Goal: Feedback & Contribution: Contribute content

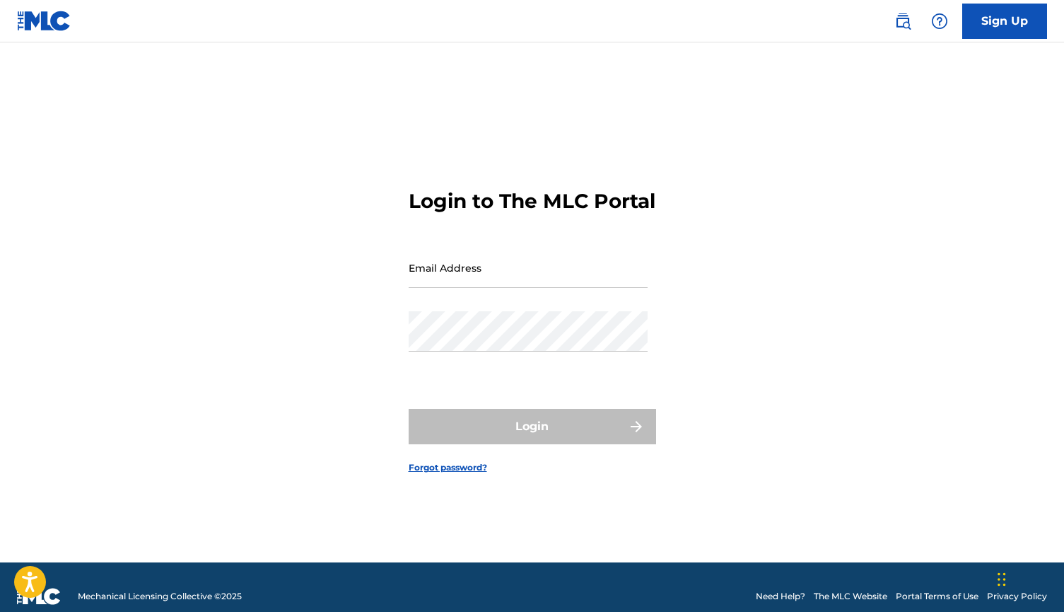
click at [541, 287] on input "Email Address" at bounding box center [528, 268] width 239 height 40
type input "[EMAIL_ADDRESS][DOMAIN_NAME]"
click at [532, 439] on button "Login" at bounding box center [533, 426] width 248 height 35
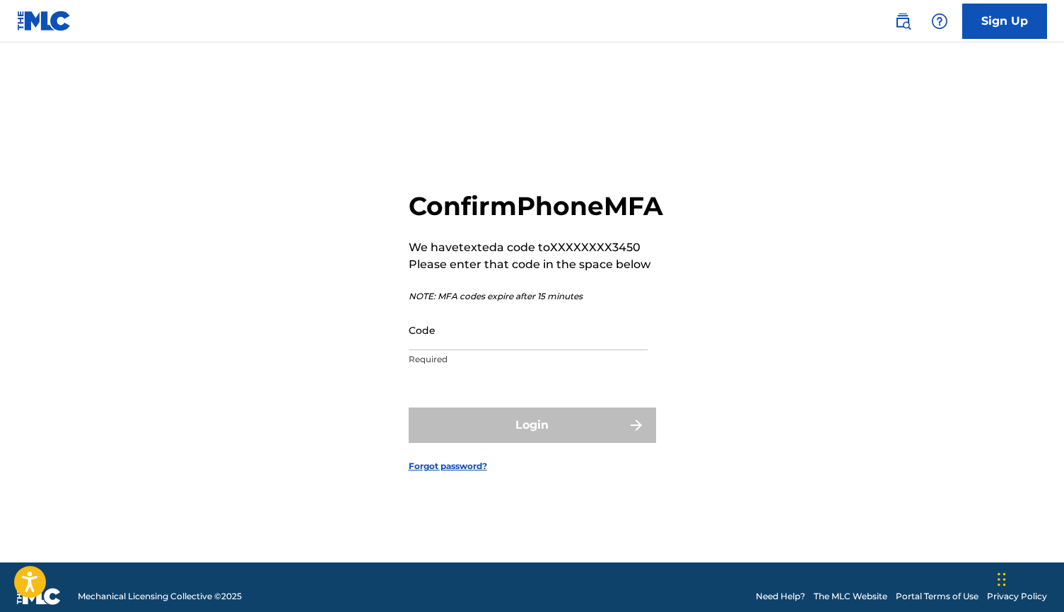
click at [596, 350] on input "Code" at bounding box center [528, 330] width 239 height 40
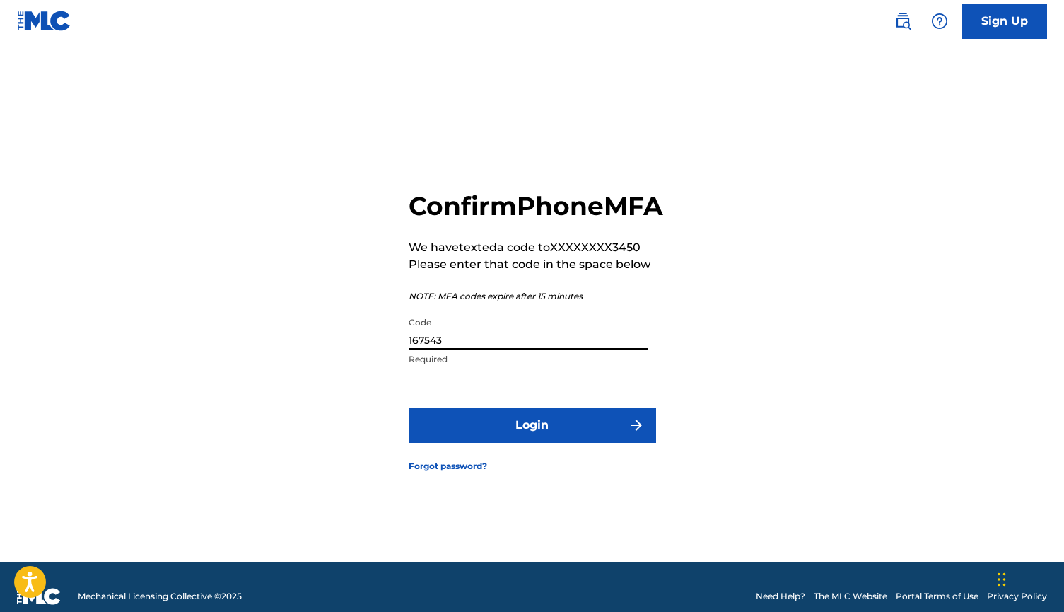
type input "167543"
click at [532, 441] on button "Login" at bounding box center [533, 424] width 248 height 35
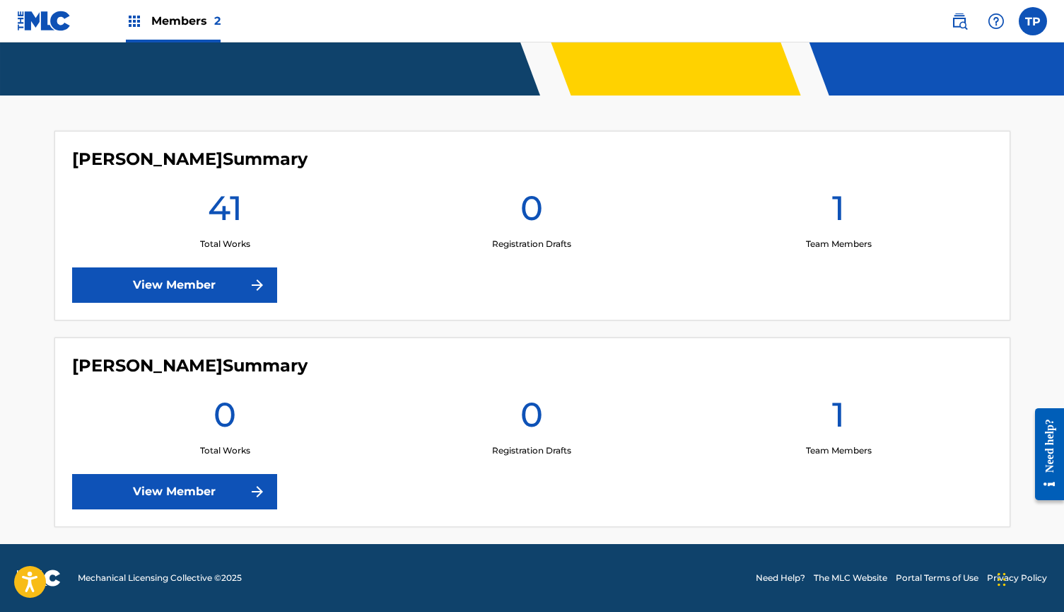
scroll to position [319, 0]
click at [262, 483] on img at bounding box center [257, 491] width 17 height 17
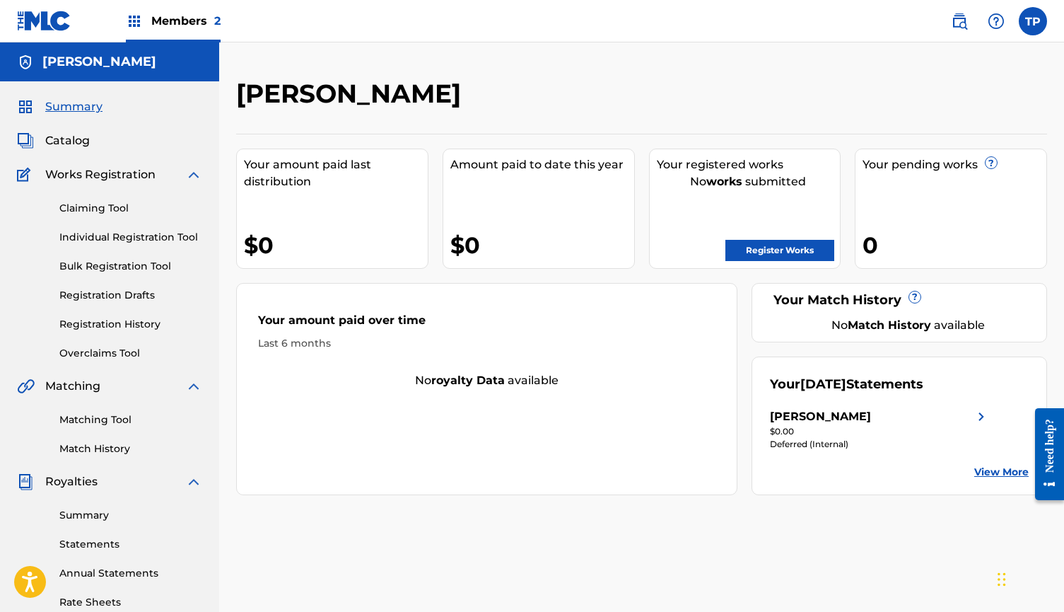
scroll to position [64, 0]
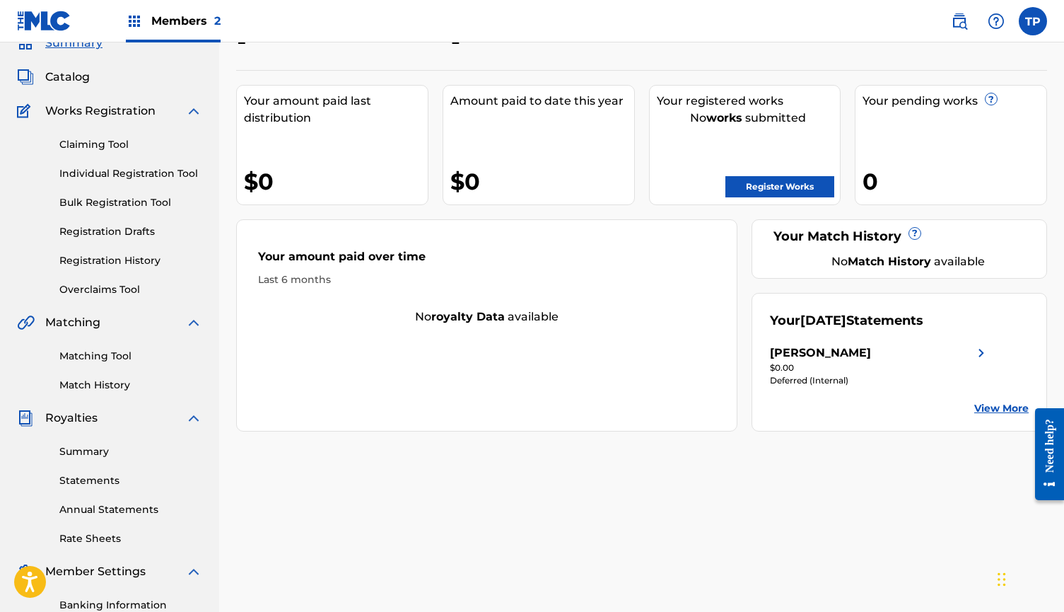
click at [117, 504] on link "Annual Statements" at bounding box center [130, 509] width 143 height 15
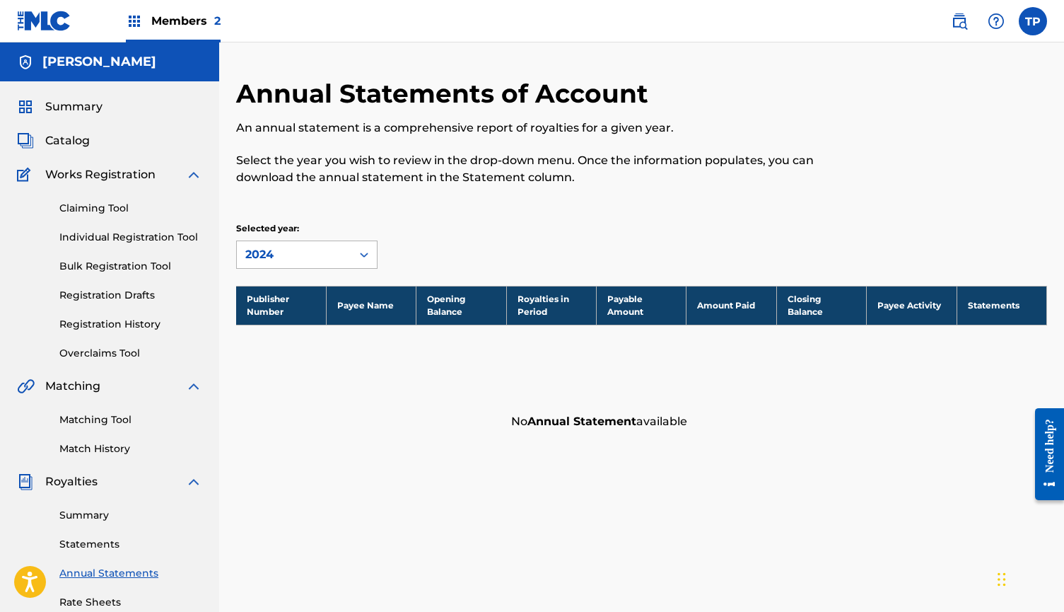
click at [344, 253] on div "2024" at bounding box center [294, 254] width 115 height 27
click at [339, 296] on div "2024" at bounding box center [307, 286] width 140 height 35
click at [347, 263] on div "2024" at bounding box center [294, 254] width 115 height 27
click at [319, 327] on div "2023" at bounding box center [307, 321] width 140 height 35
click at [81, 143] on span "Catalog" at bounding box center [67, 140] width 45 height 17
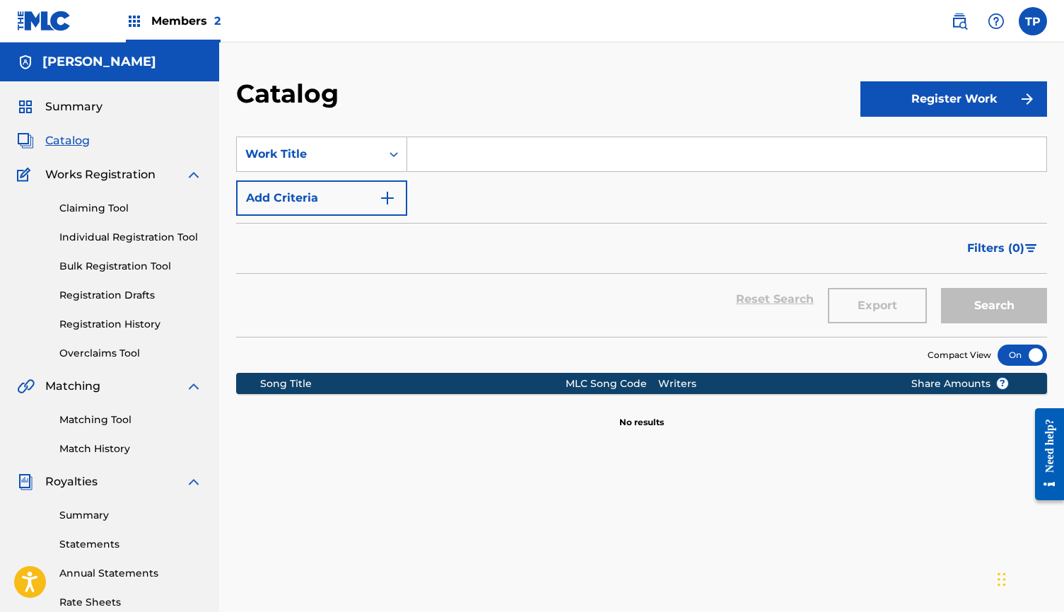
click at [175, 17] on span "Members 2" at bounding box center [185, 21] width 69 height 16
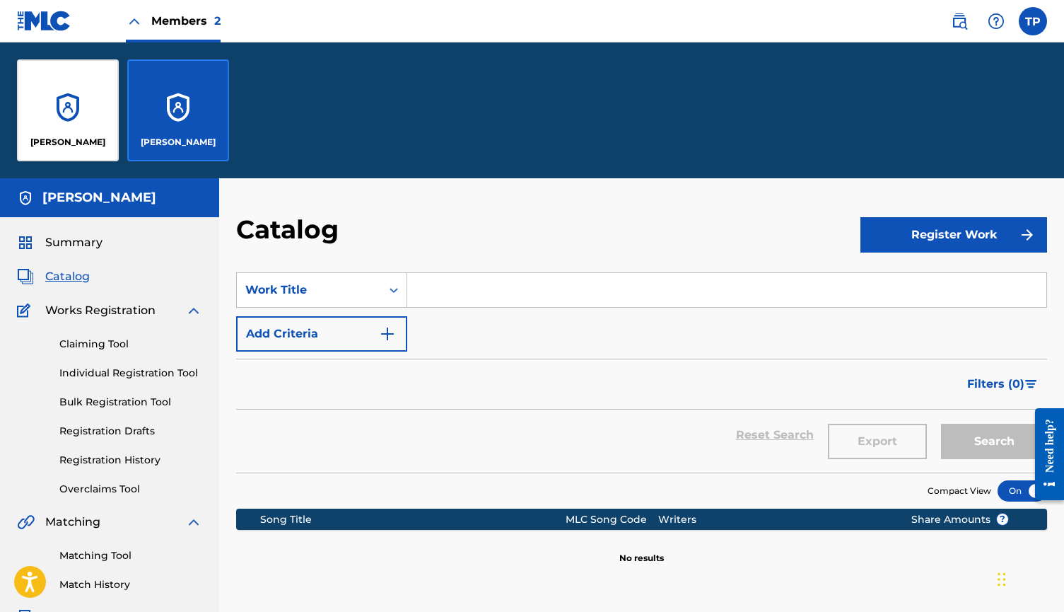
click at [92, 110] on div "[PERSON_NAME]" at bounding box center [68, 110] width 102 height 102
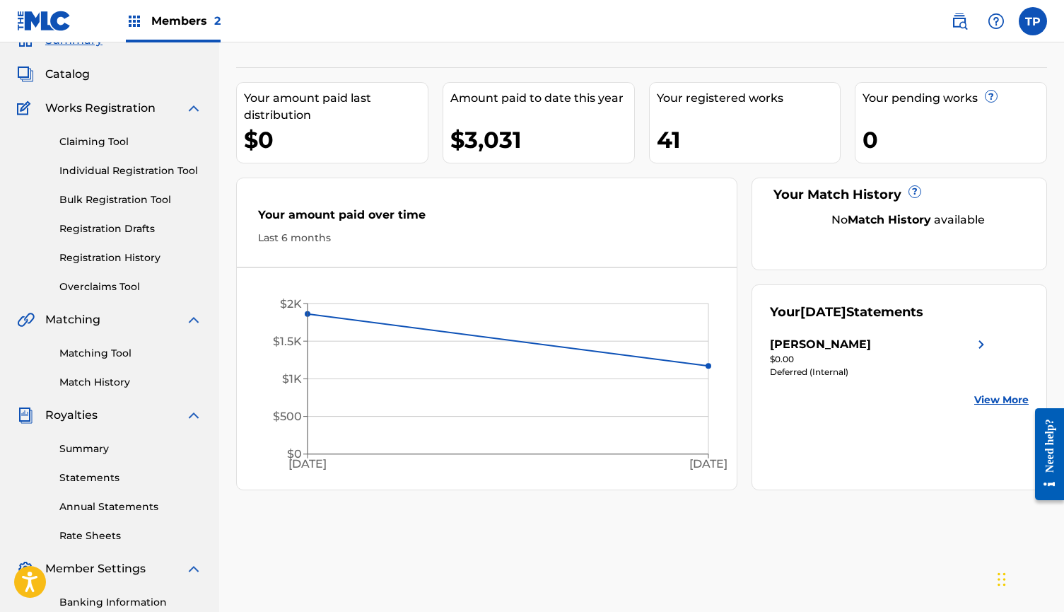
scroll to position [87, 0]
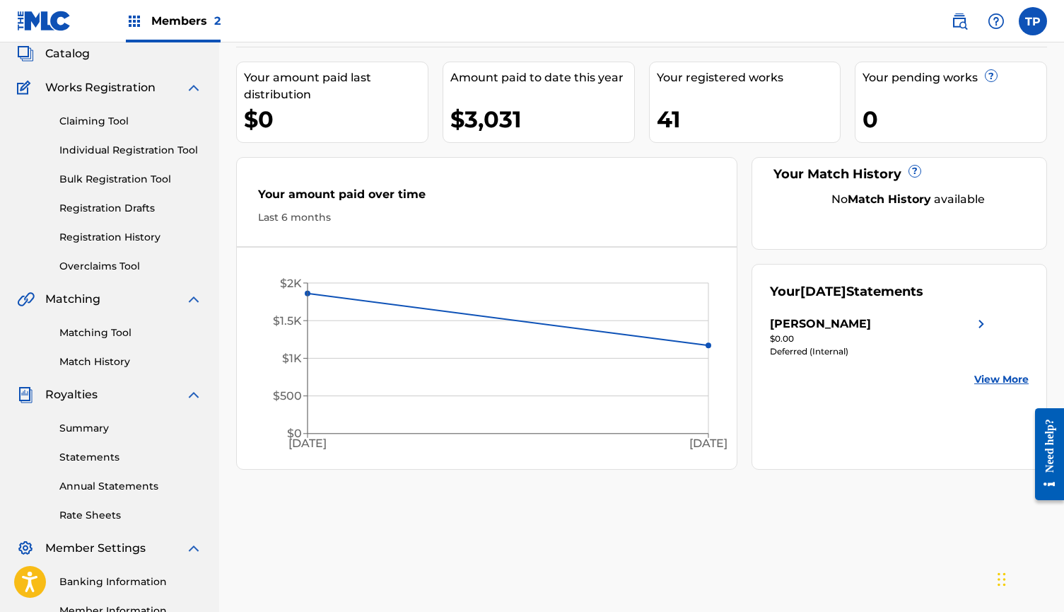
click at [95, 461] on link "Statements" at bounding box center [130, 457] width 143 height 15
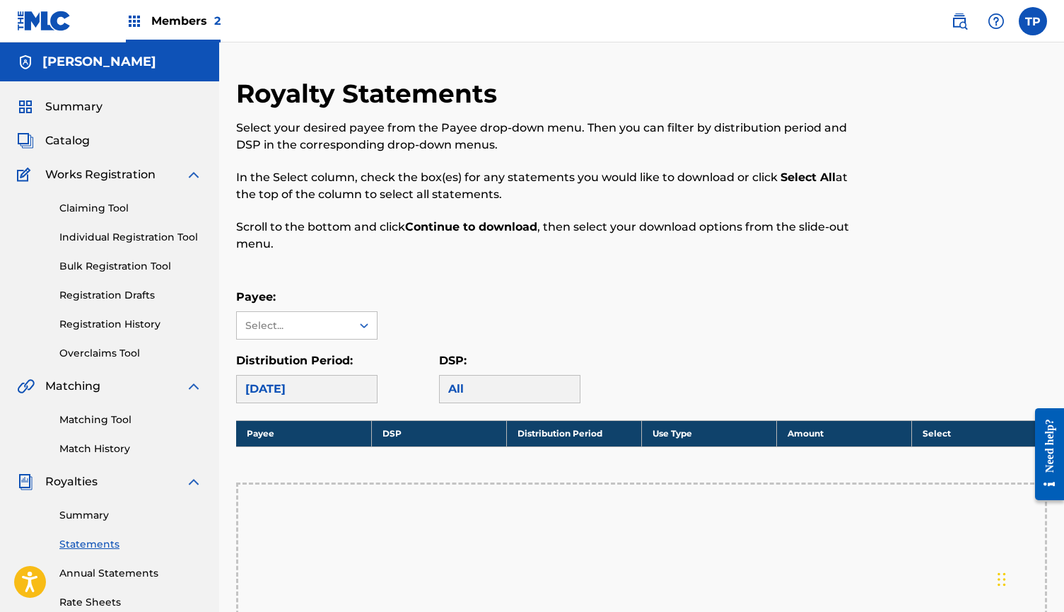
click at [178, 25] on span "Members 2" at bounding box center [185, 21] width 69 height 16
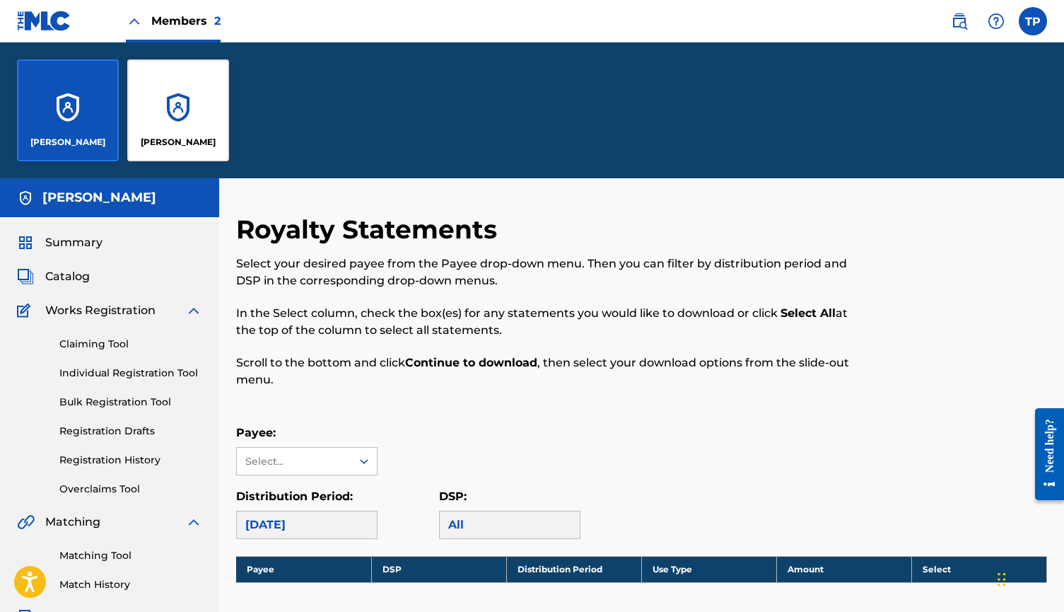
click at [182, 96] on div "[PERSON_NAME]" at bounding box center [178, 110] width 102 height 102
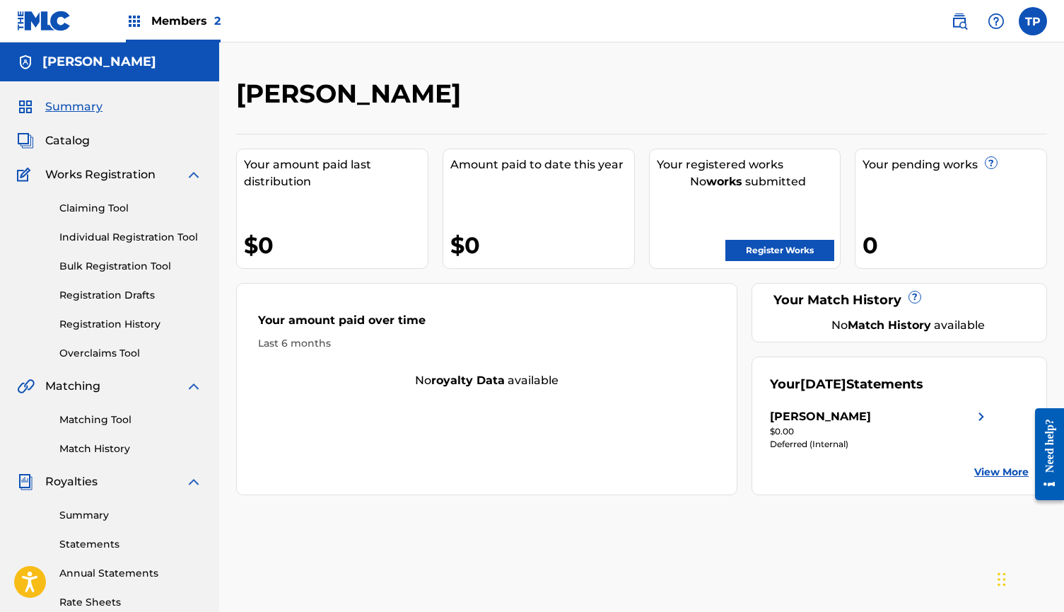
click at [102, 538] on link "Statements" at bounding box center [130, 544] width 143 height 15
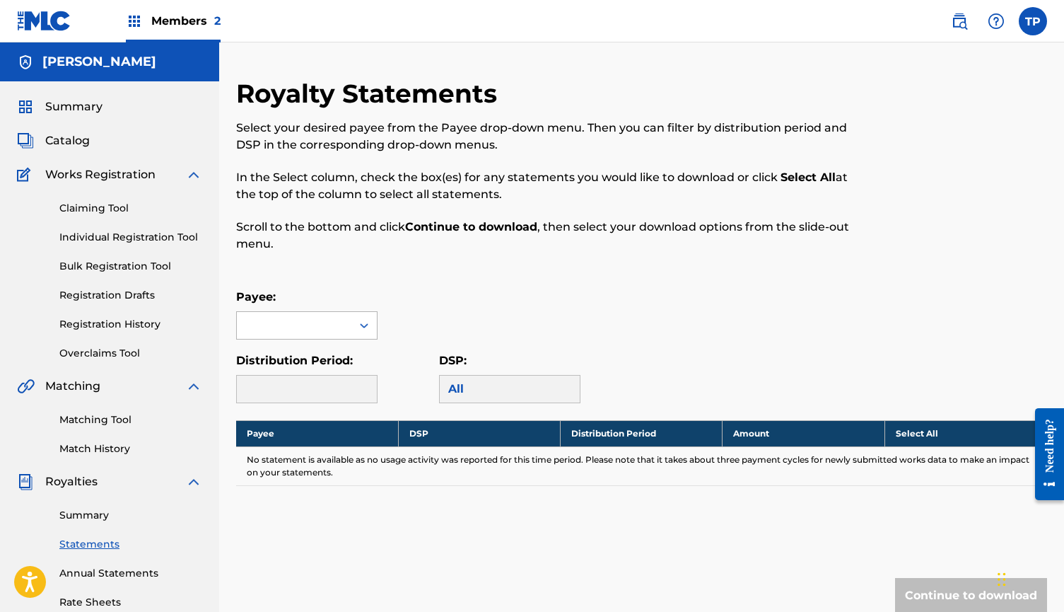
click at [339, 311] on div at bounding box center [306, 325] width 141 height 28
click at [331, 375] on div "[PERSON_NAME]" at bounding box center [306, 357] width 141 height 36
click at [337, 359] on div "[PERSON_NAME]" at bounding box center [307, 356] width 140 height 35
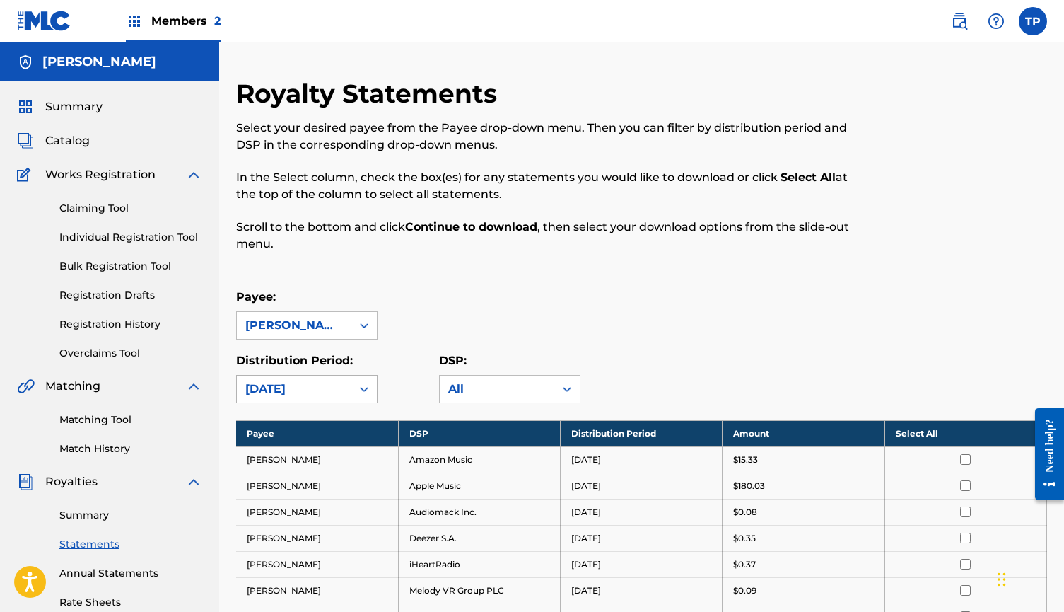
click at [368, 381] on div at bounding box center [364, 388] width 25 height 25
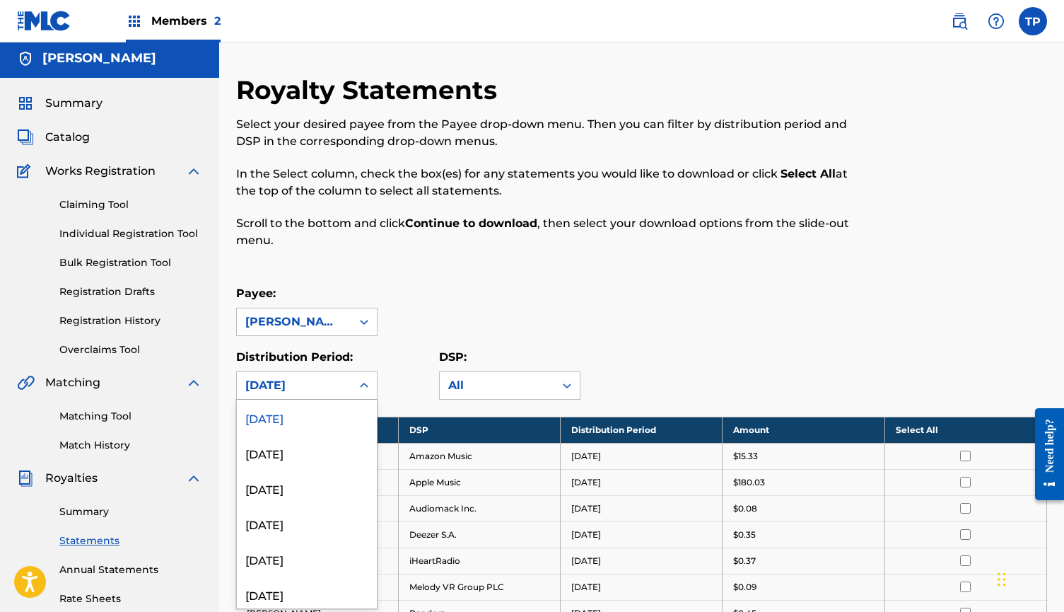
scroll to position [4, 0]
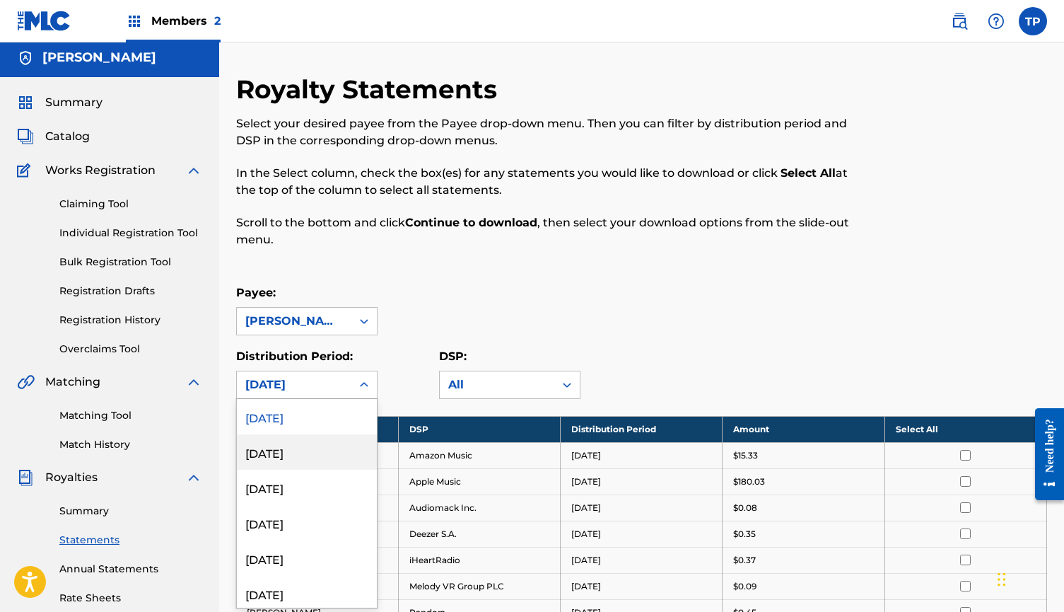
click at [346, 436] on div "[DATE]" at bounding box center [307, 451] width 140 height 35
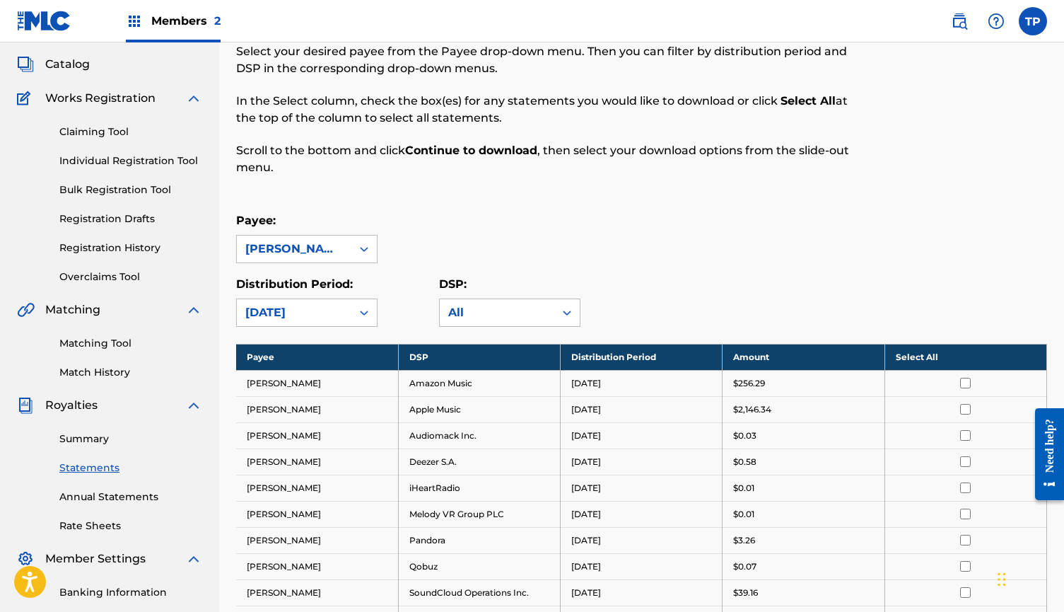
scroll to position [61, 0]
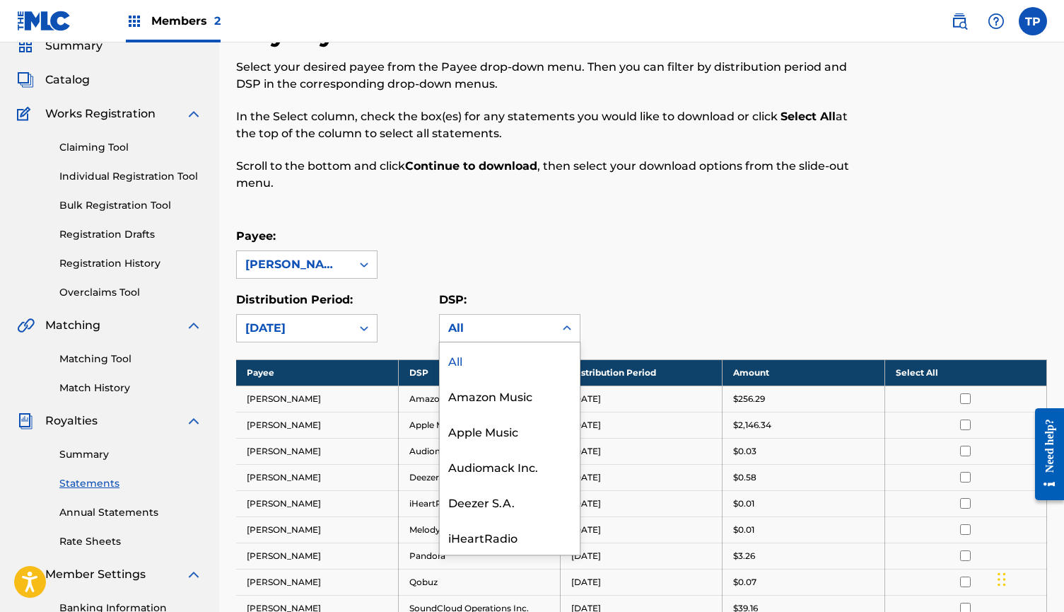
click at [551, 327] on div "All" at bounding box center [497, 328] width 115 height 27
click at [358, 323] on icon at bounding box center [364, 328] width 14 height 14
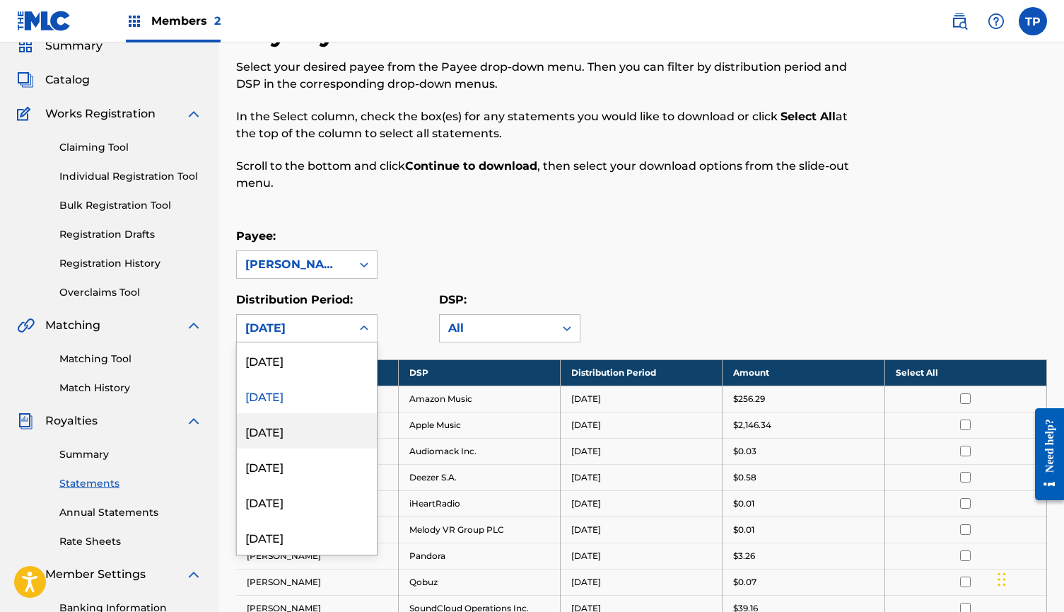
click at [329, 431] on div "[DATE]" at bounding box center [307, 430] width 140 height 35
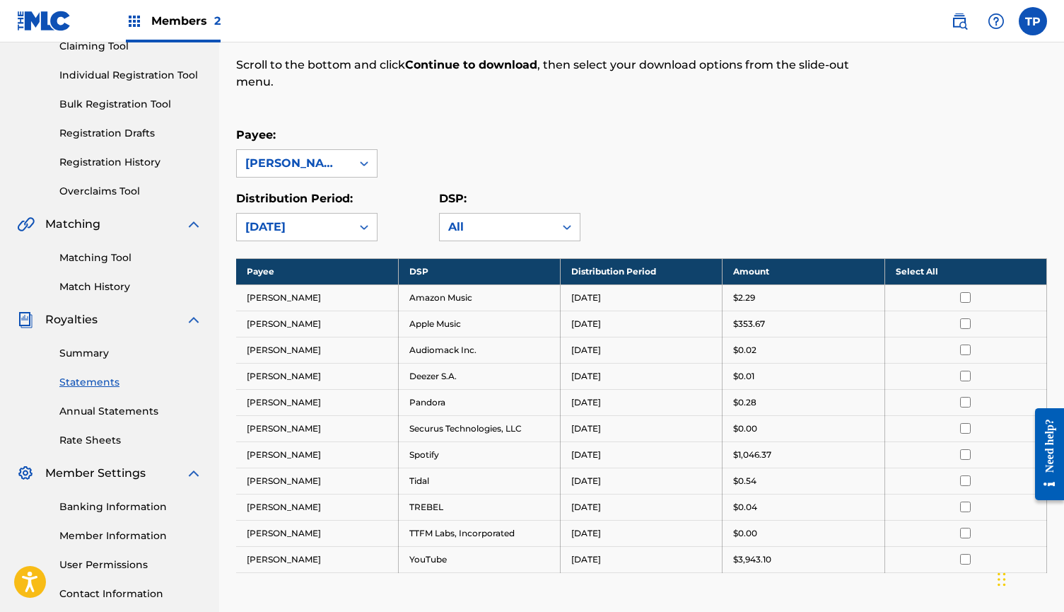
scroll to position [170, 0]
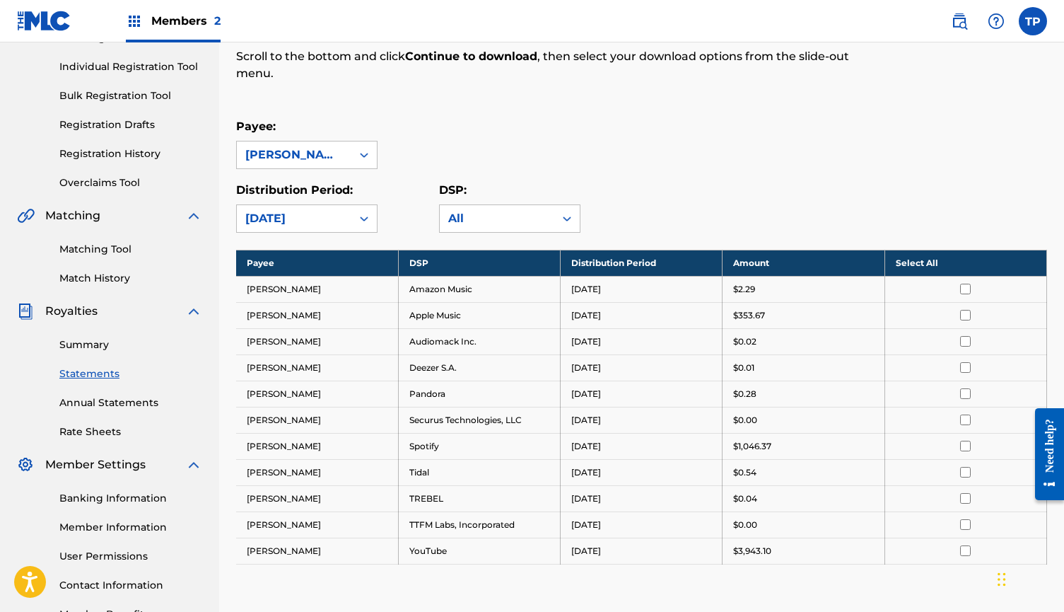
click at [366, 227] on div at bounding box center [364, 218] width 25 height 25
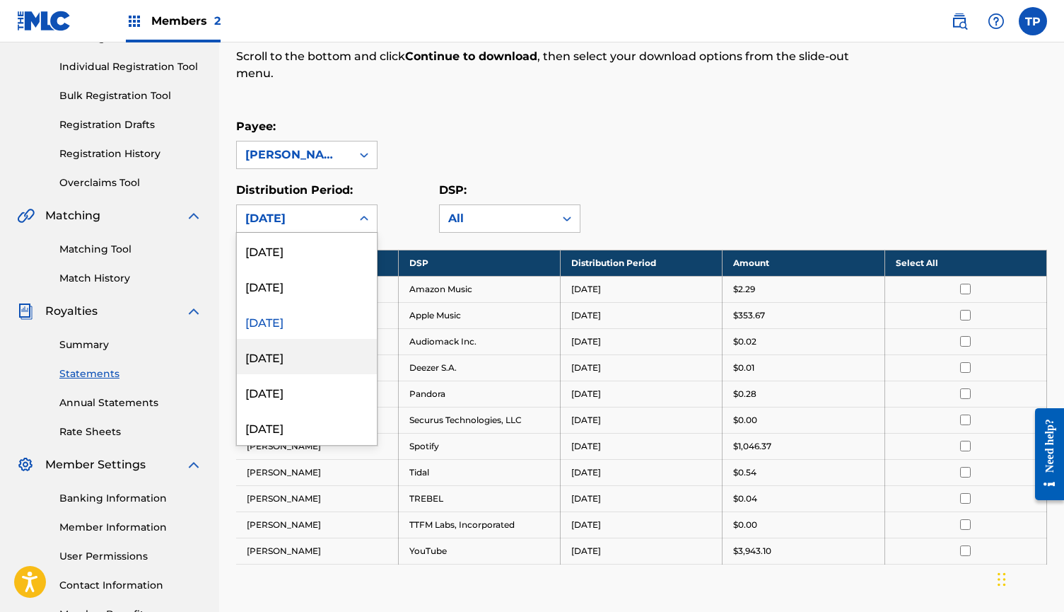
click at [330, 353] on div "[DATE]" at bounding box center [307, 356] width 140 height 35
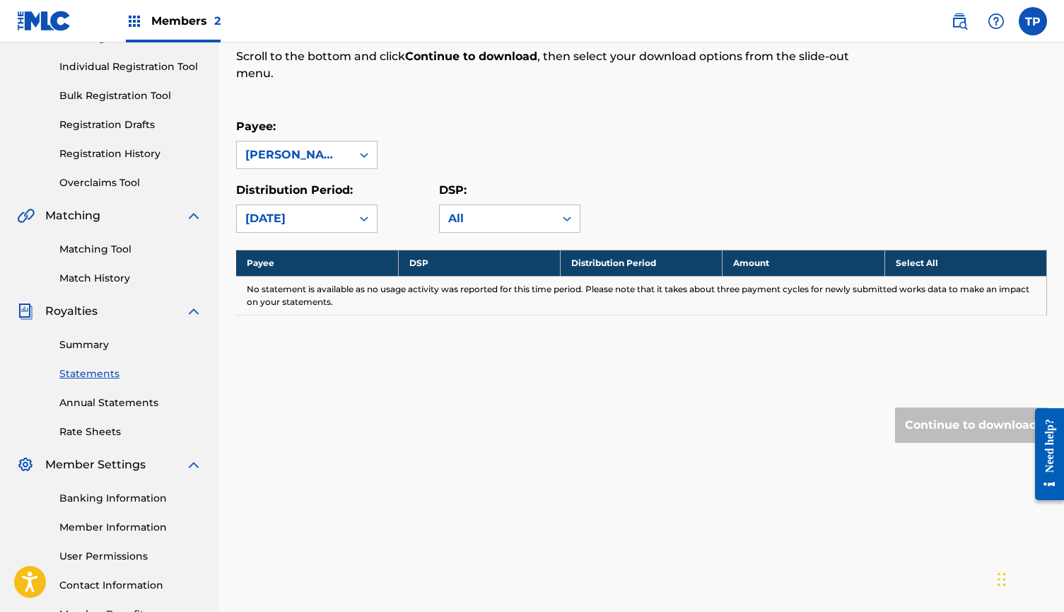
click at [350, 223] on div "[DATE]" at bounding box center [294, 218] width 115 height 27
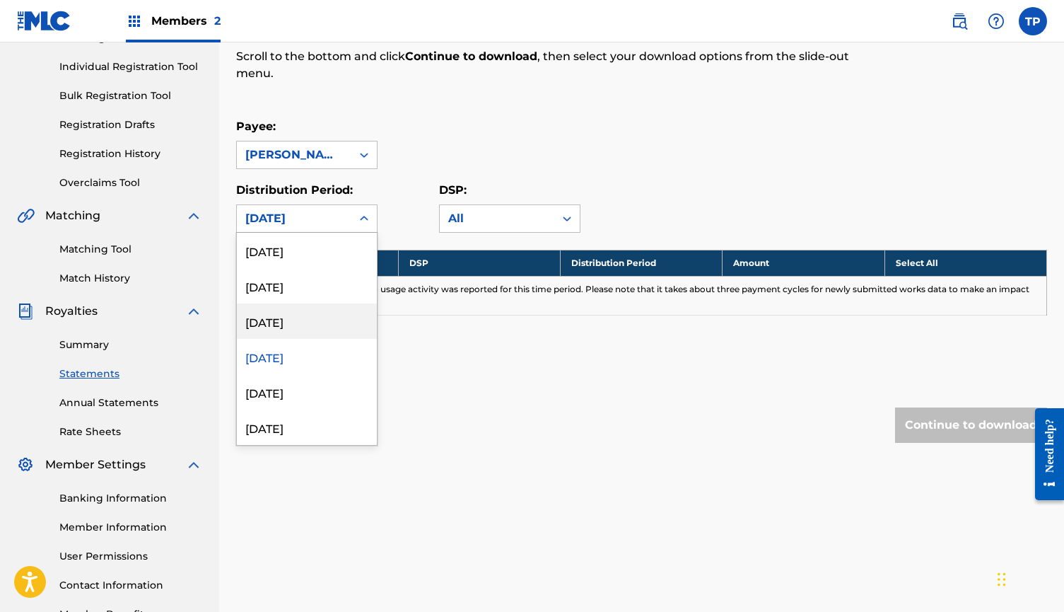
click at [323, 318] on div "[DATE]" at bounding box center [307, 320] width 140 height 35
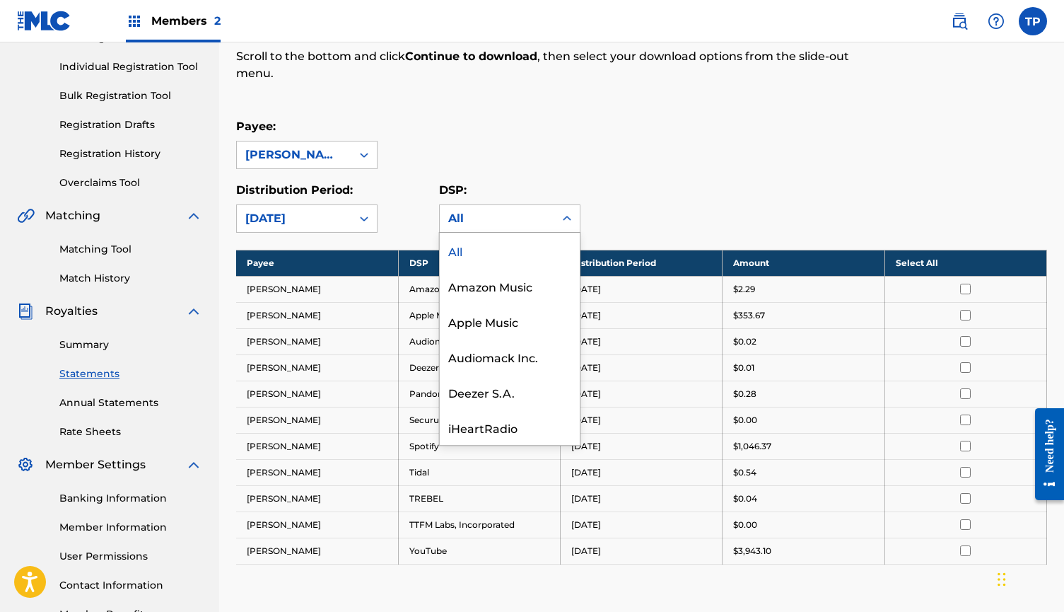
click at [555, 216] on div at bounding box center [567, 218] width 25 height 25
click at [586, 175] on div "Payee: [PERSON_NAME] Distribution Period: [DATE] DSP: All, 1 of 16. 16 results …" at bounding box center [641, 175] width 811 height 115
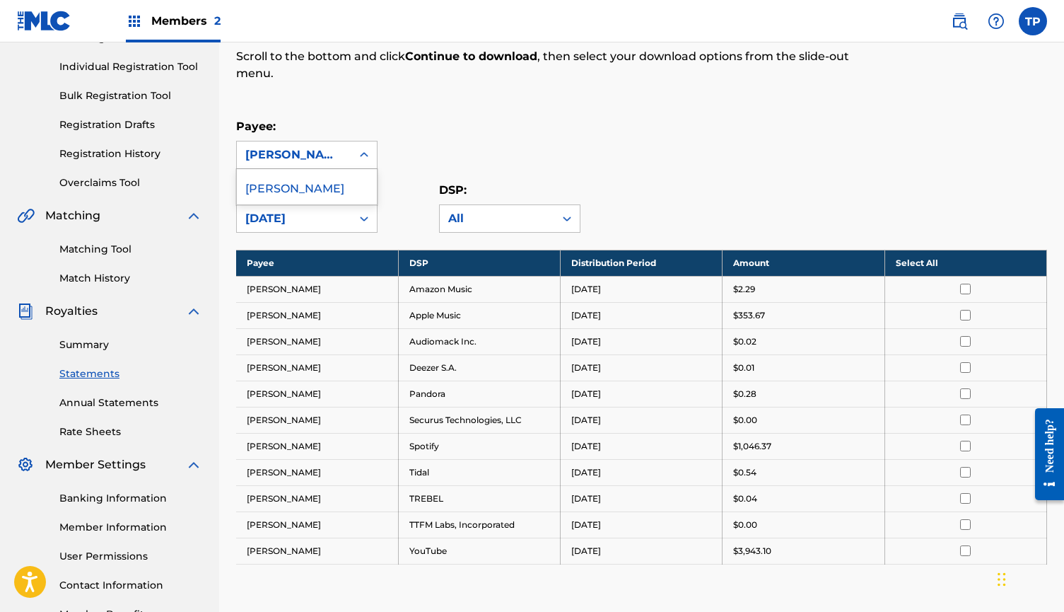
click at [371, 153] on div at bounding box center [364, 154] width 25 height 25
click at [424, 151] on div "Payee: [PERSON_NAME], 1 of 1. 1 result available. Use Up and Down to choose opt…" at bounding box center [641, 143] width 811 height 51
click at [342, 231] on div "[DATE]" at bounding box center [294, 218] width 115 height 27
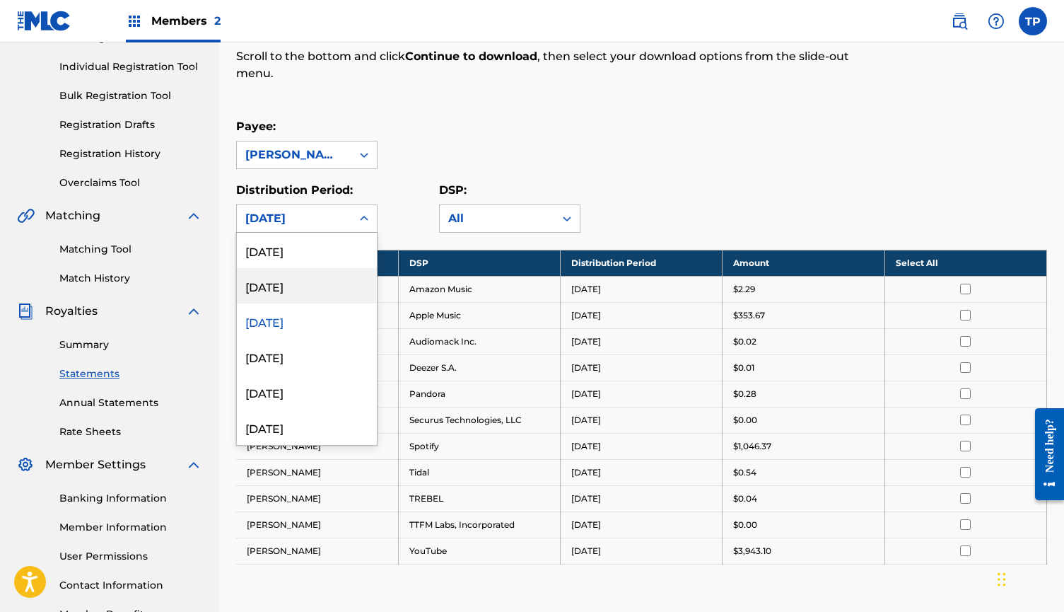
click at [321, 299] on div "[DATE]" at bounding box center [307, 285] width 140 height 35
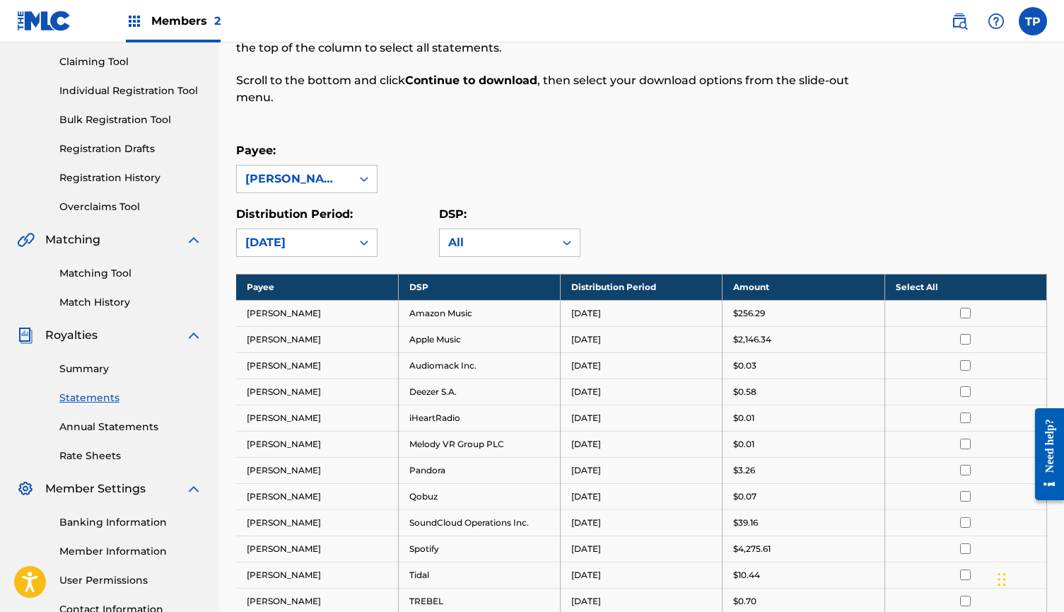
scroll to position [145, 0]
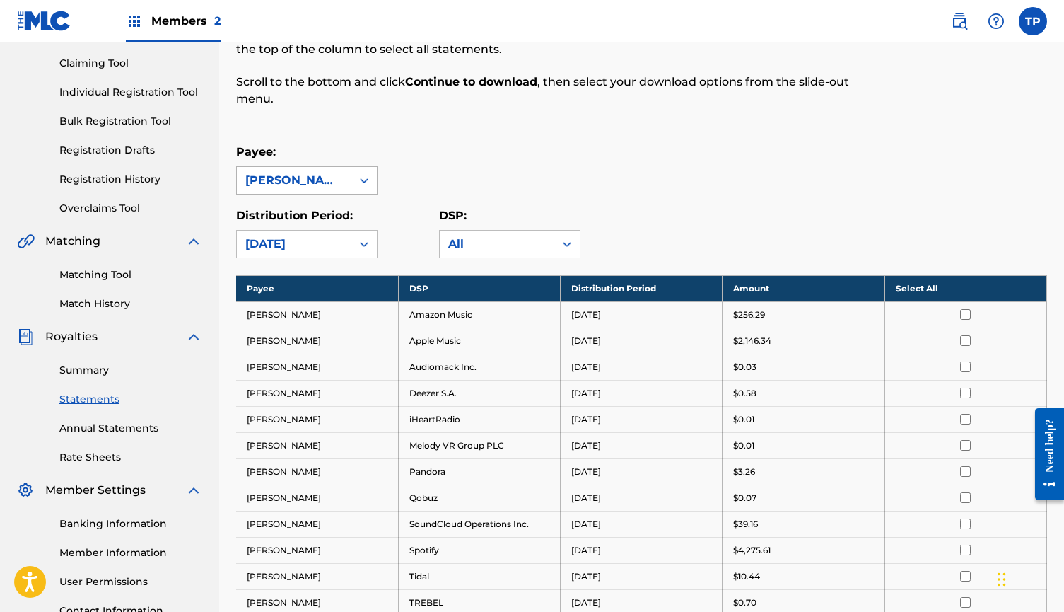
click at [337, 171] on div "[PERSON_NAME]" at bounding box center [294, 180] width 115 height 27
click at [448, 179] on div "Payee: [PERSON_NAME], 1 of 1. 1 result available. Use Up and Down to choose opt…" at bounding box center [641, 169] width 811 height 51
click at [362, 241] on icon at bounding box center [364, 244] width 14 height 14
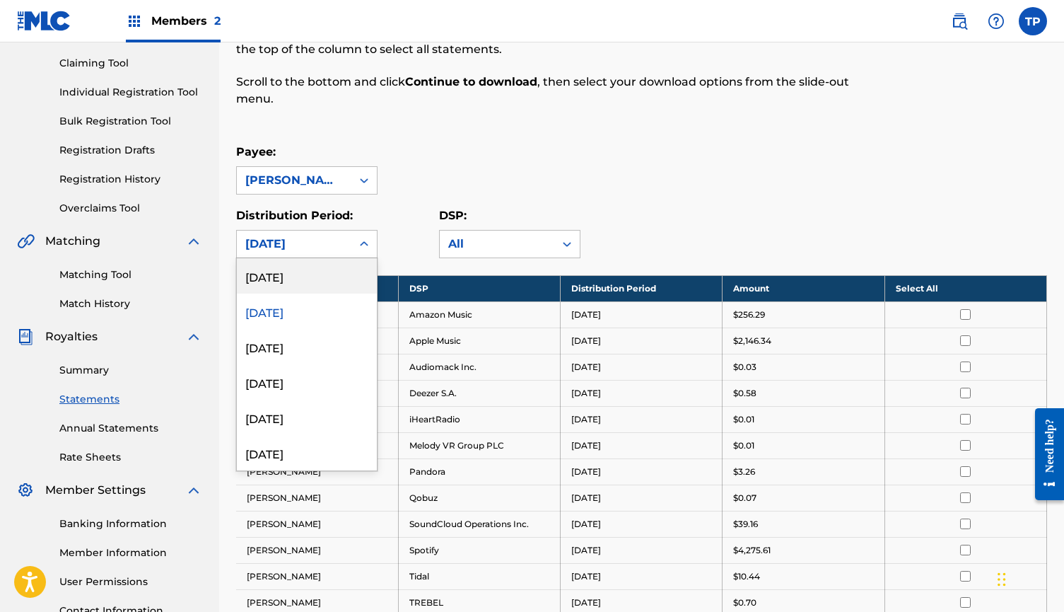
click at [337, 279] on div "[DATE]" at bounding box center [307, 275] width 140 height 35
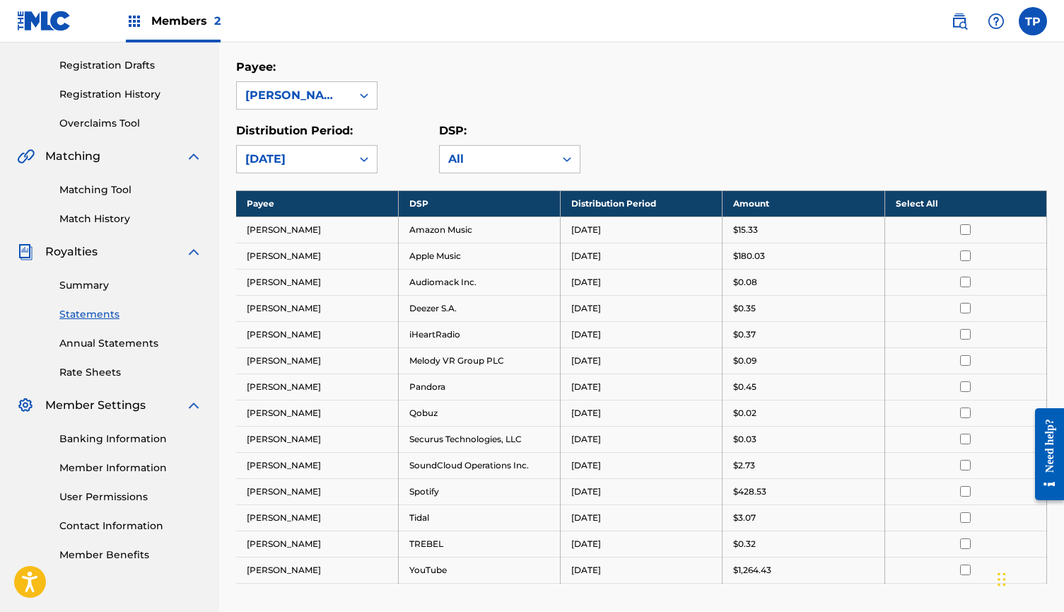
scroll to position [250, 0]
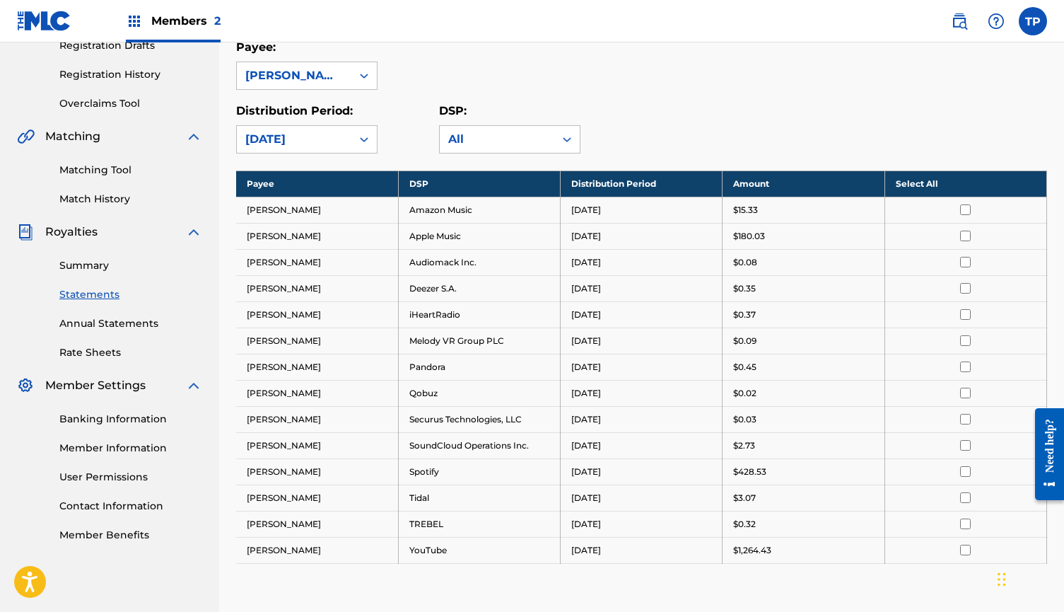
click at [361, 139] on icon at bounding box center [364, 139] width 8 height 5
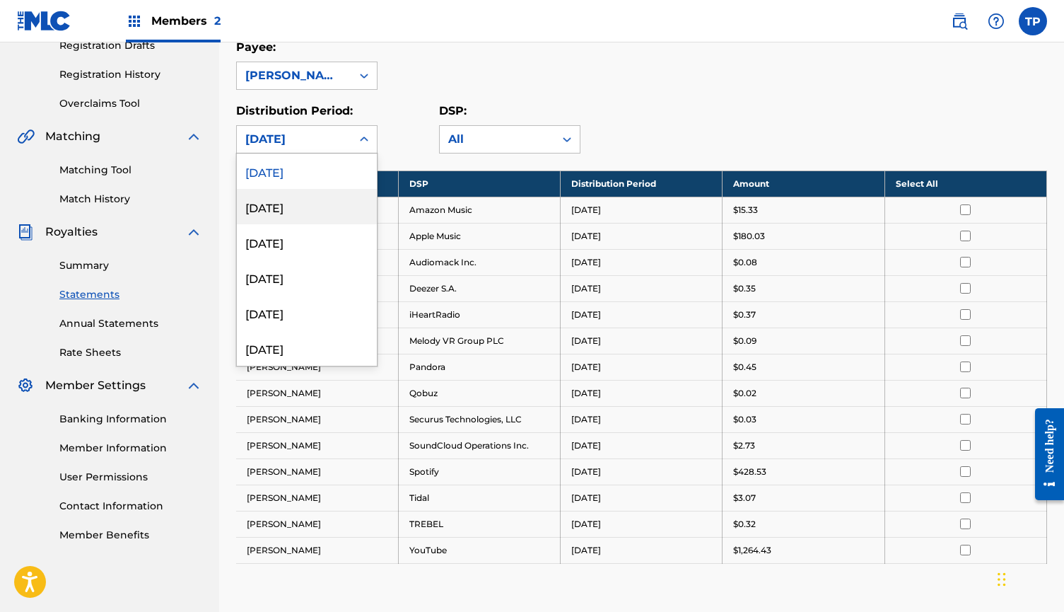
click at [341, 199] on div "[DATE]" at bounding box center [307, 206] width 140 height 35
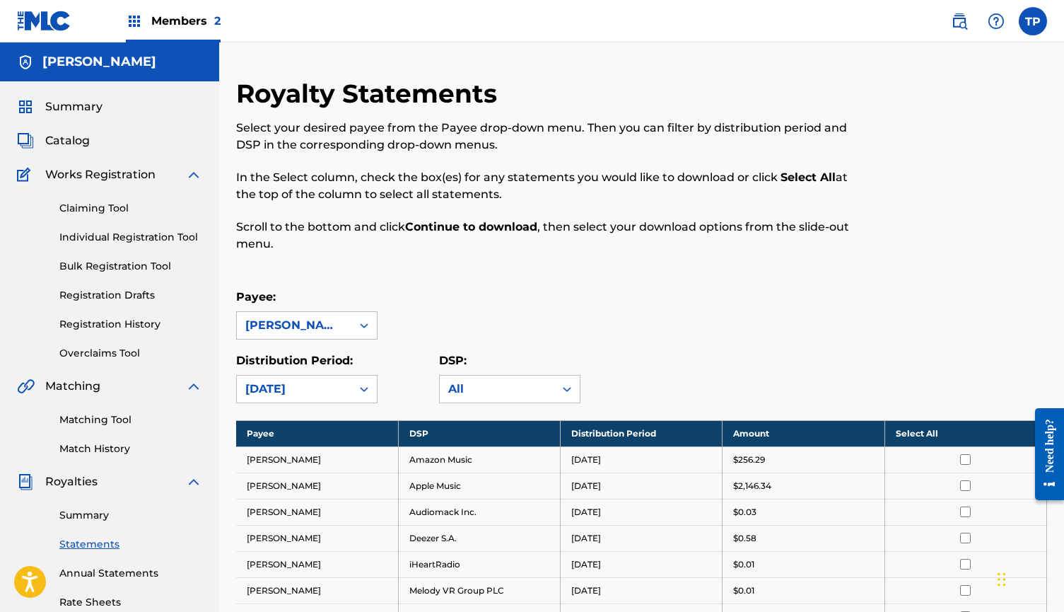
scroll to position [0, 0]
click at [168, 235] on link "Individual Registration Tool" at bounding box center [130, 237] width 143 height 15
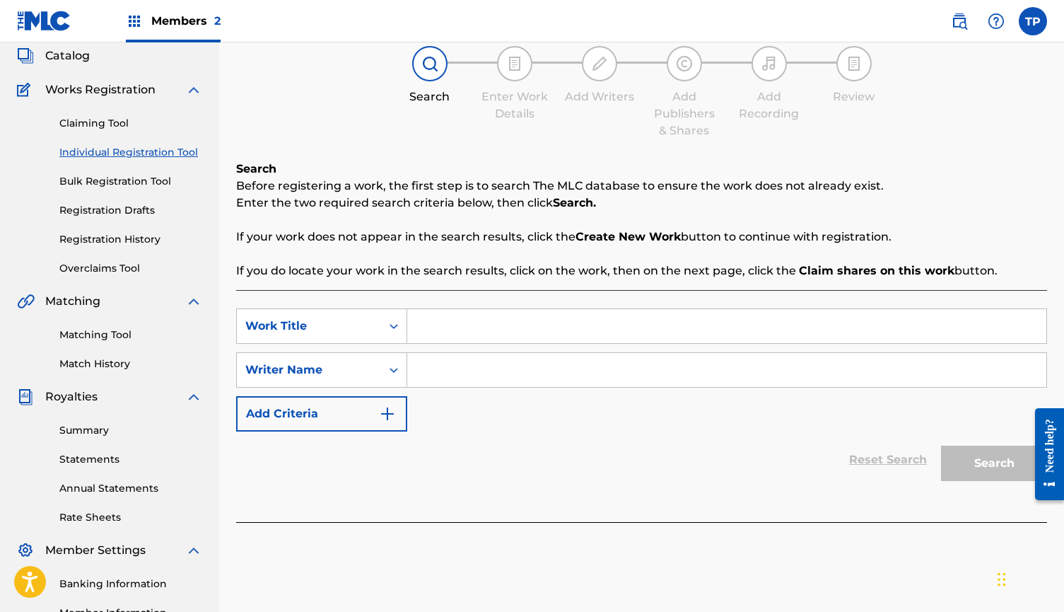
scroll to position [73, 0]
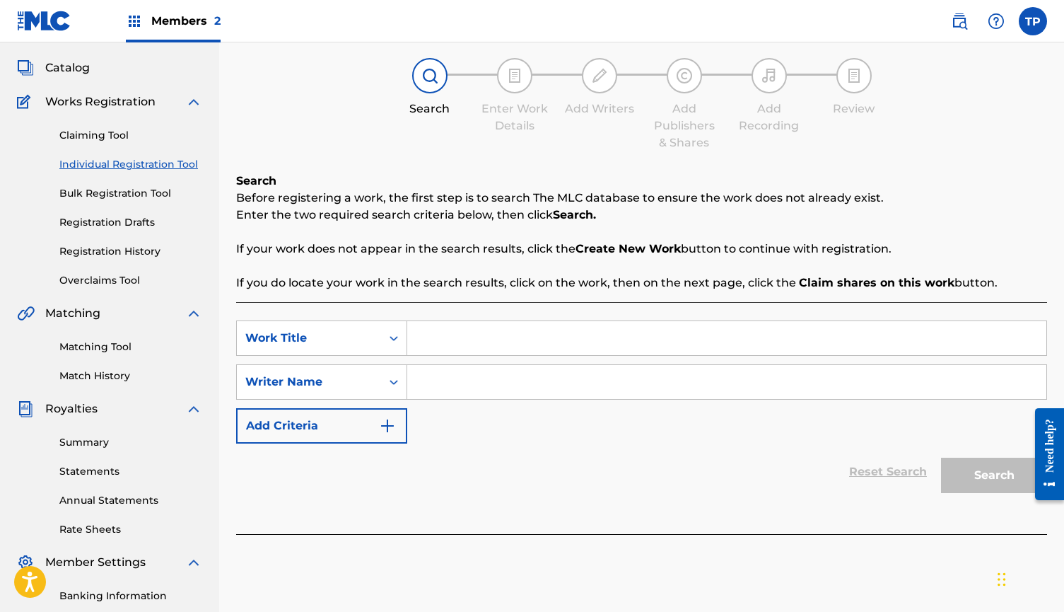
click at [115, 471] on link "Statements" at bounding box center [130, 471] width 143 height 15
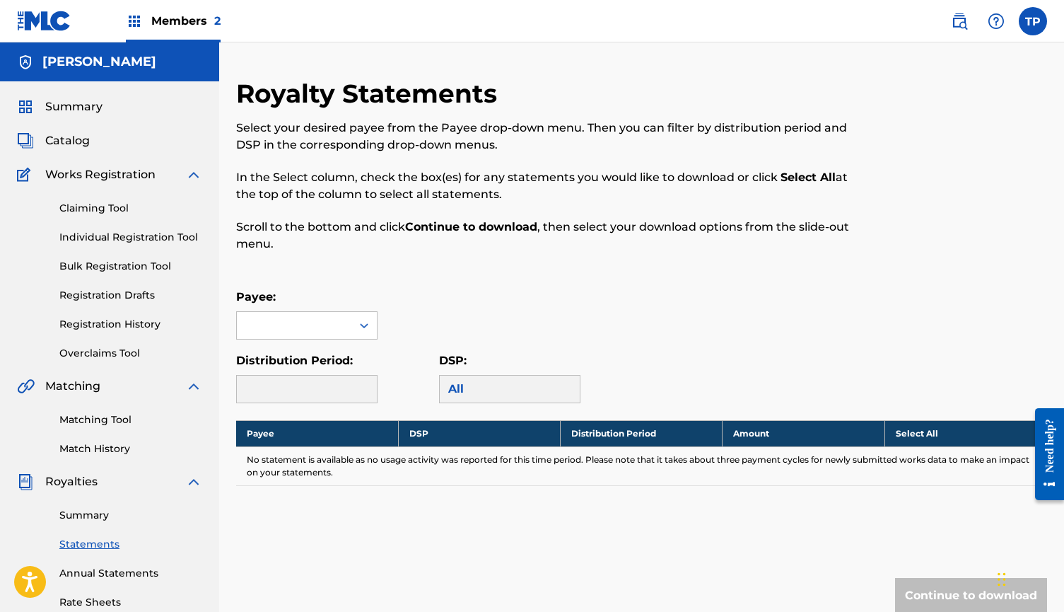
click at [65, 137] on span "Catalog" at bounding box center [67, 140] width 45 height 17
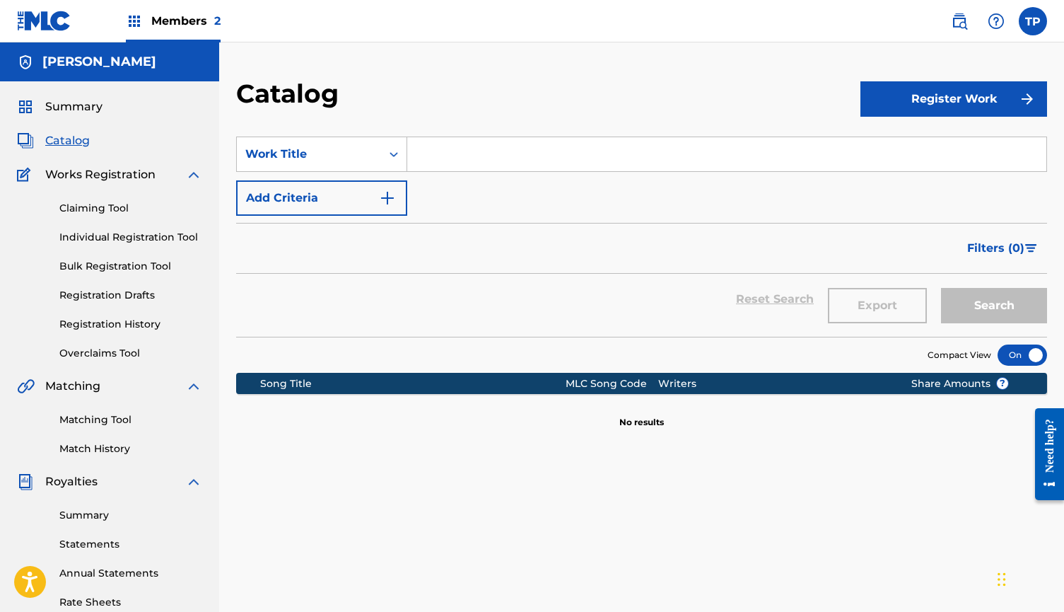
click at [190, 28] on span "Members 2" at bounding box center [185, 21] width 69 height 16
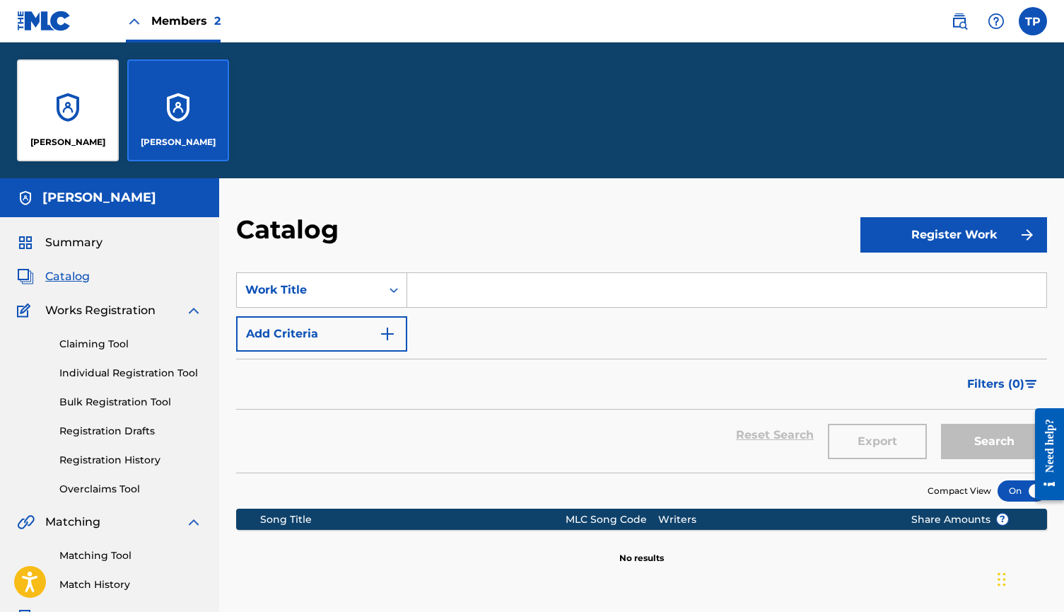
click at [75, 109] on div "[PERSON_NAME]" at bounding box center [68, 110] width 102 height 102
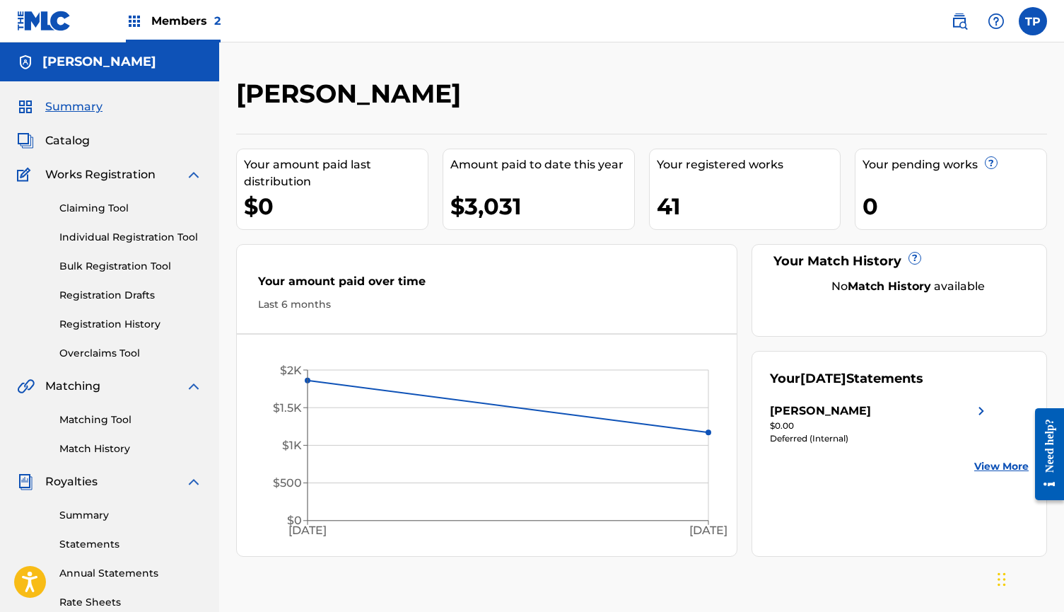
click at [101, 542] on link "Statements" at bounding box center [130, 544] width 143 height 15
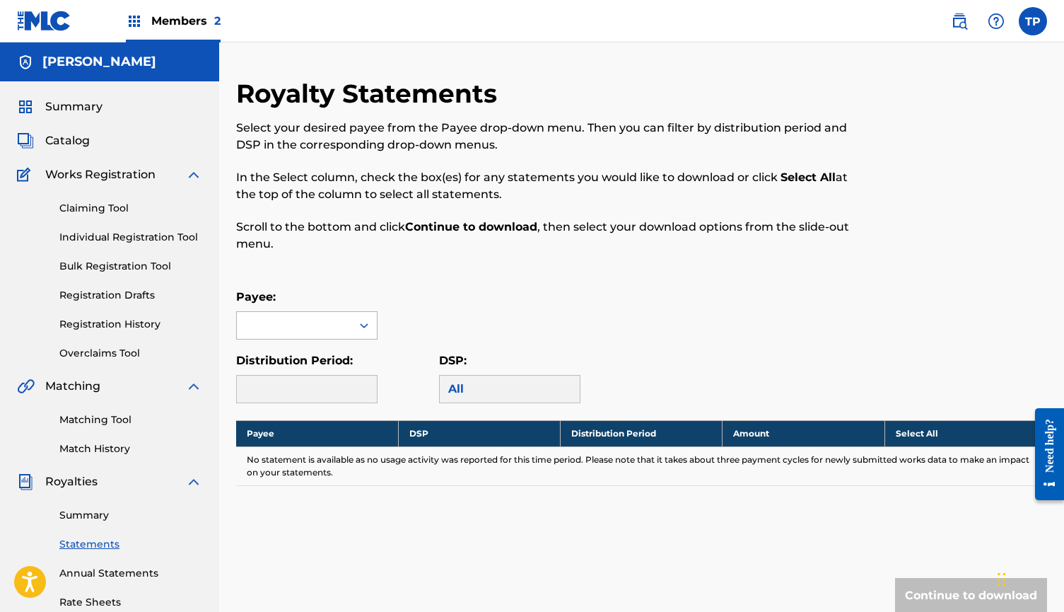
click at [368, 315] on div at bounding box center [364, 325] width 25 height 25
click at [326, 356] on div "[PERSON_NAME]" at bounding box center [307, 356] width 140 height 35
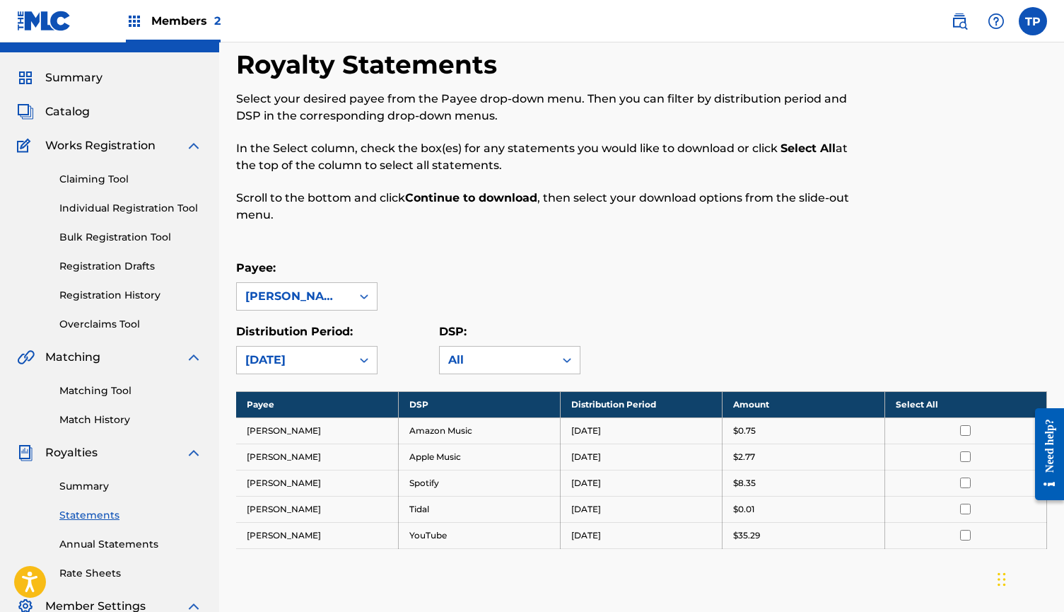
scroll to position [38, 0]
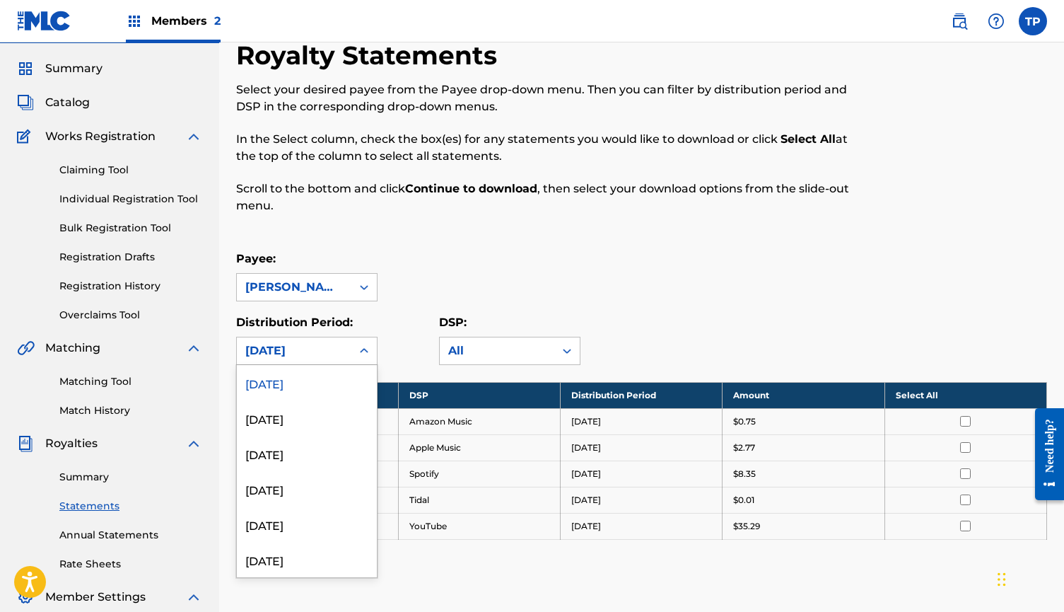
click at [371, 347] on div at bounding box center [364, 350] width 25 height 25
click at [341, 420] on div "[DATE]" at bounding box center [307, 417] width 140 height 35
click at [375, 350] on div at bounding box center [364, 350] width 25 height 25
click at [324, 446] on div "[DATE]" at bounding box center [307, 453] width 140 height 35
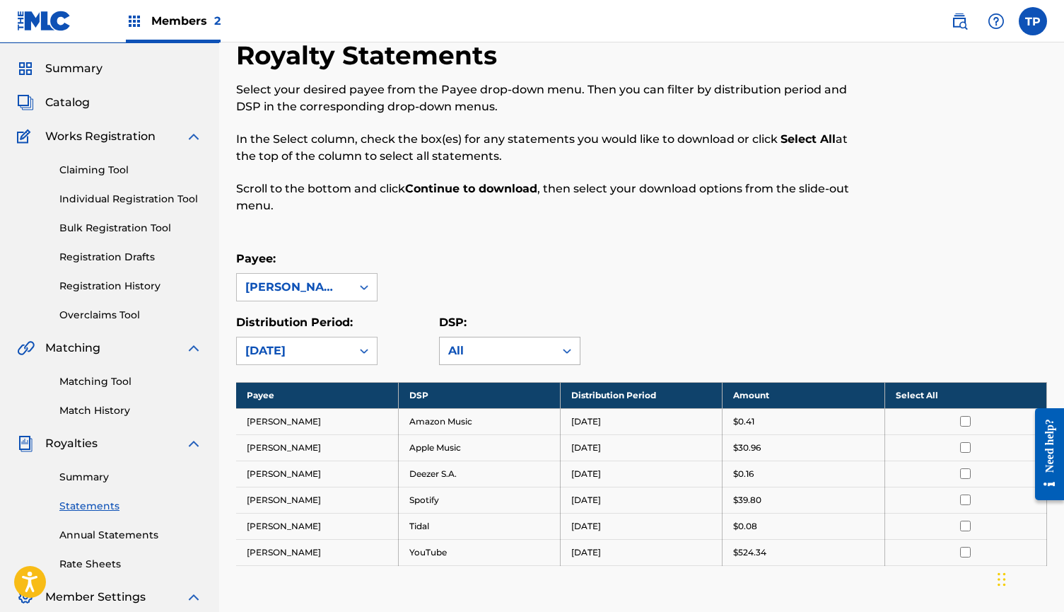
click at [490, 344] on div "All" at bounding box center [497, 350] width 98 height 17
click at [547, 233] on div "Royalty Statements Select your desired payee from the Payee drop-down menu. The…" at bounding box center [641, 395] width 811 height 710
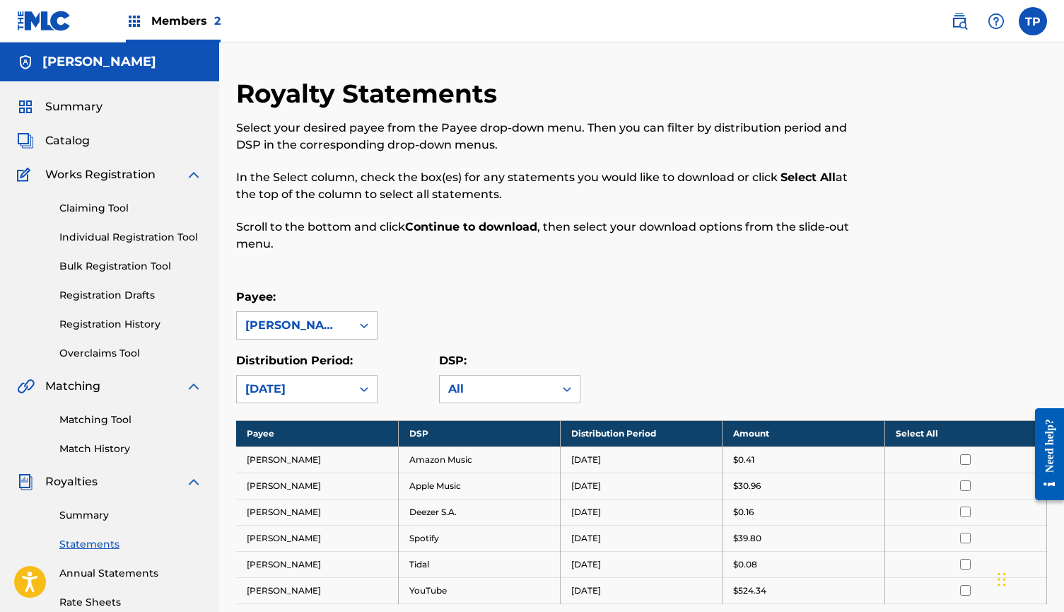
click at [1034, 18] on label at bounding box center [1033, 21] width 28 height 28
click at [1033, 21] on input "TP TPY Publisher [EMAIL_ADDRESS][DOMAIN_NAME] Notification Preferences Profile …" at bounding box center [1033, 21] width 0 height 0
click at [903, 175] on link "Profile" at bounding box center [894, 176] width 28 height 13
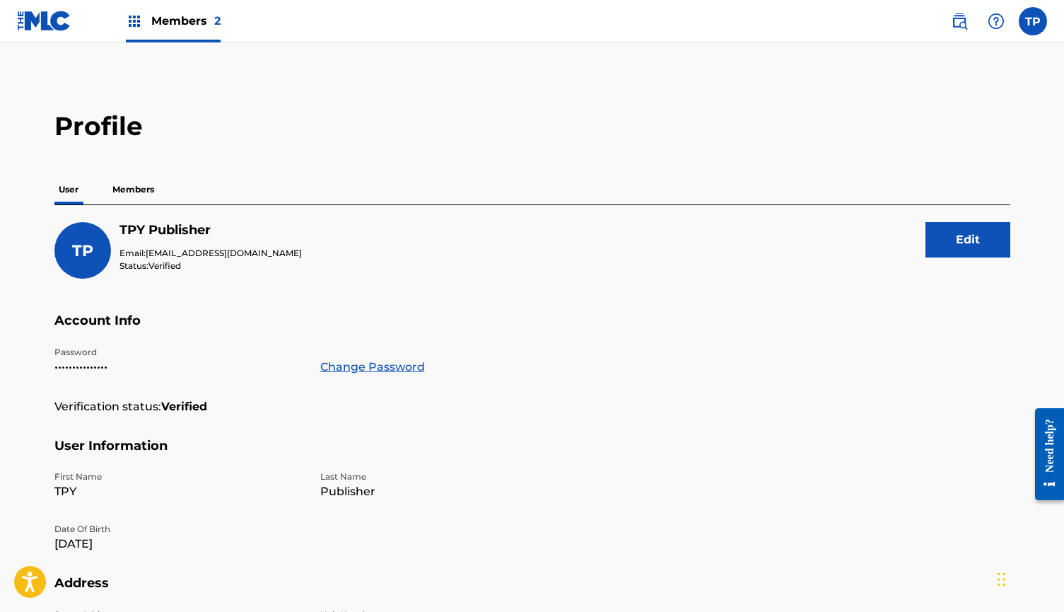
click at [145, 185] on p "Members" at bounding box center [133, 190] width 50 height 30
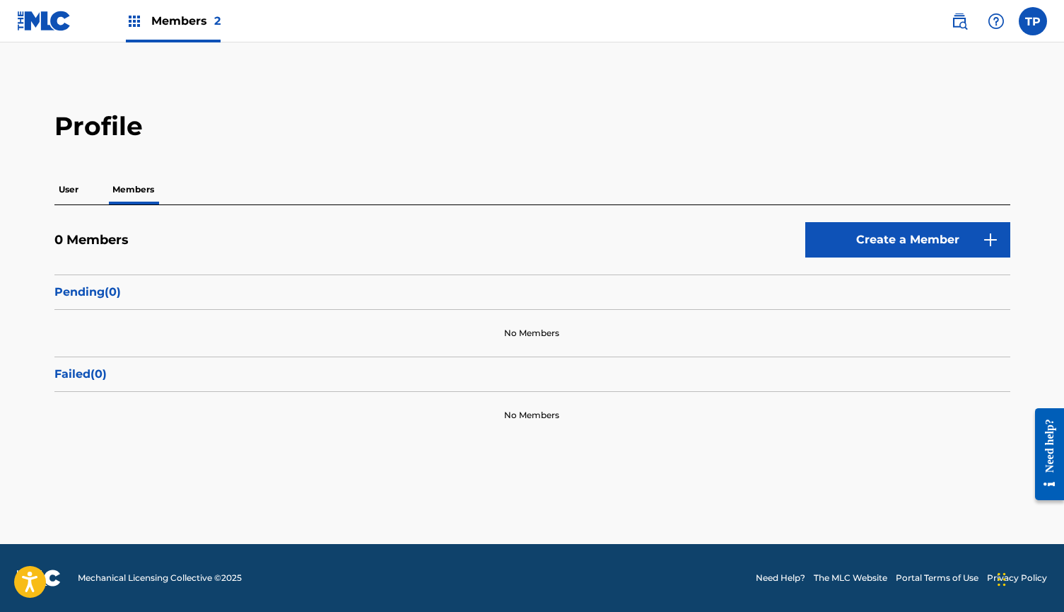
click at [862, 221] on div "0 Members Create a Member Pending ( 0 ) No Members Failed ( 0 ) No Members" at bounding box center [532, 321] width 956 height 233
click at [862, 249] on link "Create a Member" at bounding box center [908, 239] width 205 height 35
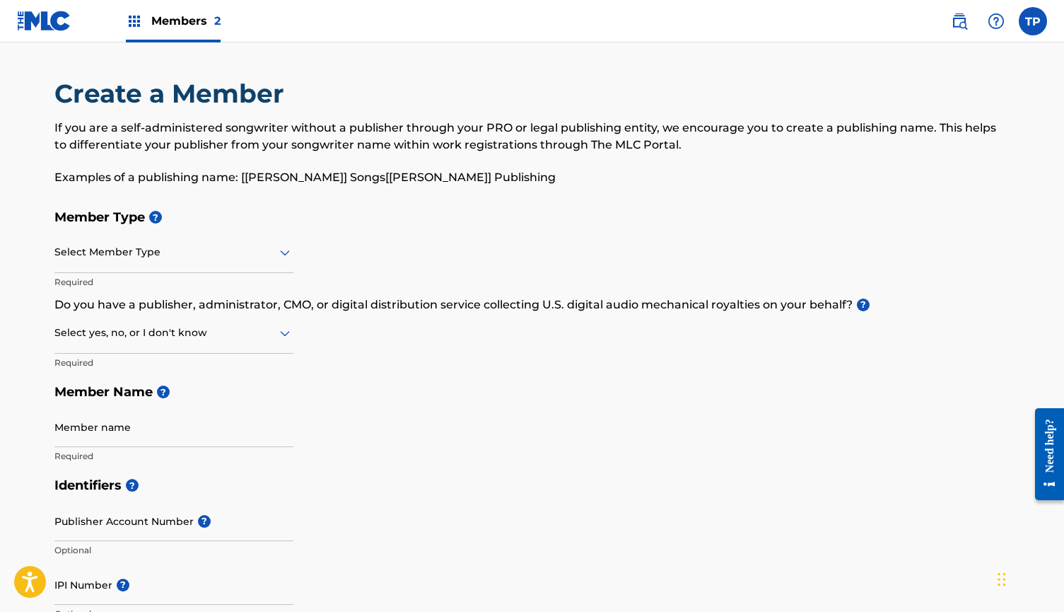
click at [289, 252] on icon at bounding box center [285, 253] width 10 height 6
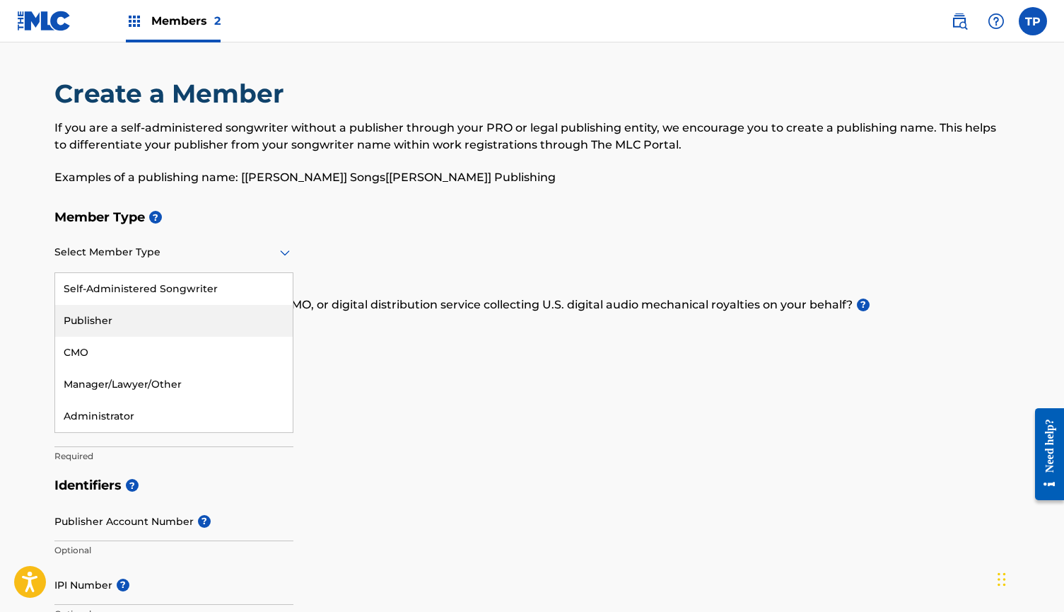
click at [231, 319] on div "Publisher" at bounding box center [174, 321] width 238 height 32
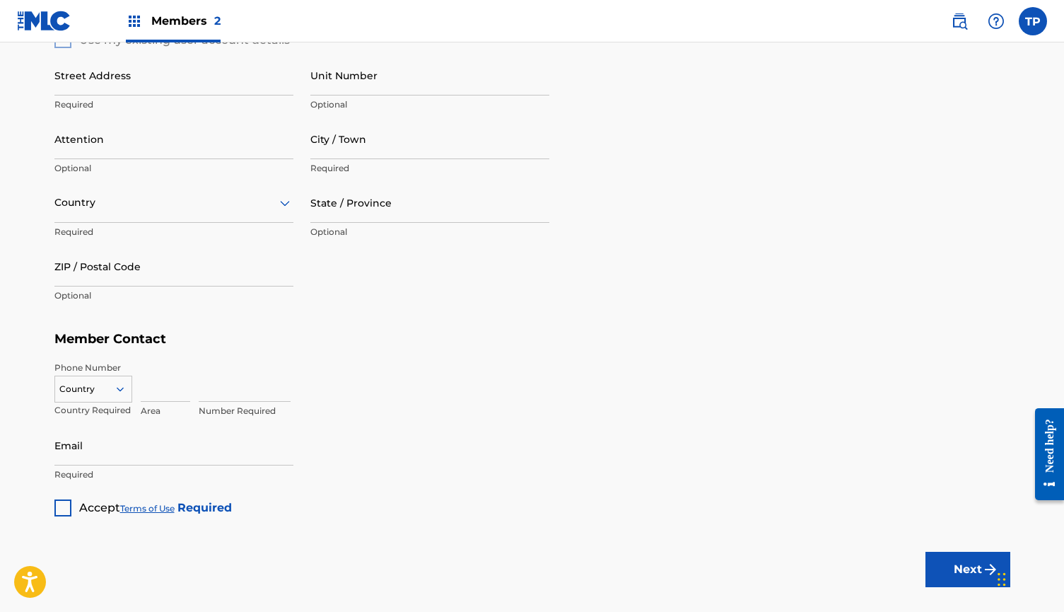
scroll to position [634, 0]
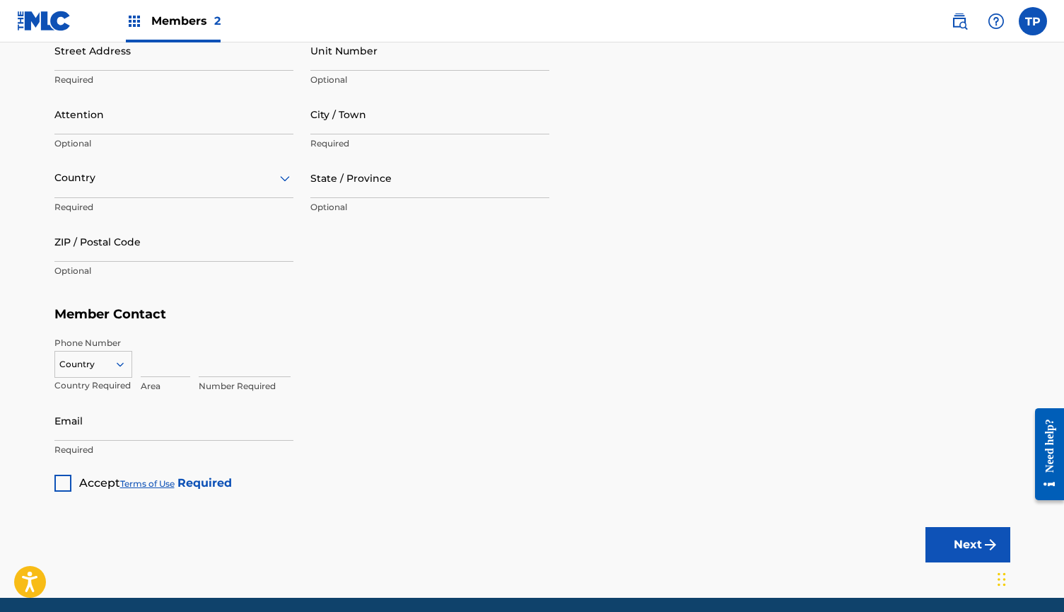
click at [937, 533] on button "Next" at bounding box center [968, 544] width 85 height 35
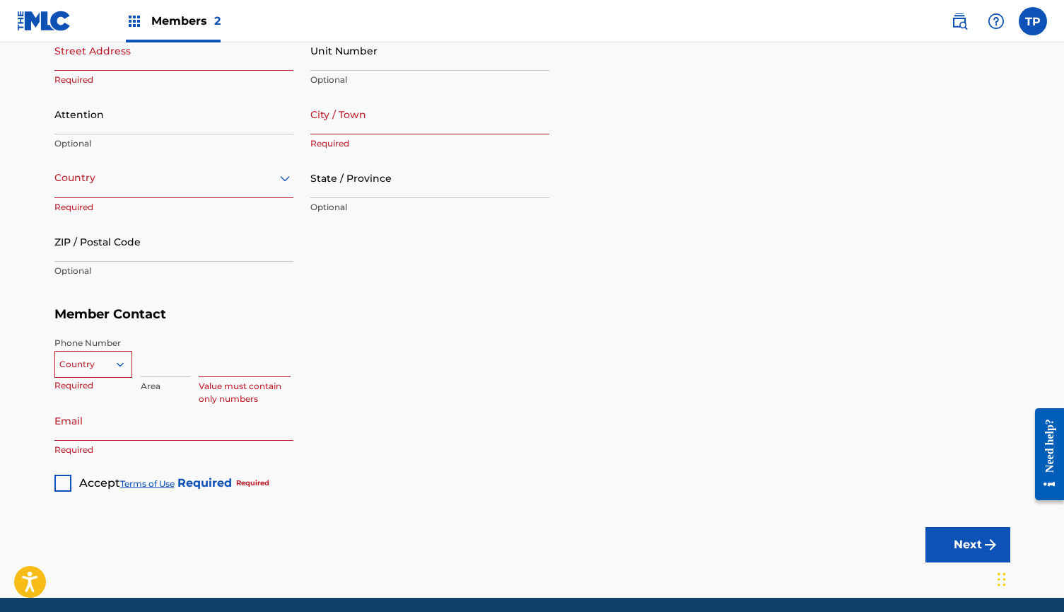
scroll to position [50, 0]
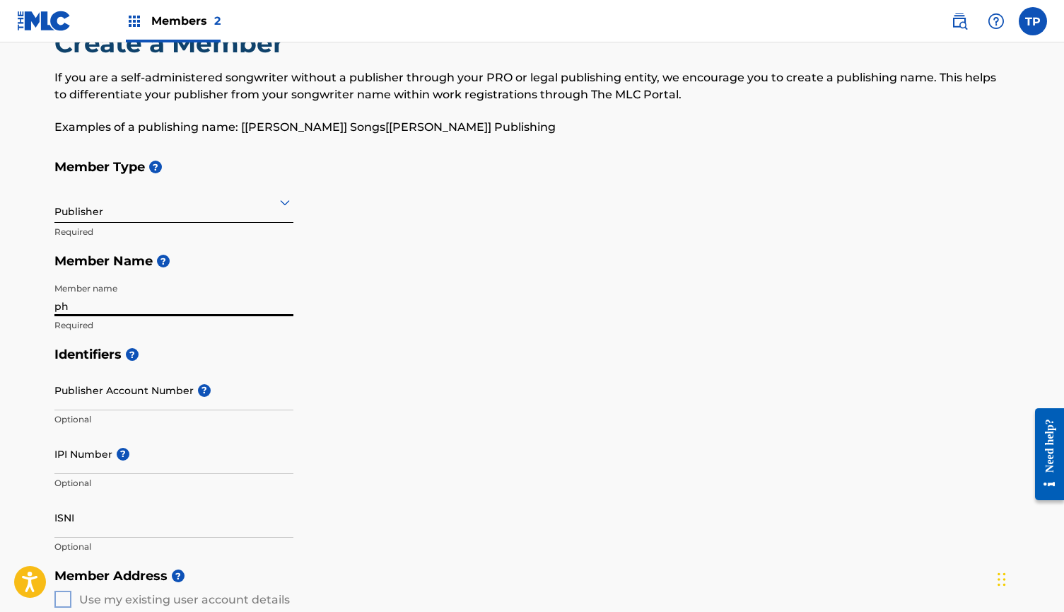
type input "p"
type input "[PERSON_NAME]"
click at [512, 477] on div "Identifiers ? Publisher Account Number ? Optional IPI Number ? Optional ISNI Op…" at bounding box center [532, 449] width 956 height 221
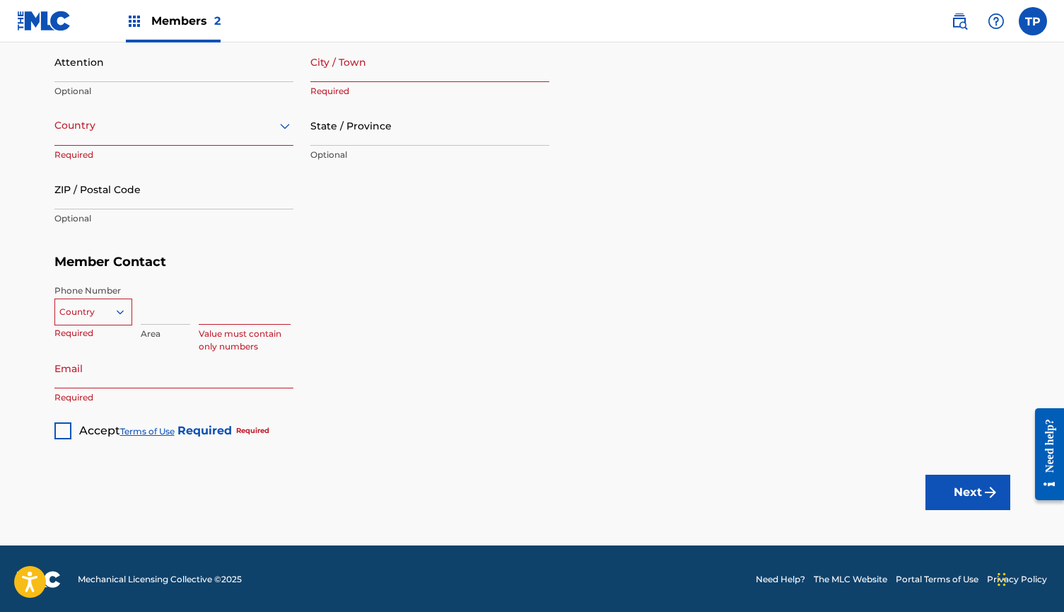
scroll to position [686, 0]
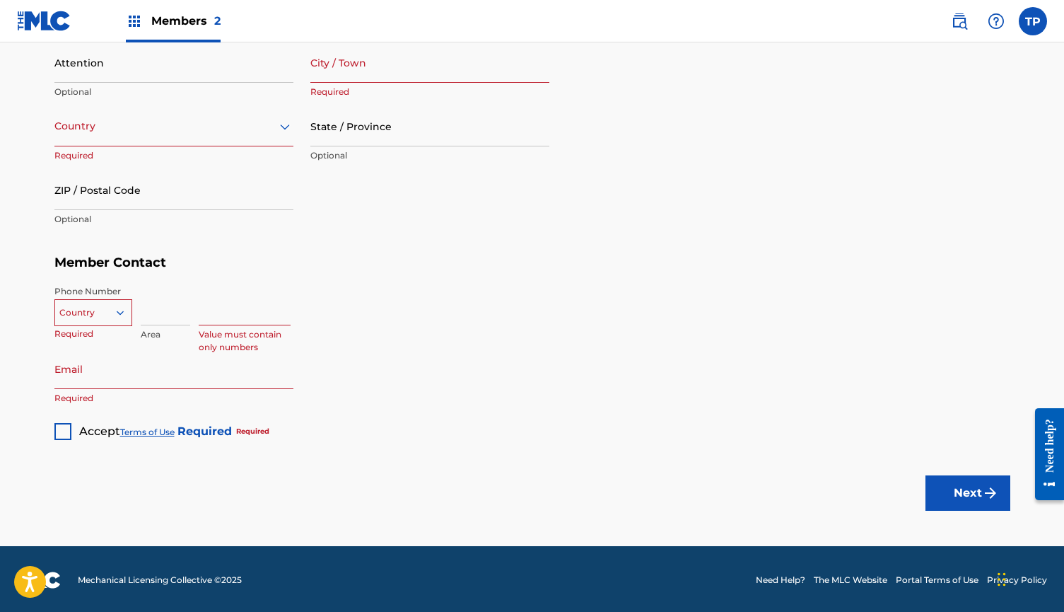
click at [122, 314] on icon at bounding box center [120, 312] width 13 height 13
click at [108, 338] on div "US, [GEOGRAPHIC_DATA] +1" at bounding box center [93, 347] width 76 height 55
click at [171, 303] on input at bounding box center [166, 305] width 50 height 40
type input "530"
type input "3"
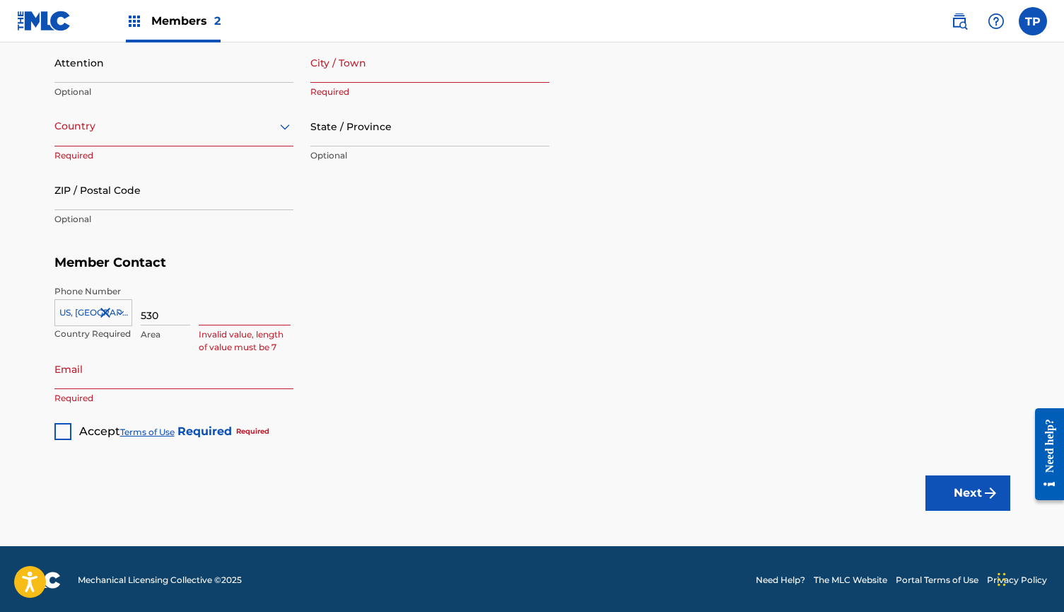
type input "2"
type input "3293450"
type input "y"
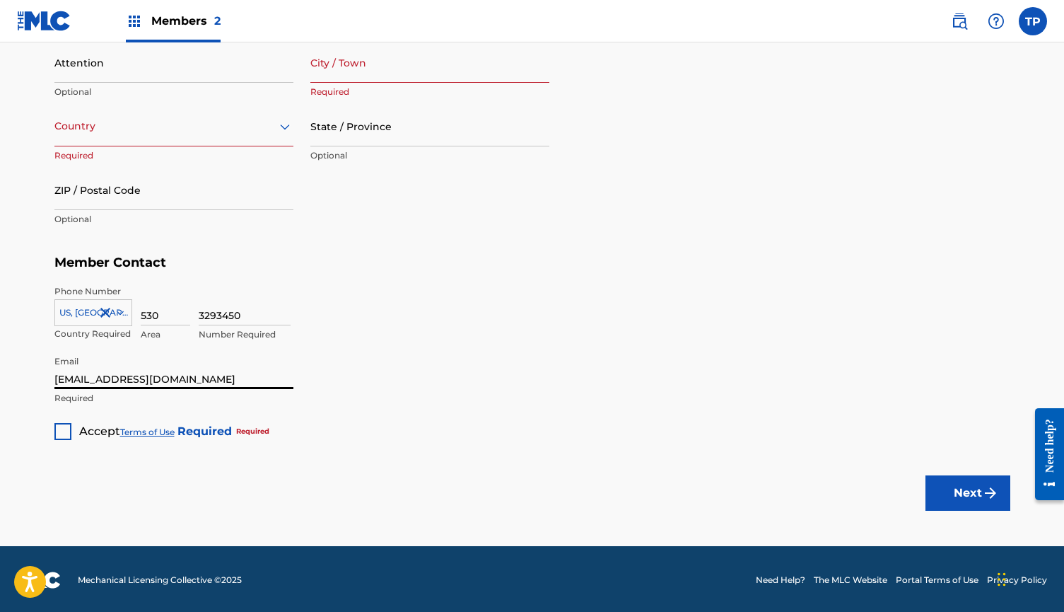
type input "[EMAIL_ADDRESS][DOMAIN_NAME]"
click at [58, 434] on div at bounding box center [62, 431] width 17 height 17
click at [947, 488] on button "Next" at bounding box center [968, 492] width 85 height 35
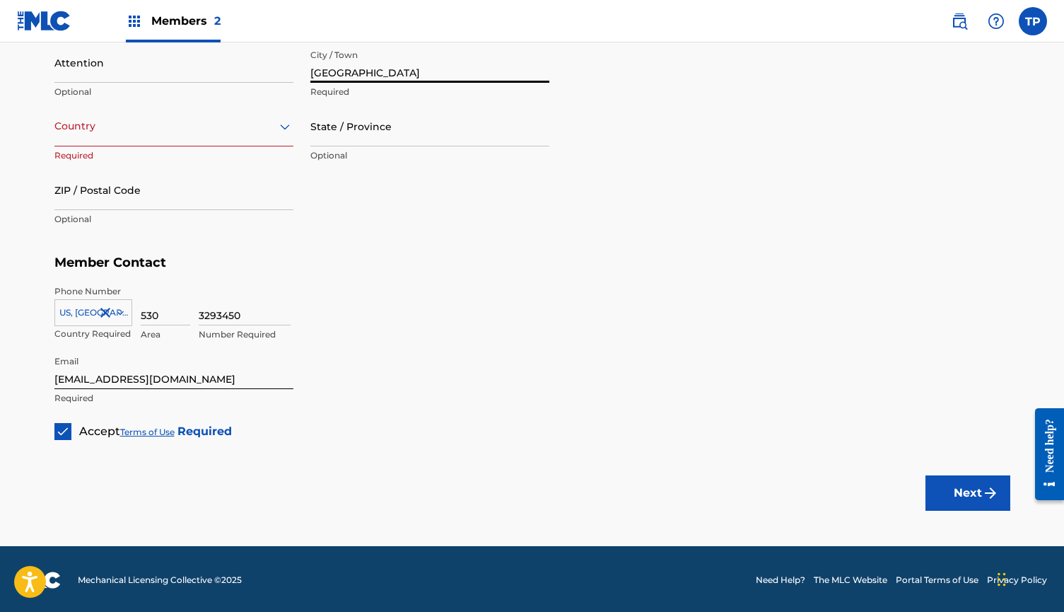
type input "[GEOGRAPHIC_DATA]"
click at [243, 134] on div "Country" at bounding box center [173, 126] width 239 height 40
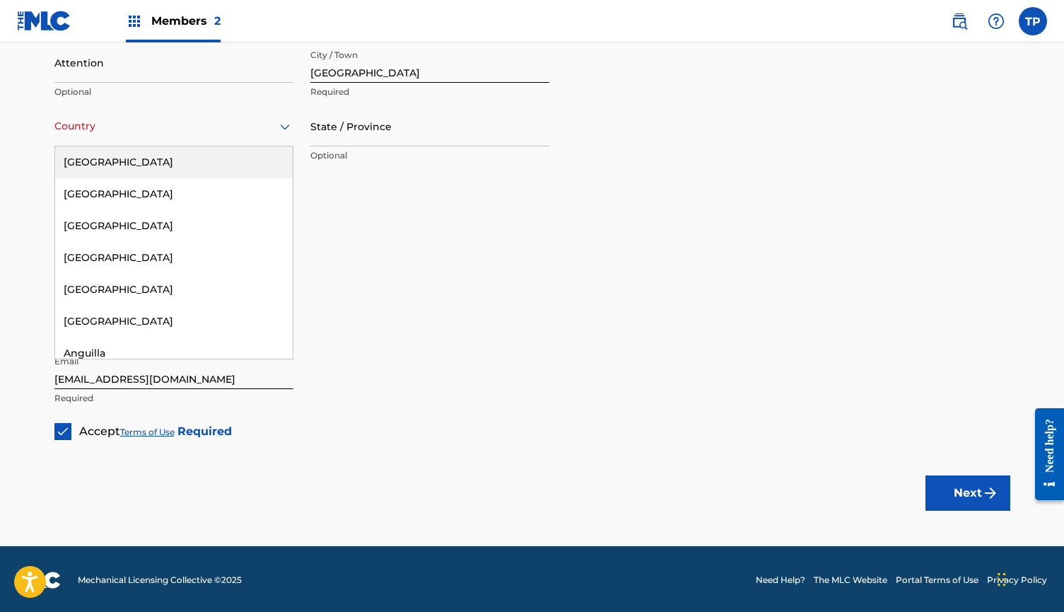
click at [231, 156] on div "[GEOGRAPHIC_DATA]" at bounding box center [174, 162] width 238 height 32
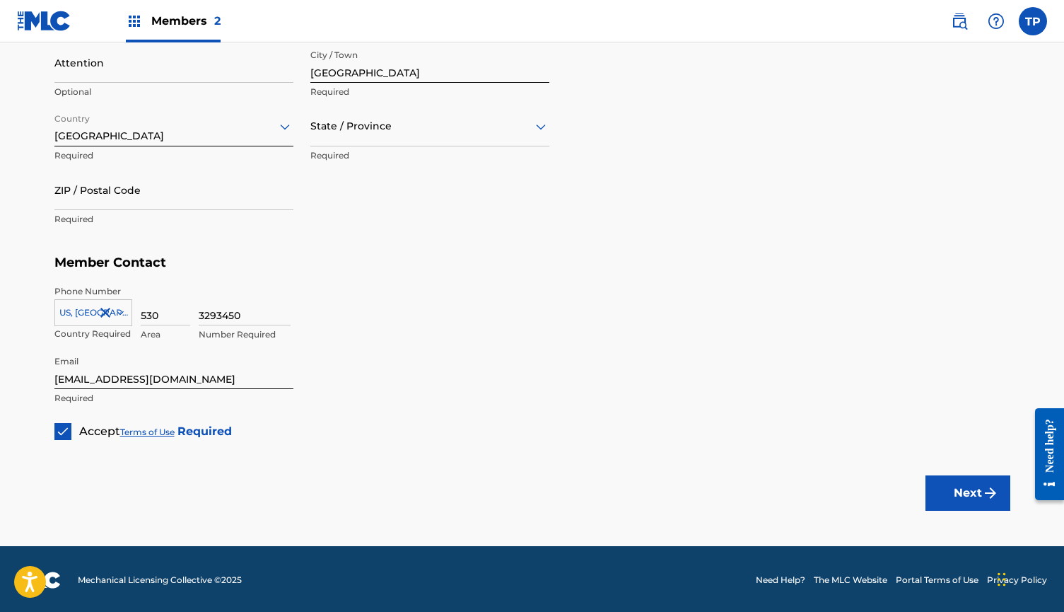
click at [438, 140] on div "State / Province" at bounding box center [429, 126] width 239 height 40
click at [390, 317] on div "[US_STATE]" at bounding box center [430, 322] width 238 height 32
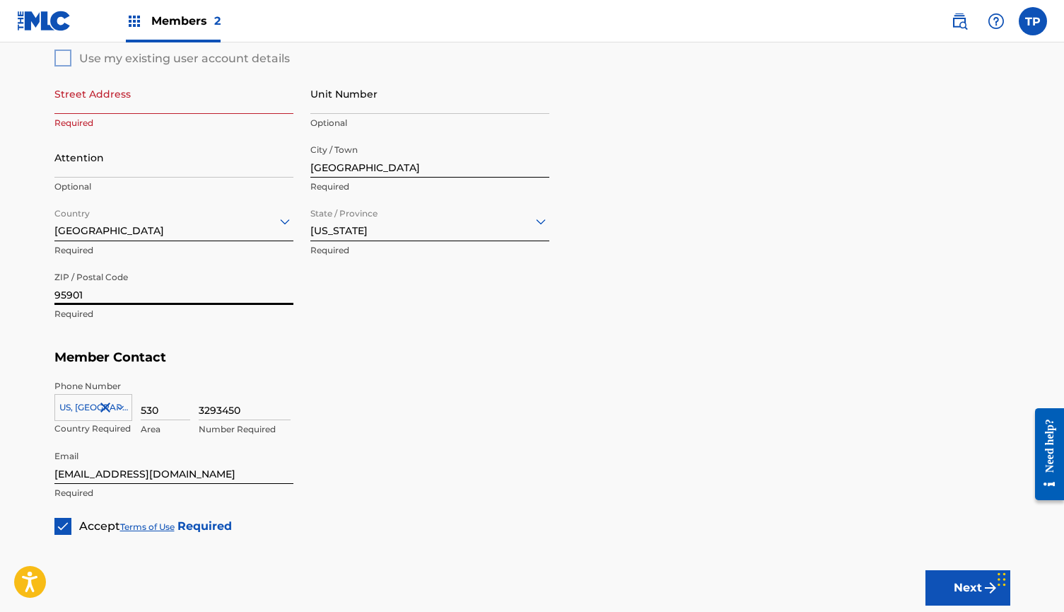
scroll to position [588, 0]
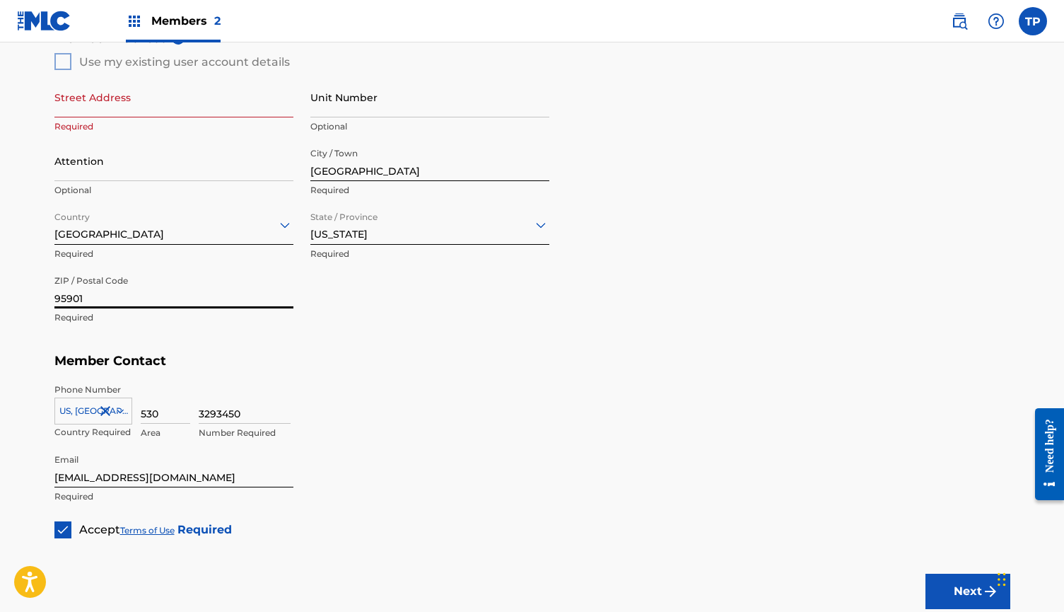
type input "95901"
click at [267, 87] on input "Street Address" at bounding box center [173, 97] width 239 height 40
type input "1536 puddle"
click at [392, 425] on div "3293450 Number Required" at bounding box center [605, 415] width 812 height 64
click at [970, 579] on button "Next" at bounding box center [968, 591] width 85 height 35
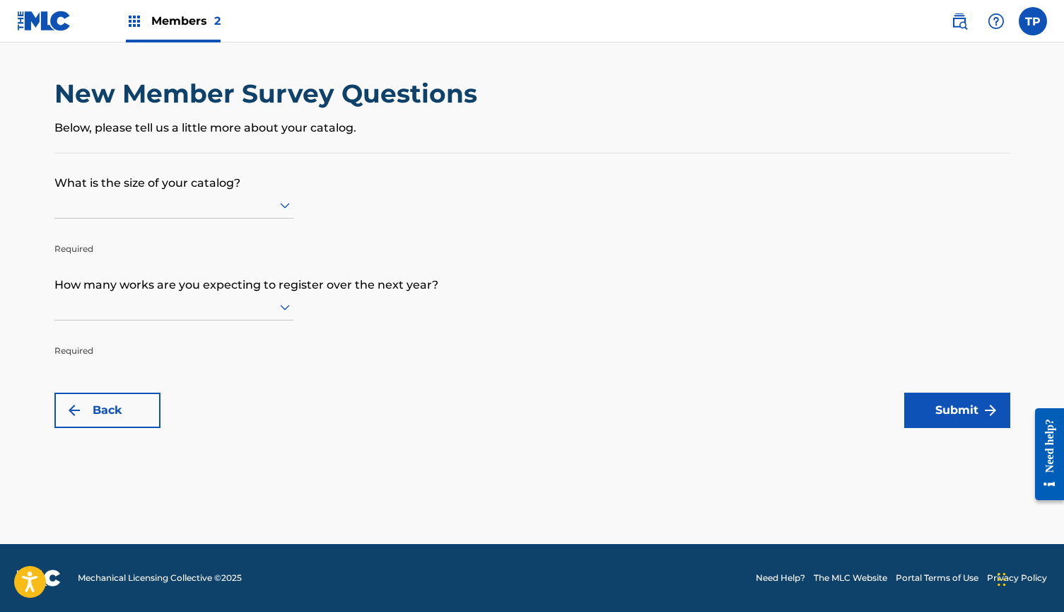
click at [286, 214] on icon at bounding box center [285, 205] width 17 height 17
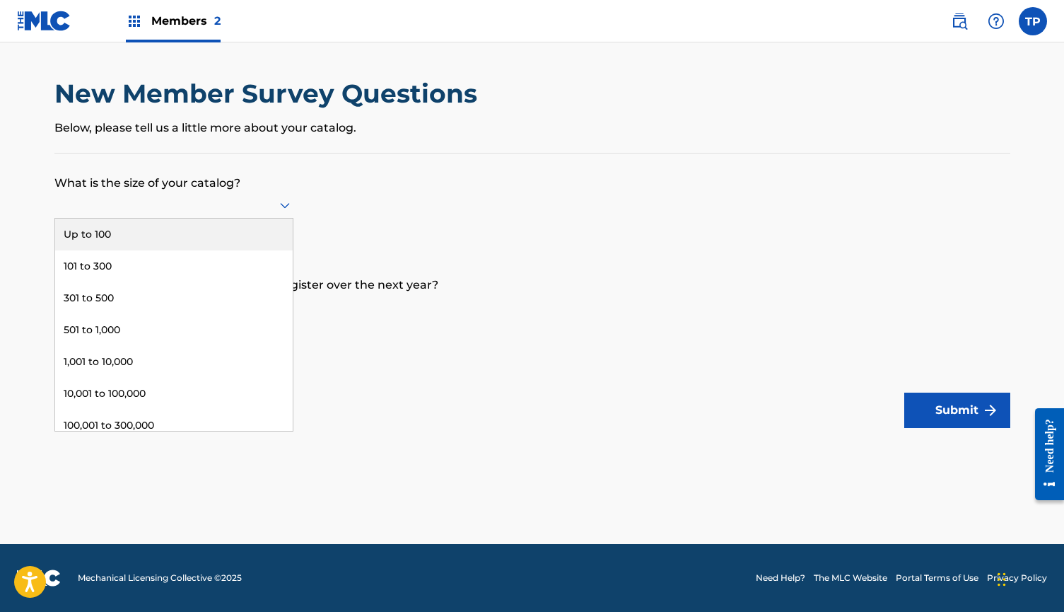
click at [261, 243] on div "Up to 100" at bounding box center [174, 235] width 238 height 32
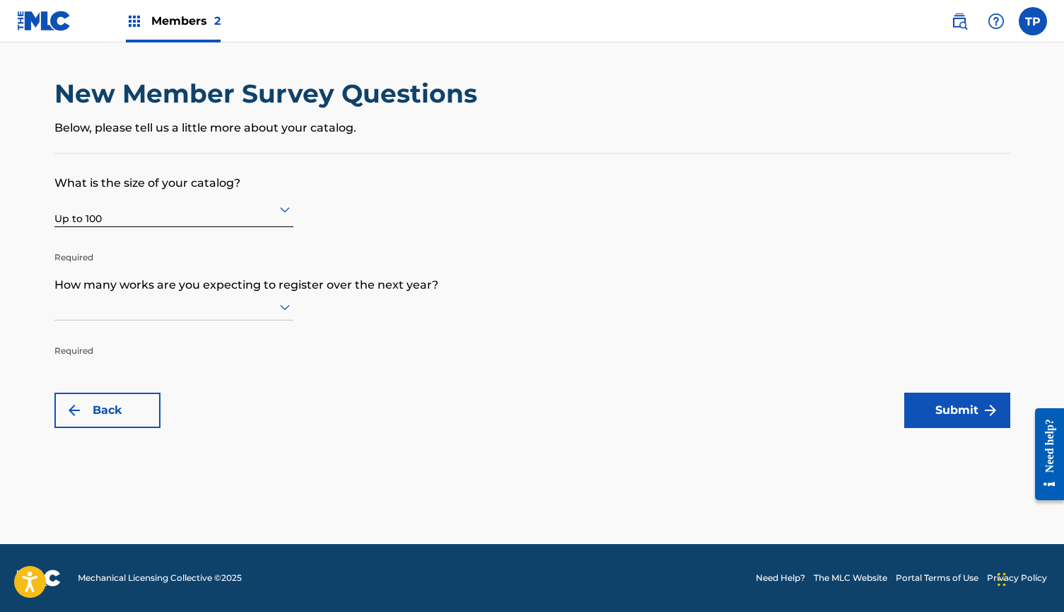
click at [269, 315] on div at bounding box center [173, 307] width 239 height 18
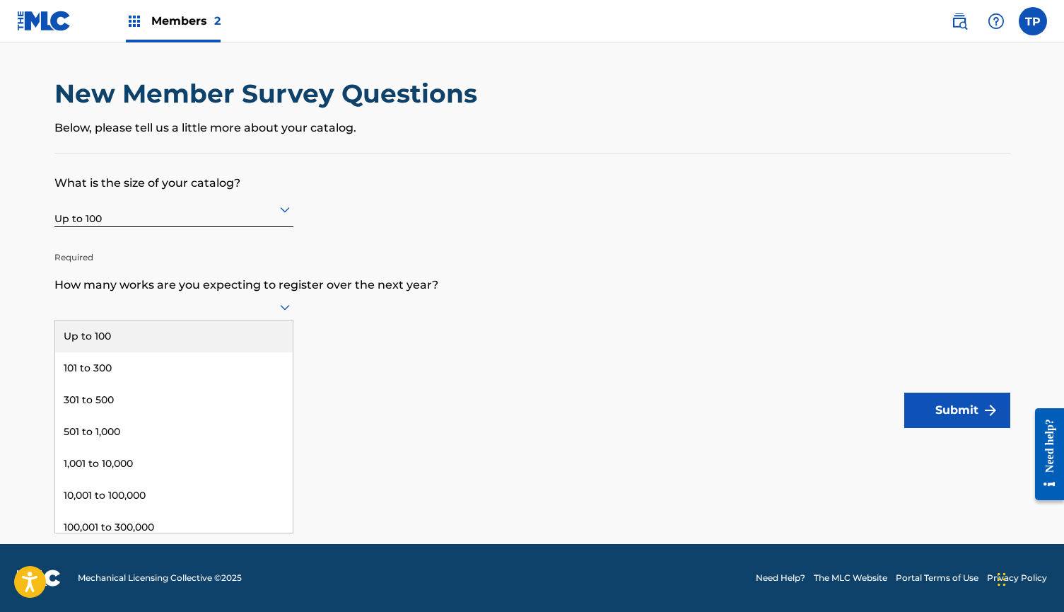
click at [253, 347] on div "Up to 100" at bounding box center [174, 336] width 238 height 32
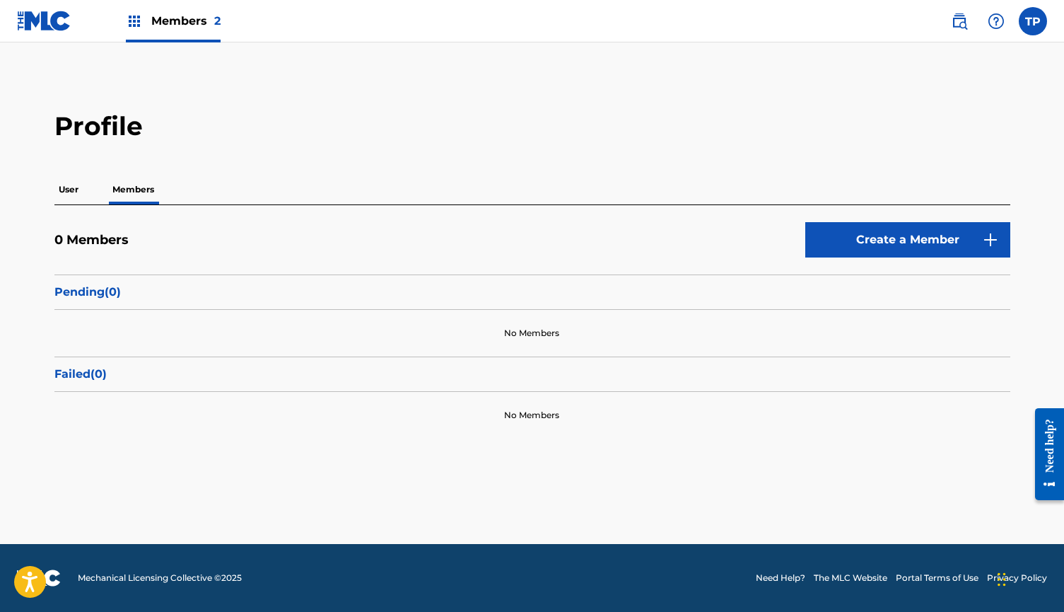
click at [134, 20] on img at bounding box center [134, 21] width 17 height 17
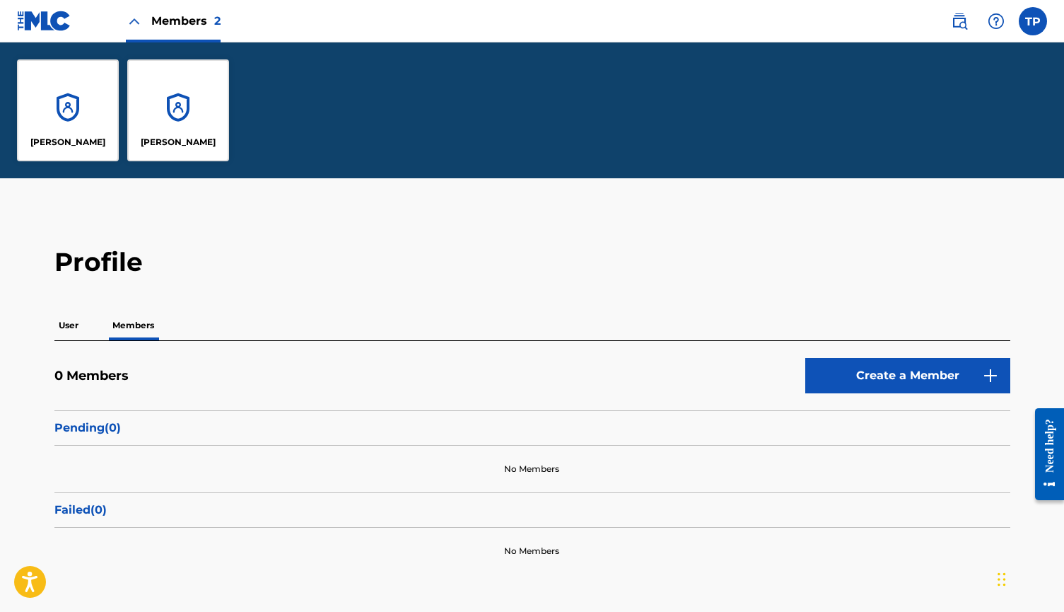
click at [70, 117] on div "[PERSON_NAME]" at bounding box center [68, 110] width 102 height 102
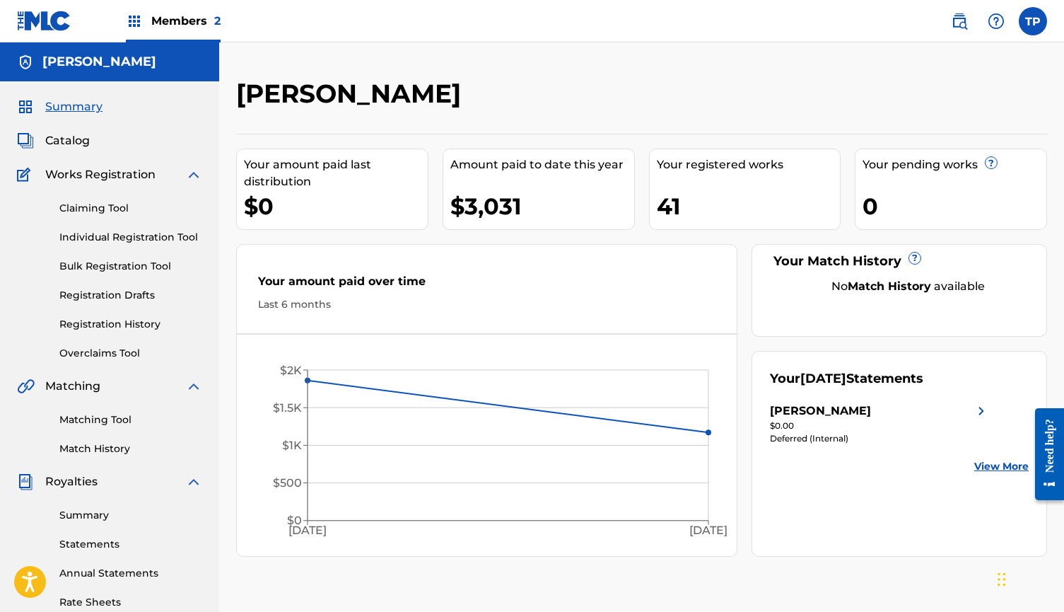
click at [831, 525] on div "Your [DATE] Statements [PERSON_NAME] $0.00 Deferred (Internal) View More" at bounding box center [900, 454] width 296 height 206
click at [103, 548] on link "Statements" at bounding box center [130, 544] width 143 height 15
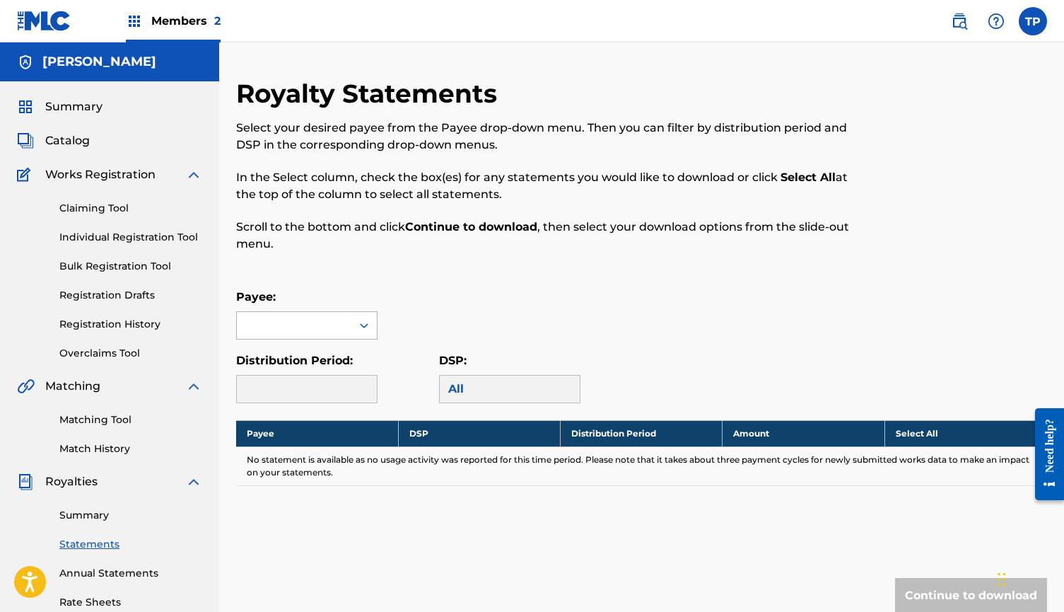
click at [366, 326] on icon at bounding box center [364, 325] width 8 height 5
click at [357, 355] on div "[PERSON_NAME]" at bounding box center [307, 356] width 140 height 35
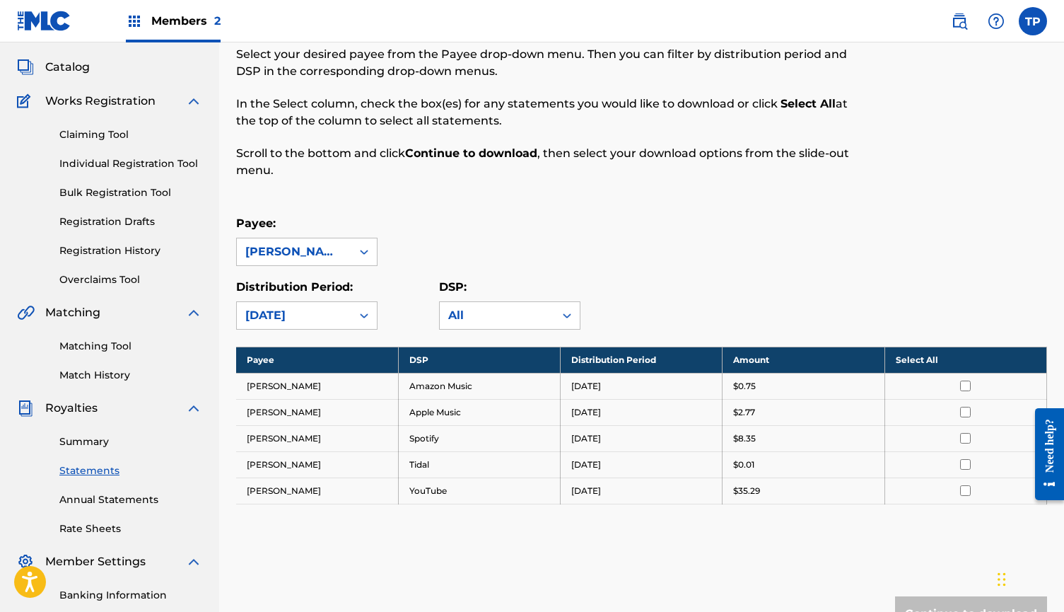
scroll to position [92, 0]
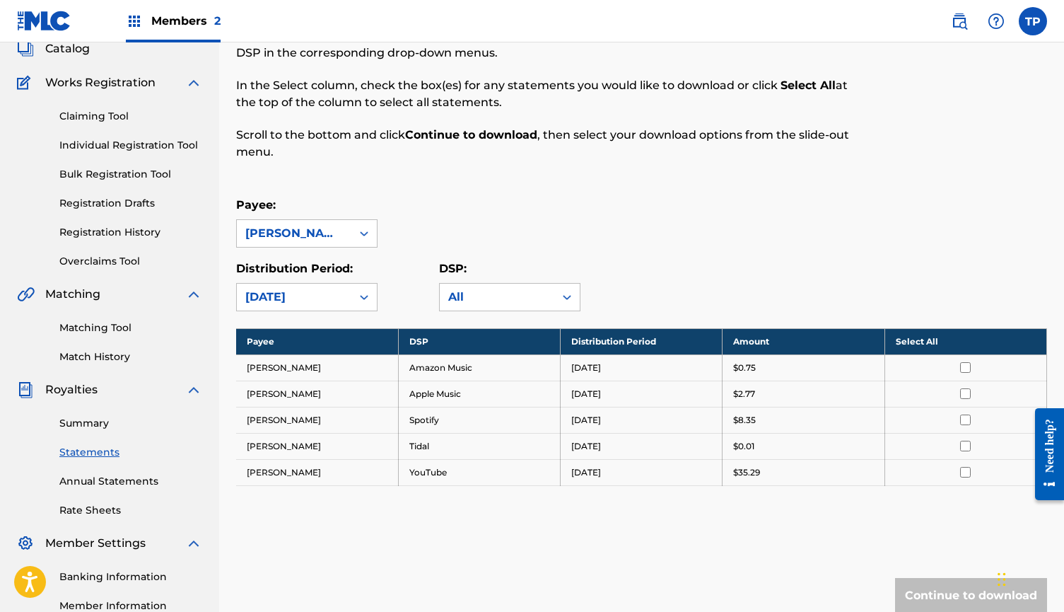
click at [600, 154] on p "Scroll to the bottom and click Continue to download , then select your download…" at bounding box center [548, 144] width 625 height 34
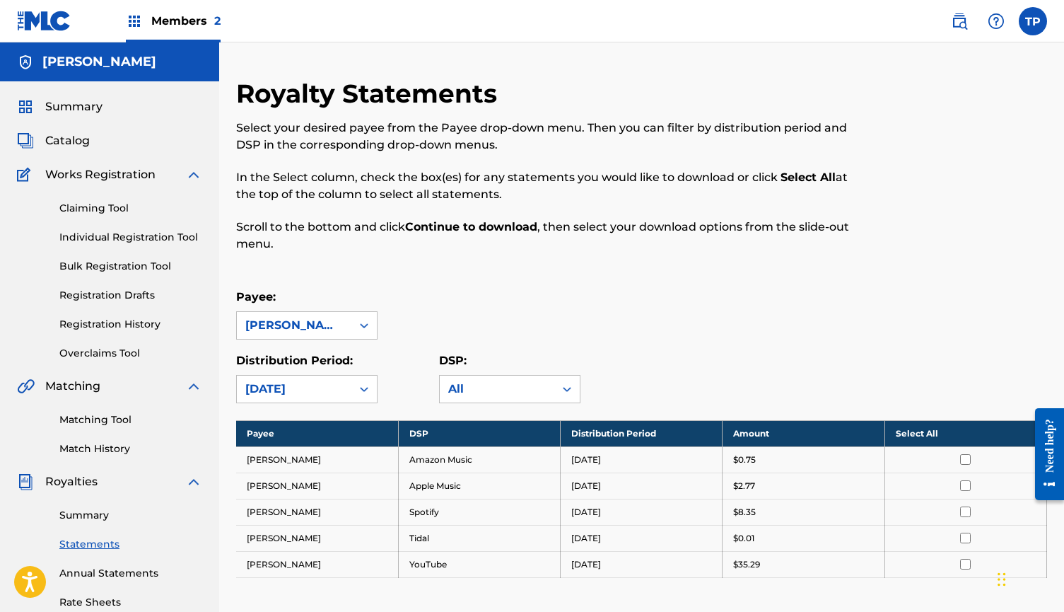
scroll to position [0, 0]
click at [135, 21] on img at bounding box center [134, 21] width 17 height 17
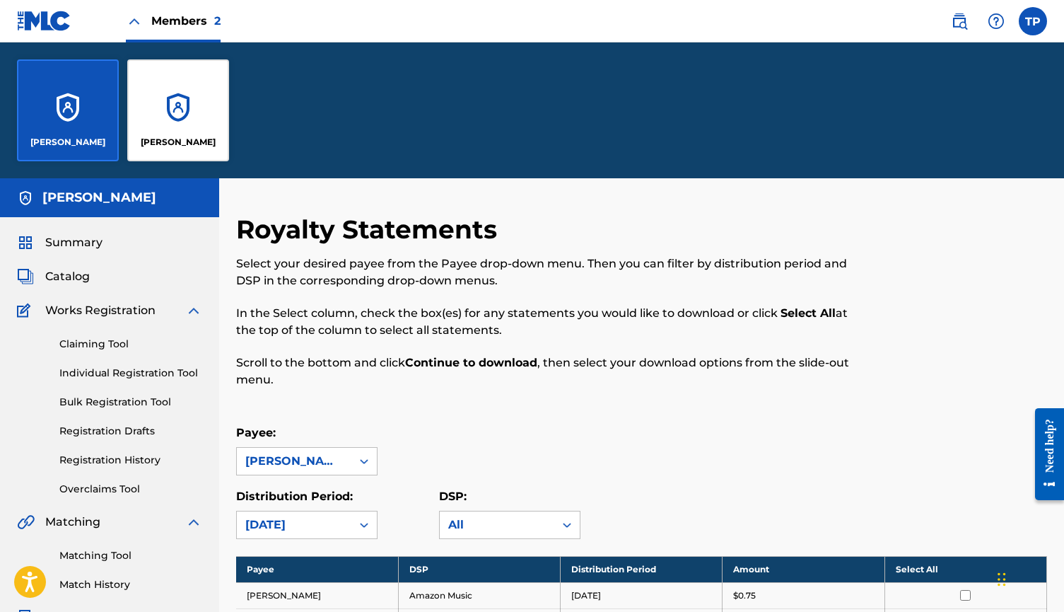
click at [117, 344] on link "Claiming Tool" at bounding box center [130, 344] width 143 height 15
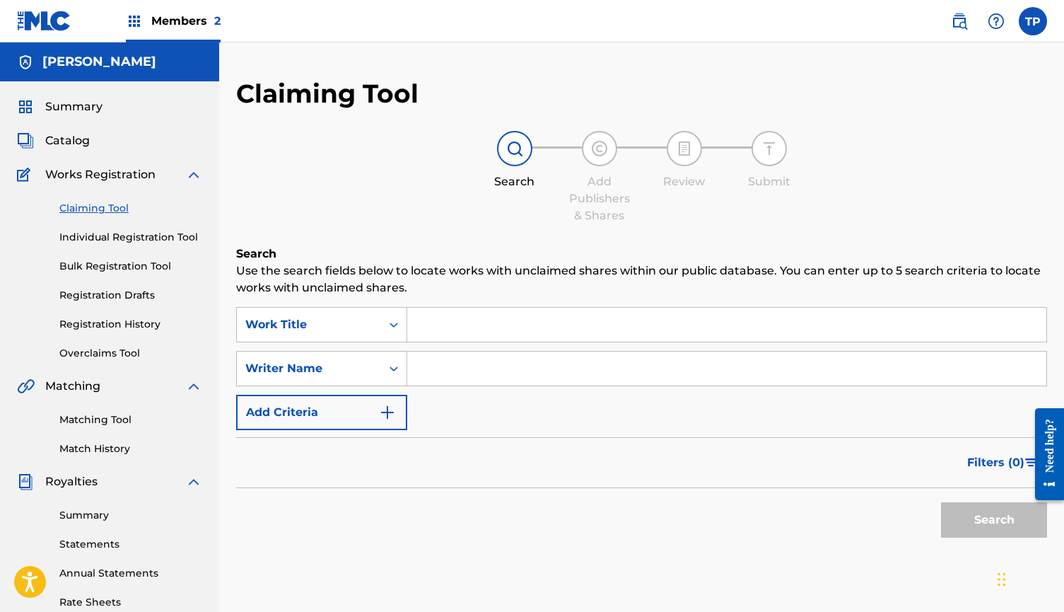
click at [506, 339] on input "Search Form" at bounding box center [726, 325] width 639 height 34
click at [504, 316] on input "Search Form" at bounding box center [726, 325] width 639 height 34
paste input "Txhob Rhuav Txoj Kev Sib Hlub"
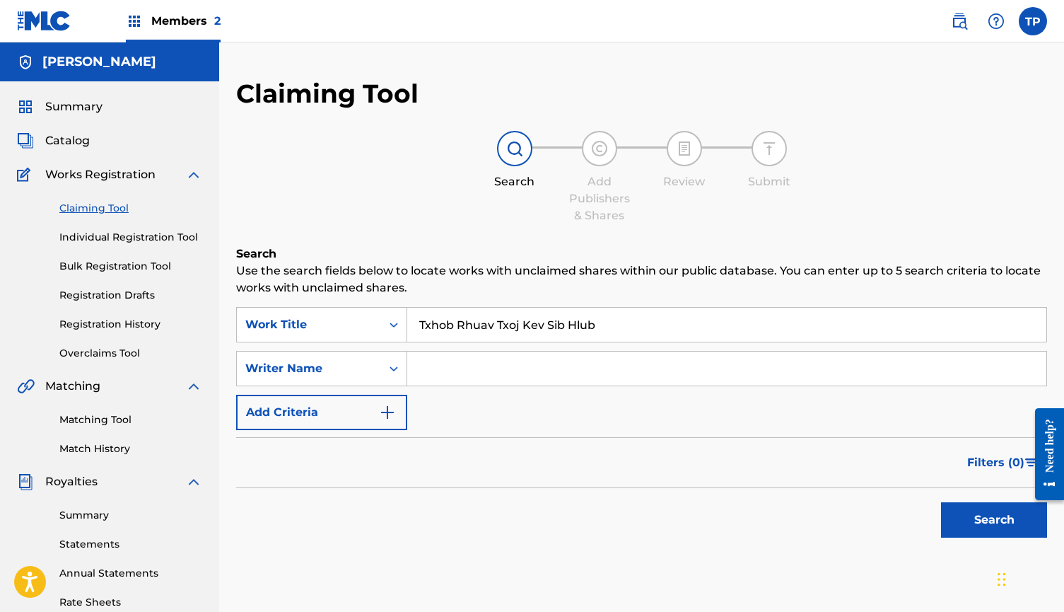
type input "Txhob Rhuav Txoj Kev Sib Hlub"
click at [482, 368] on input "Search Form" at bounding box center [726, 369] width 639 height 34
type input "[PERSON_NAME]"
click at [978, 525] on button "Search" at bounding box center [994, 519] width 106 height 35
click at [166, 231] on link "Individual Registration Tool" at bounding box center [130, 237] width 143 height 15
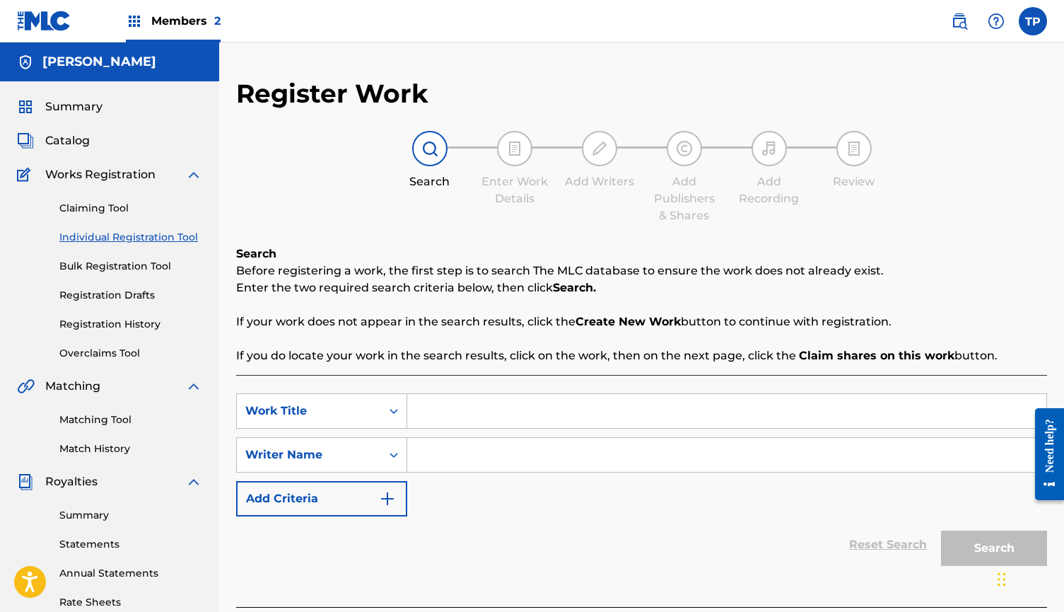
click at [516, 410] on input "Search Form" at bounding box center [726, 411] width 639 height 34
paste input "Txhob Rhuav Txoj Kev Sib Hlub"
type input "Txhob Rhuav Txoj Kev Sib Hlub"
click at [549, 448] on input "Search Form" at bounding box center [726, 455] width 639 height 34
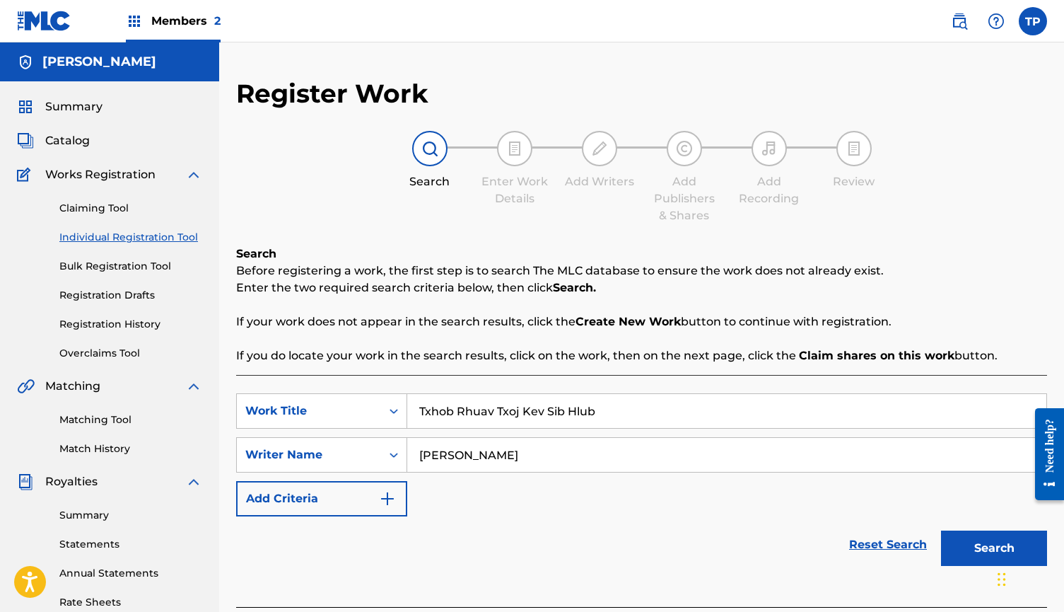
type input "[PERSON_NAME]"
click at [985, 533] on button "Search" at bounding box center [994, 547] width 106 height 35
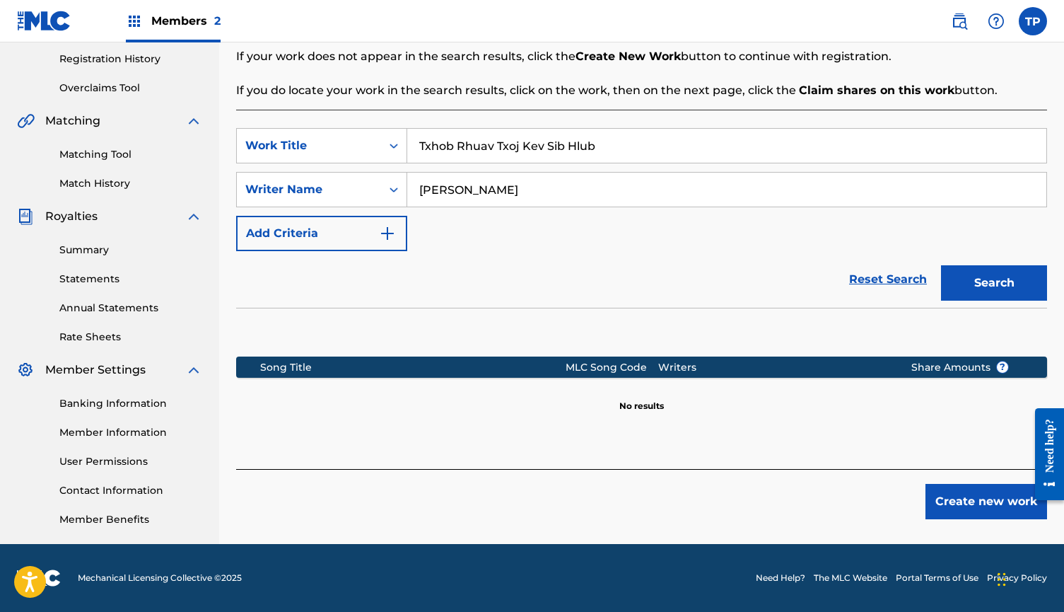
scroll to position [265, 0]
click at [975, 505] on button "Create new work" at bounding box center [987, 501] width 122 height 35
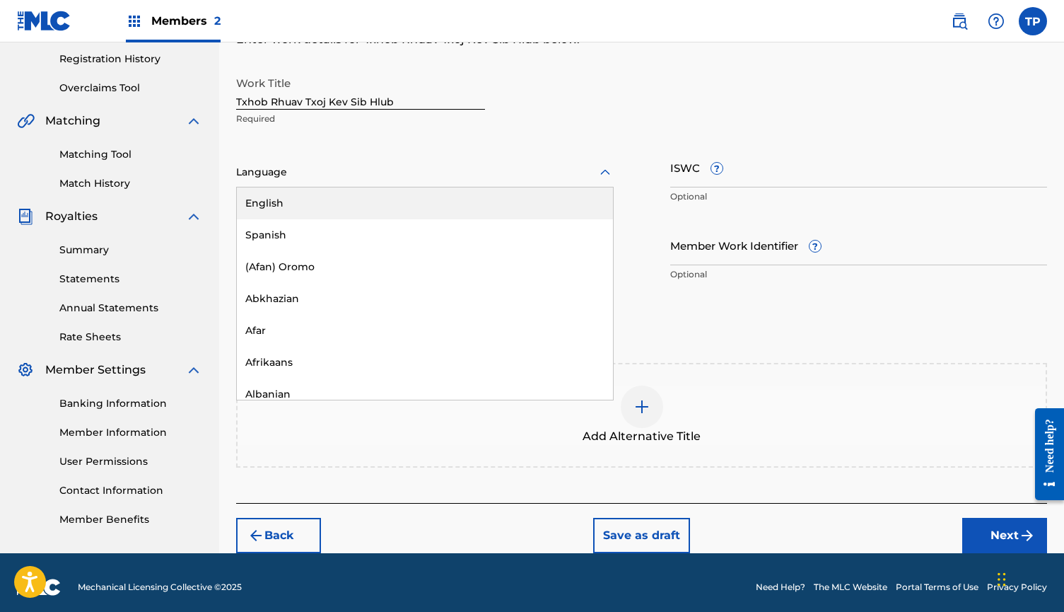
click at [509, 177] on div at bounding box center [425, 172] width 378 height 18
click at [481, 203] on div "English" at bounding box center [425, 203] width 376 height 32
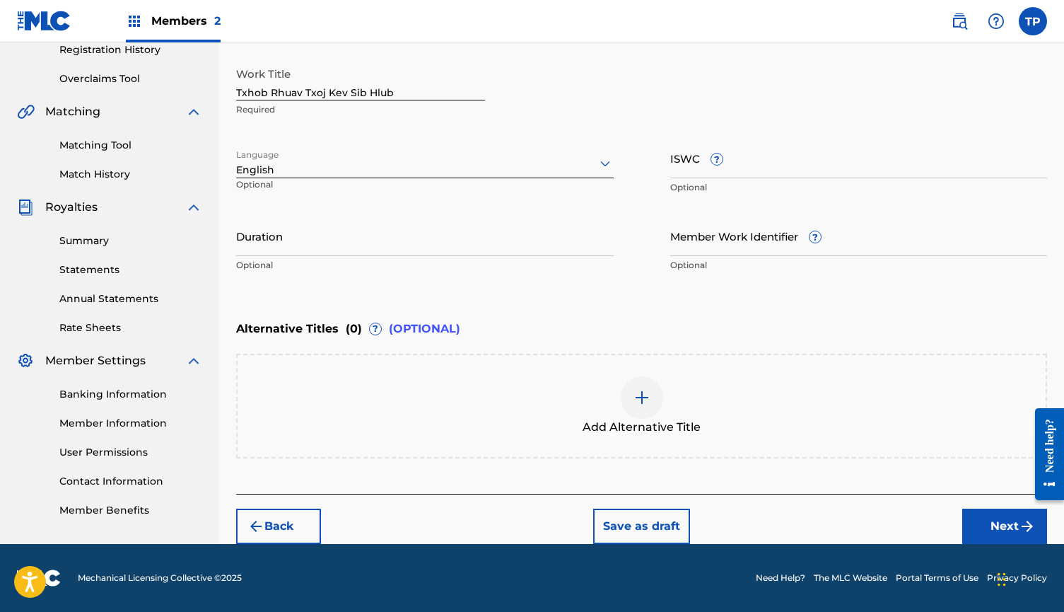
click at [994, 518] on button "Next" at bounding box center [1005, 526] width 85 height 35
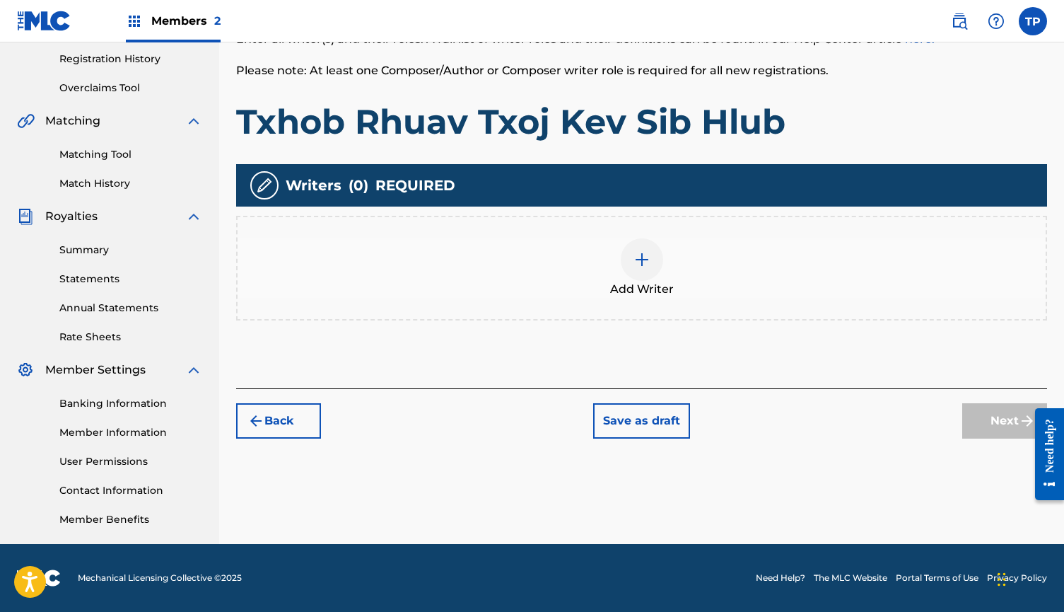
click at [656, 268] on div at bounding box center [642, 259] width 42 height 42
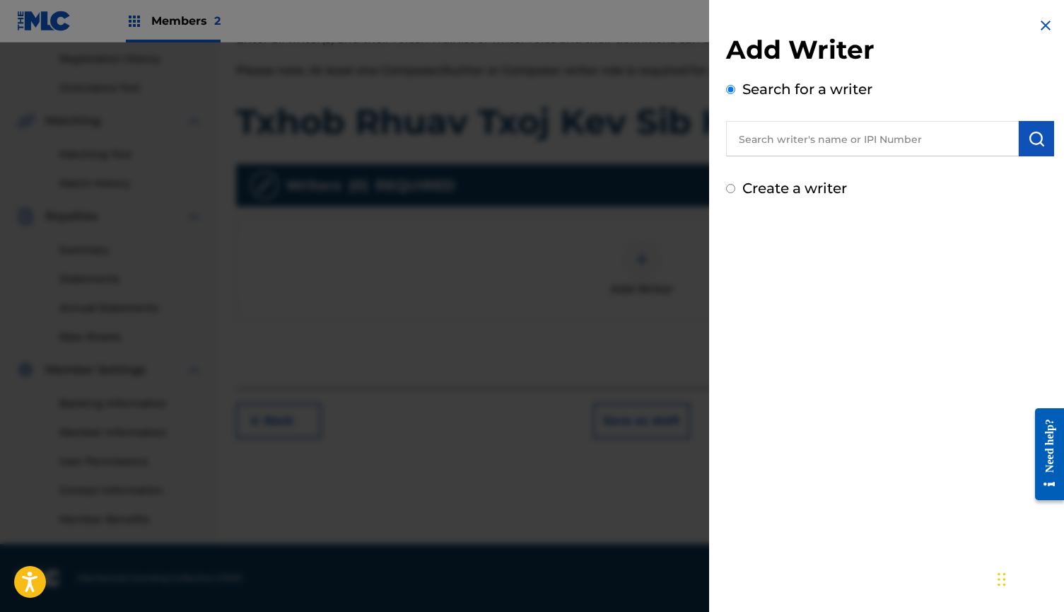
click at [886, 144] on input "text" at bounding box center [872, 138] width 293 height 35
click at [827, 190] on label "Create a writer" at bounding box center [795, 188] width 105 height 17
radio input "true"
click at [736, 190] on input "Create a writer" at bounding box center [730, 188] width 9 height 9
radio input "false"
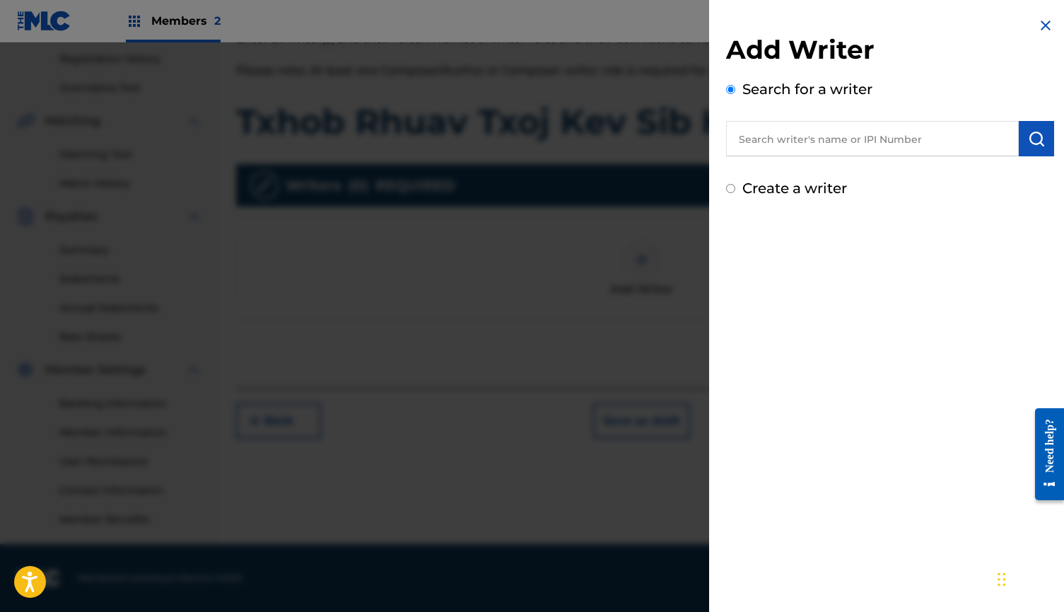
radio input "true"
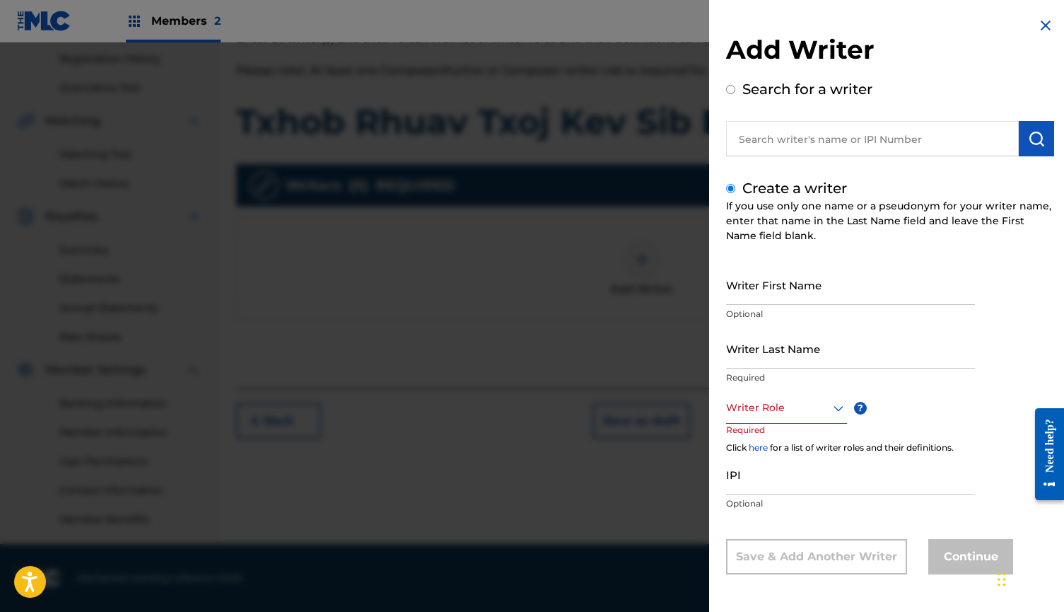
click at [805, 294] on input "Writer First Name" at bounding box center [850, 285] width 249 height 40
type input "k"
click at [828, 294] on input "Writer First Name" at bounding box center [850, 285] width 249 height 40
type input "[PERSON_NAME]"
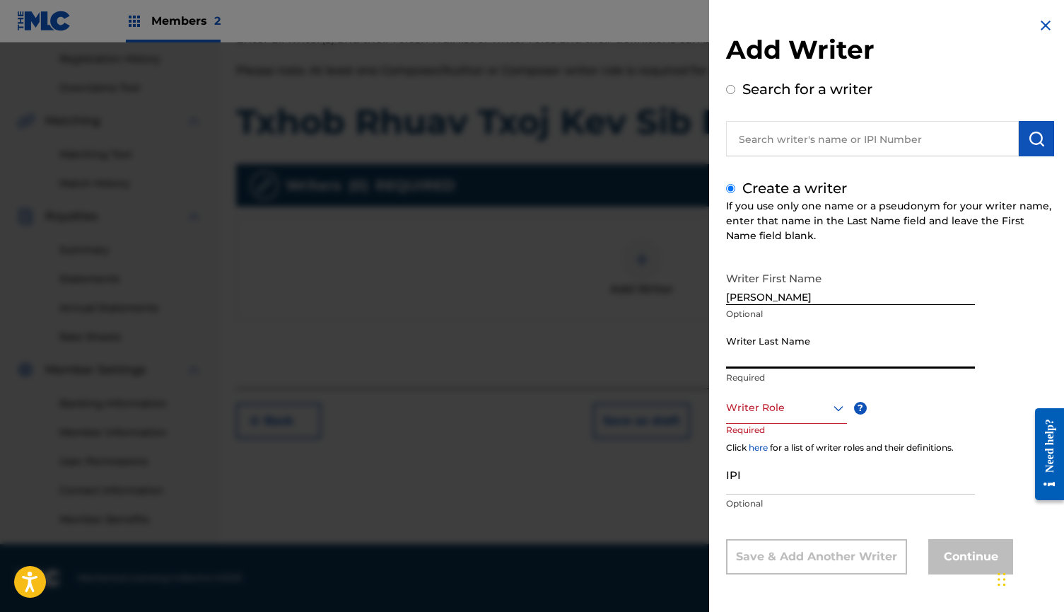
click at [847, 360] on input "Writer Last Name" at bounding box center [850, 348] width 249 height 40
type input "[PERSON_NAME]"
click at [794, 409] on div at bounding box center [786, 408] width 121 height 18
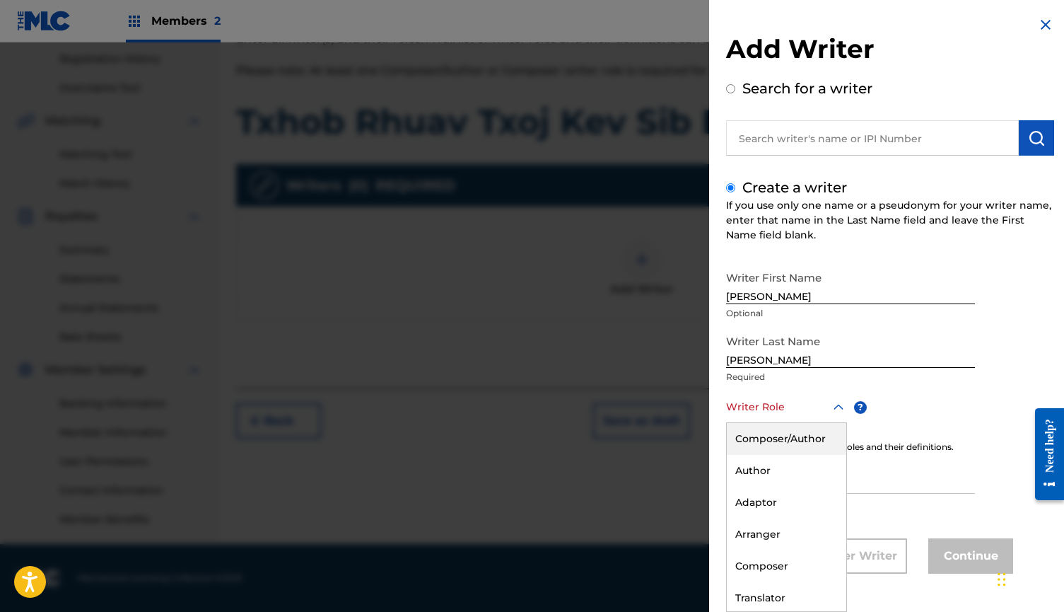
click at [786, 430] on div "Composer/Author" at bounding box center [787, 439] width 120 height 32
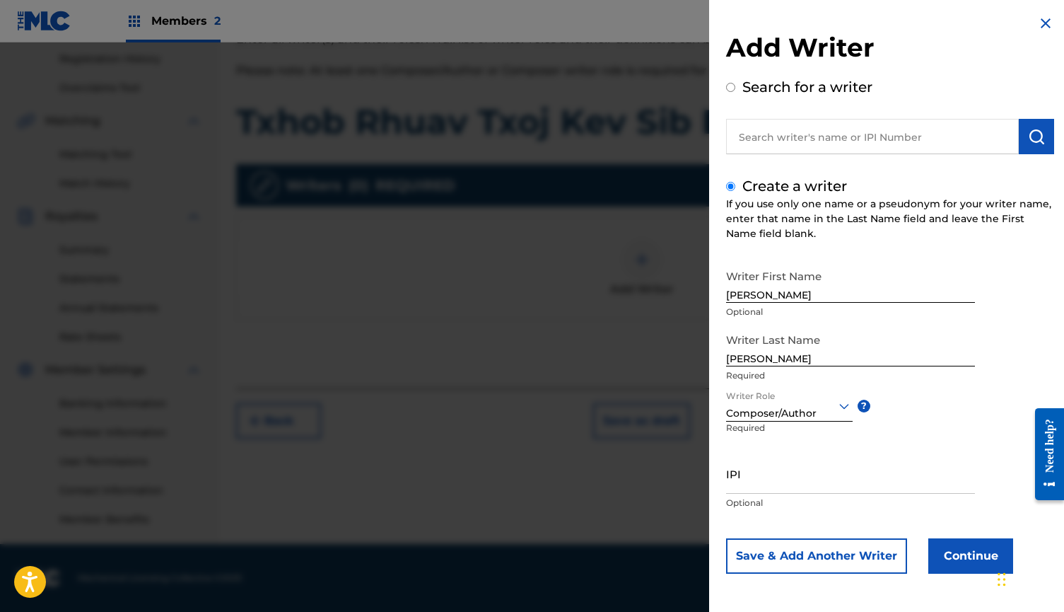
scroll to position [2, 0]
click at [968, 557] on button "Continue" at bounding box center [971, 555] width 85 height 35
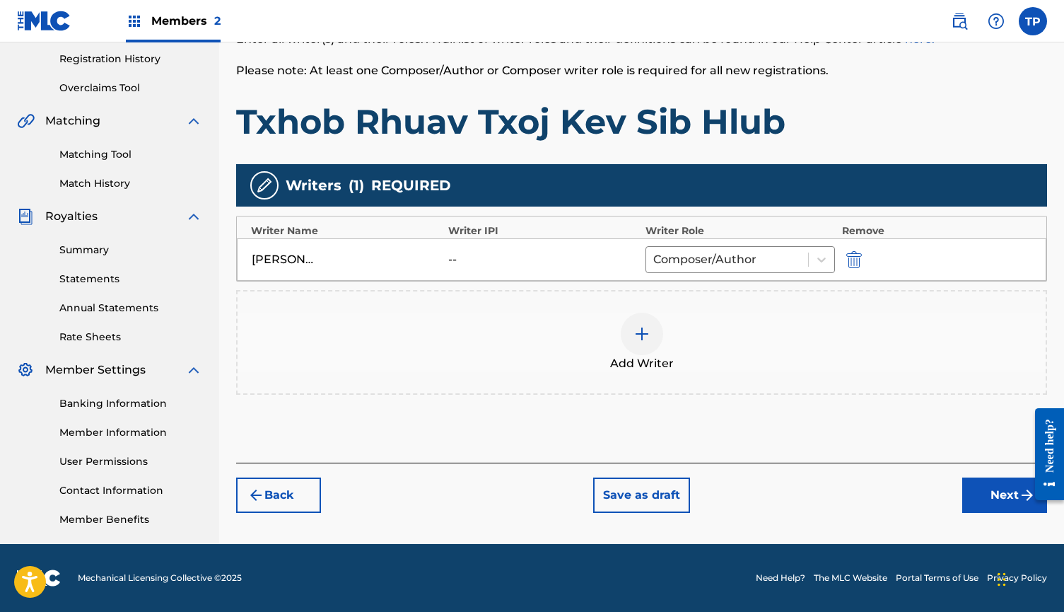
click at [995, 497] on button "Next" at bounding box center [1005, 494] width 85 height 35
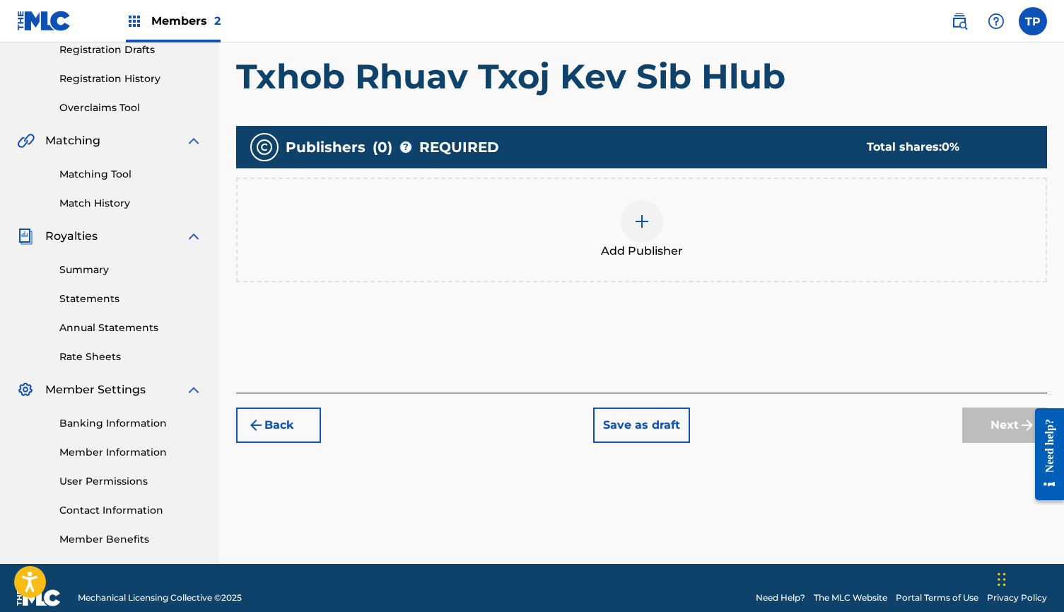
scroll to position [64, 0]
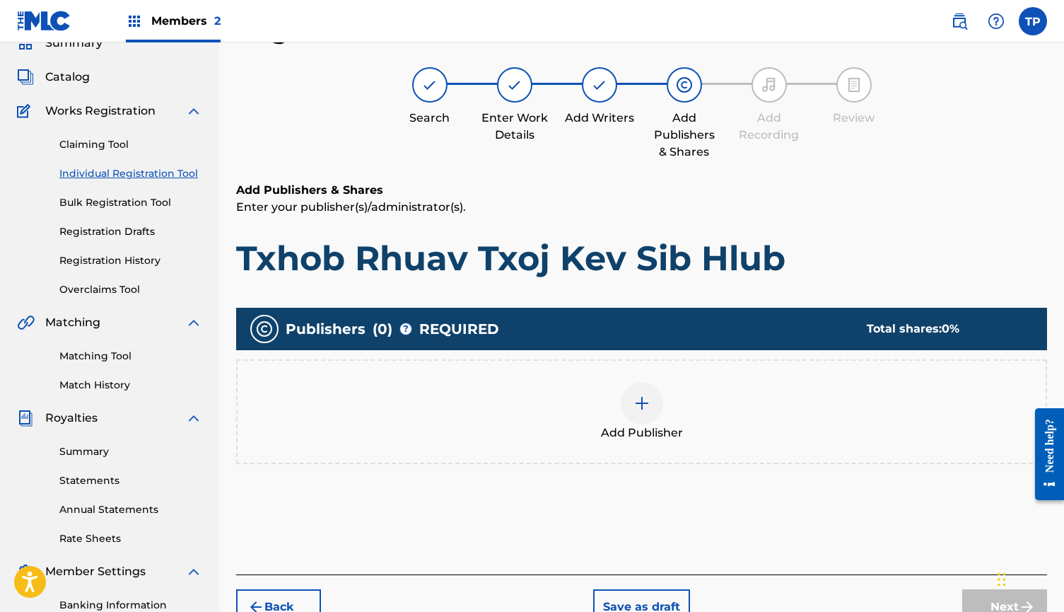
click at [644, 410] on img at bounding box center [642, 403] width 17 height 17
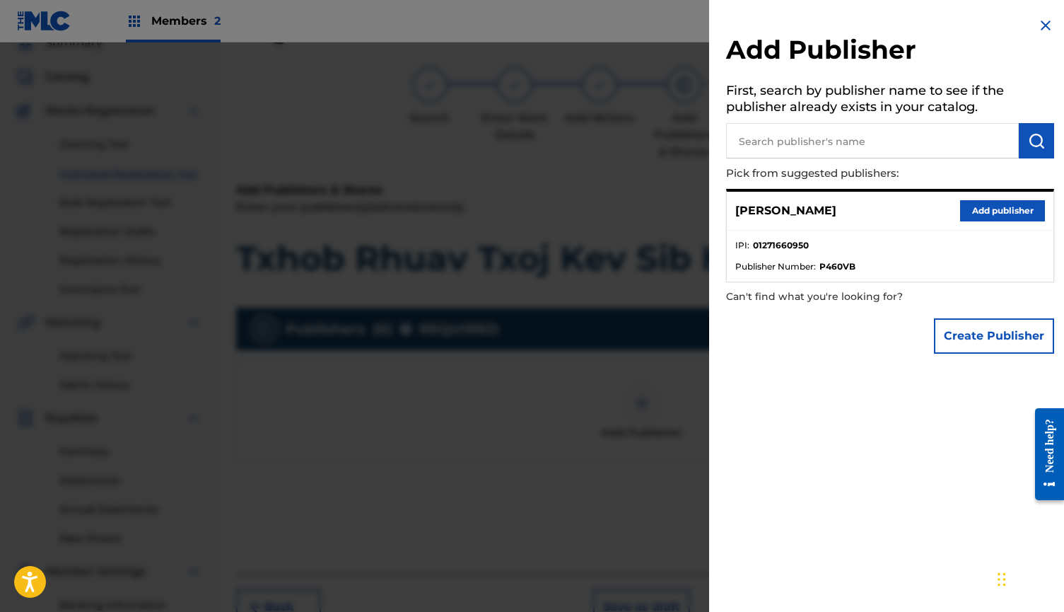
click at [973, 203] on button "Add publisher" at bounding box center [1002, 210] width 85 height 21
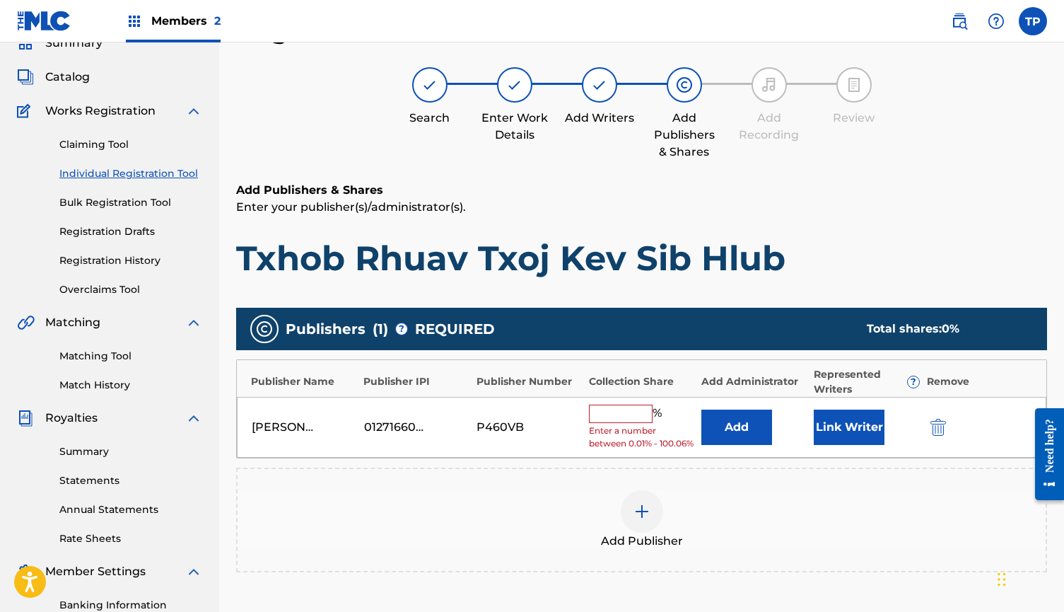
click at [638, 408] on input "text" at bounding box center [621, 414] width 64 height 18
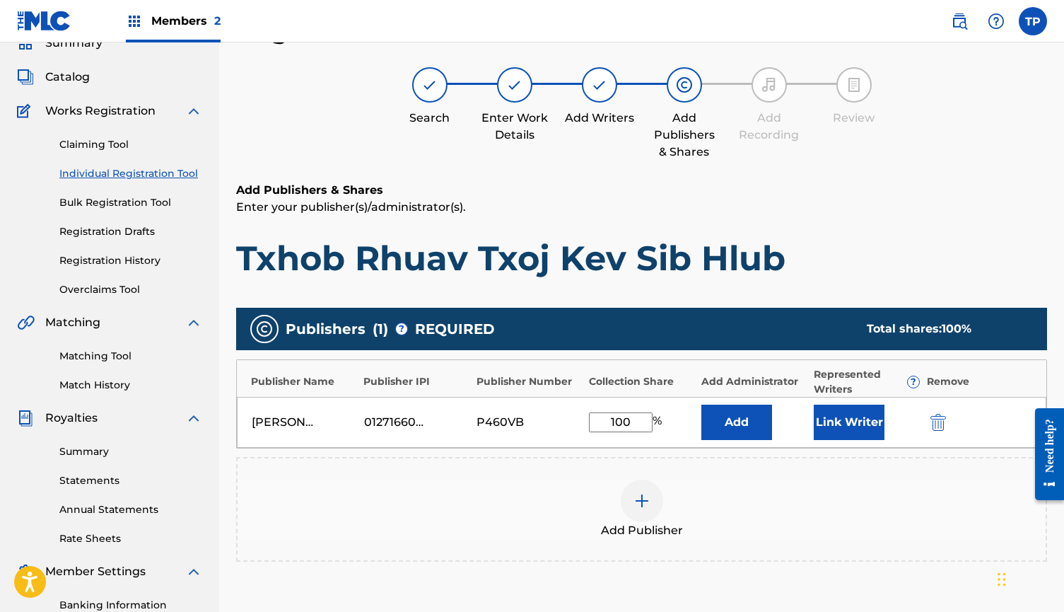
type input "100"
click at [857, 430] on button "Link Writer" at bounding box center [849, 422] width 71 height 35
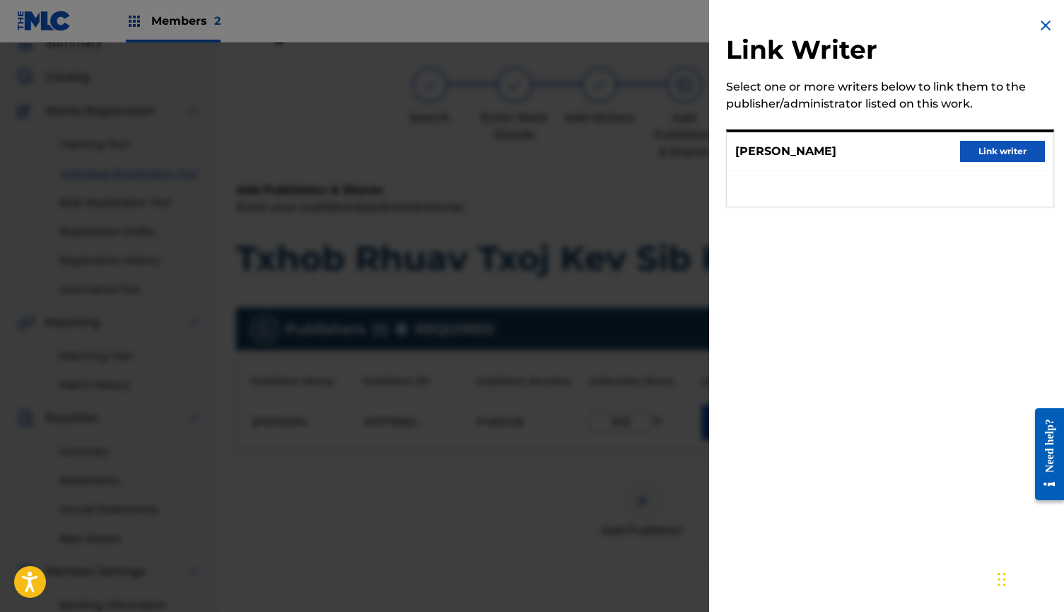
click at [1017, 144] on button "Link writer" at bounding box center [1002, 151] width 85 height 21
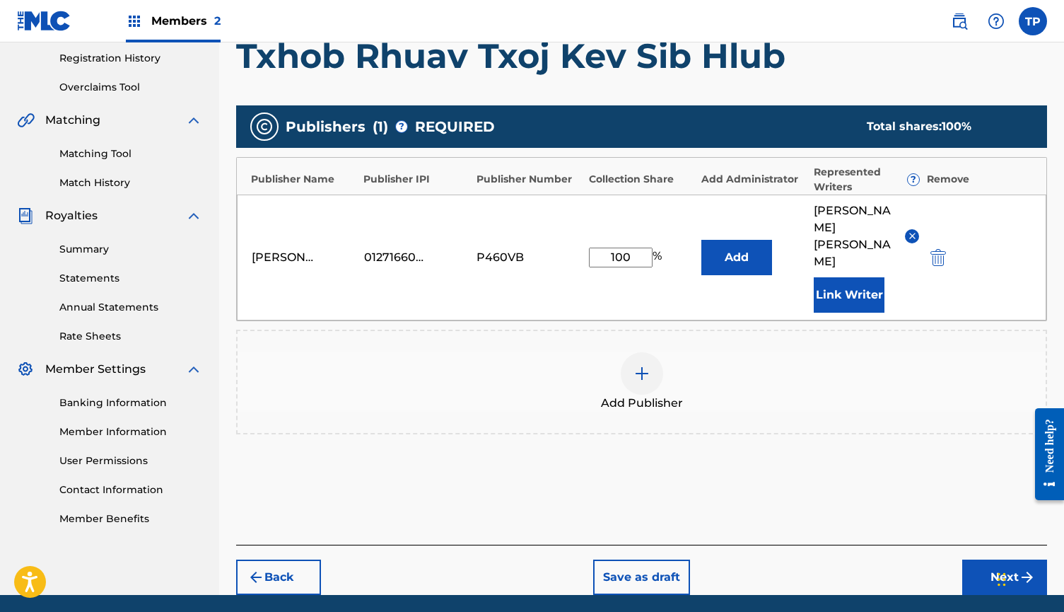
click at [992, 559] on button "Next" at bounding box center [1005, 576] width 85 height 35
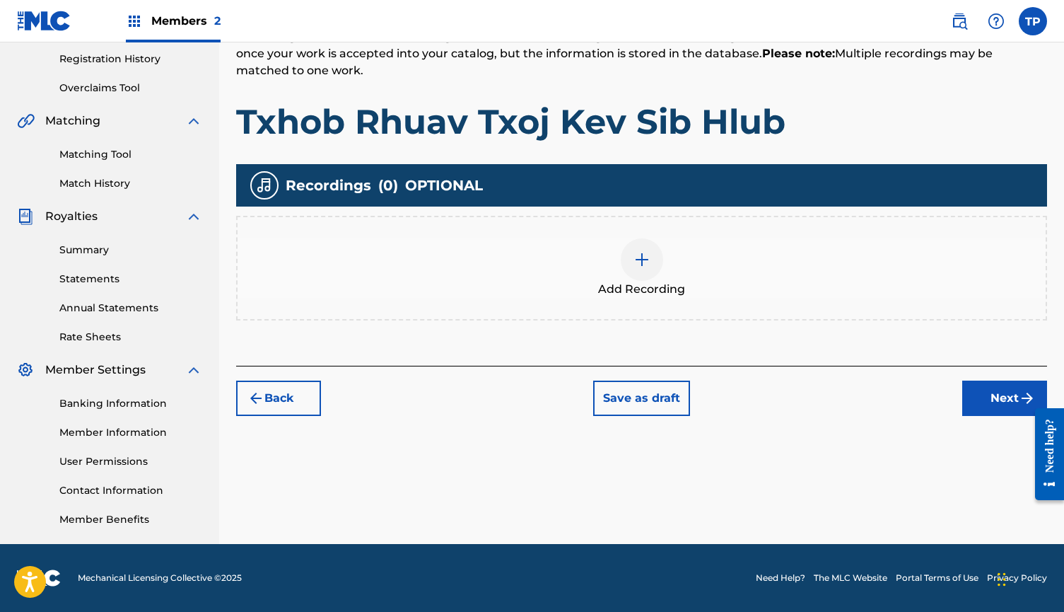
scroll to position [265, 0]
click at [647, 267] on img at bounding box center [642, 259] width 17 height 17
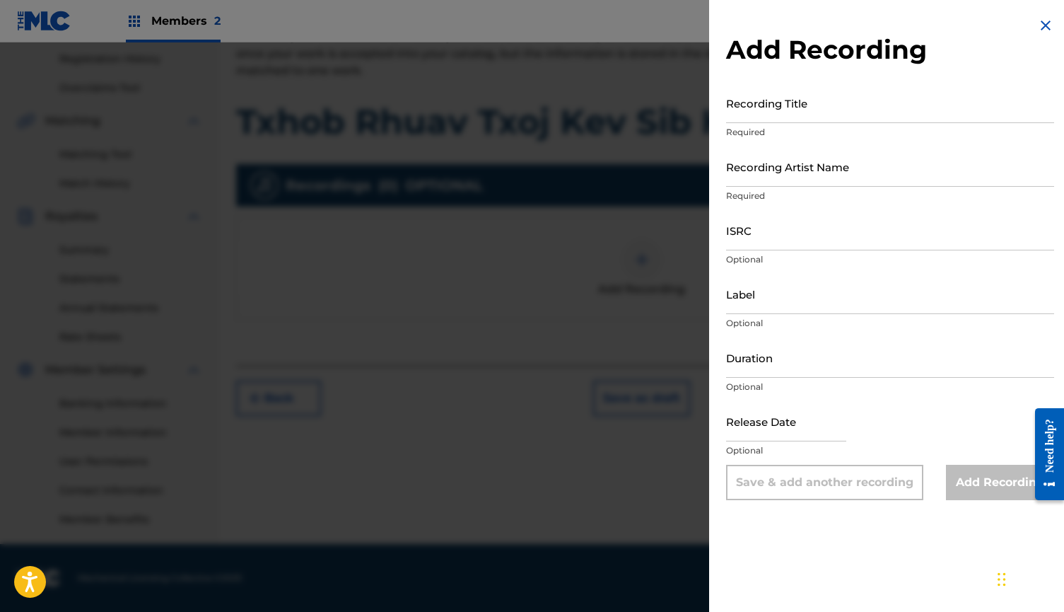
click at [852, 108] on input "Recording Title" at bounding box center [890, 103] width 328 height 40
paste input "Txhob Rhuav Txoj Kev Sib Hlub"
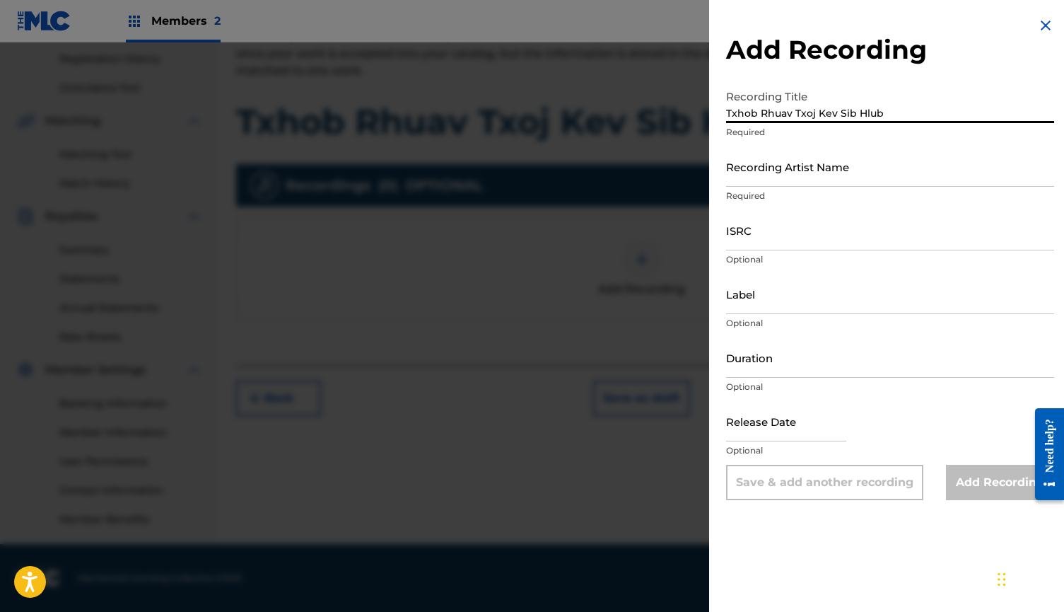
type input "Txhob Rhuav Txoj Kev Sib Hlub"
click at [828, 169] on input "Recording Artist Name" at bounding box center [890, 166] width 328 height 40
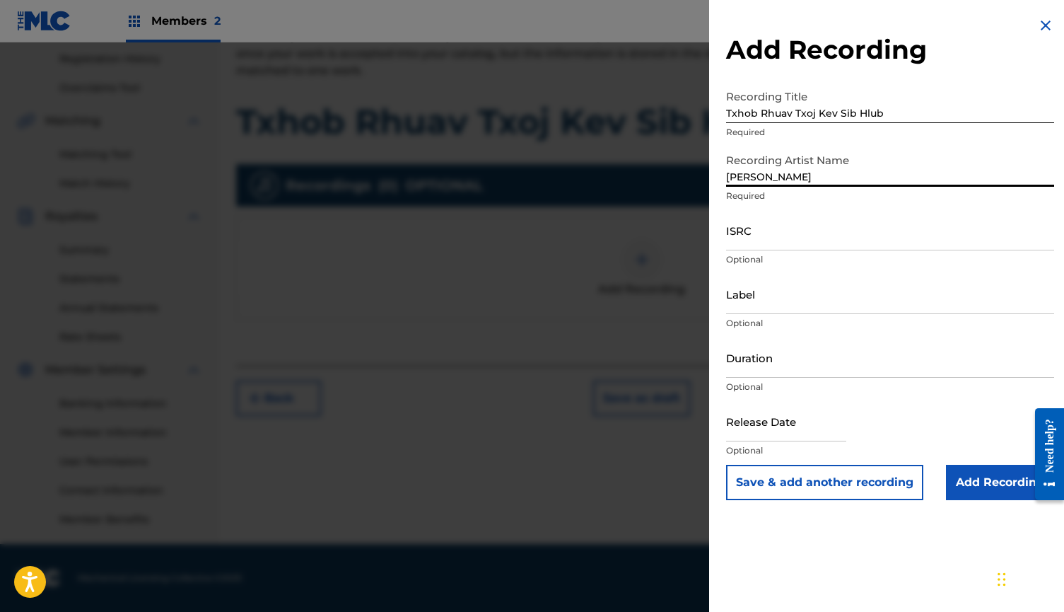
type input "[PERSON_NAME]"
click at [820, 239] on input "ISRC" at bounding box center [890, 230] width 328 height 40
paste input "CBEYJ2511884"
type input "CBEYJ2511884"
click at [1001, 484] on input "Add Recording" at bounding box center [1000, 482] width 108 height 35
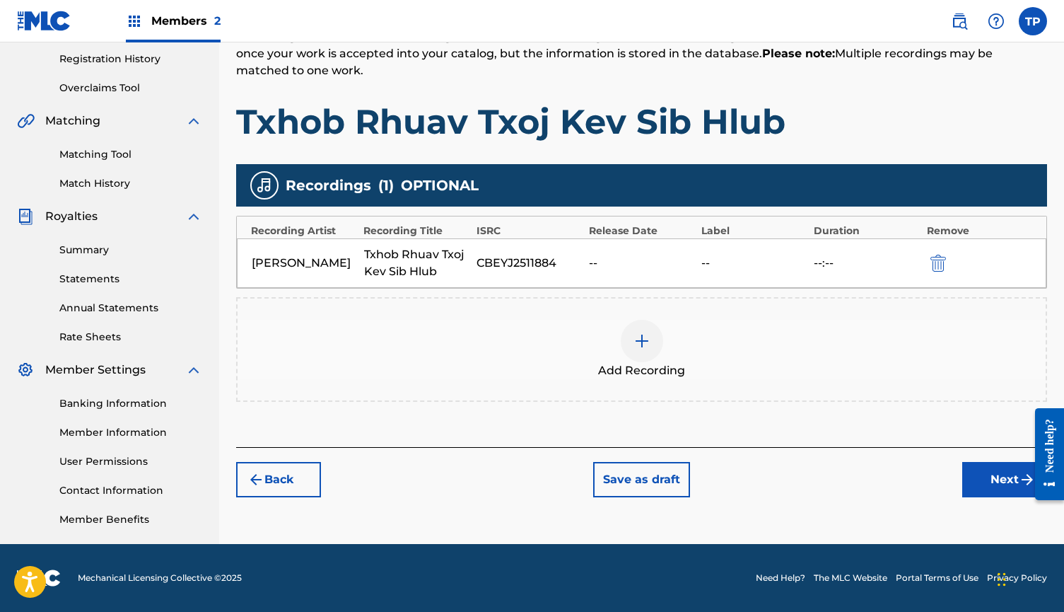
click at [1010, 480] on button "Next" at bounding box center [1005, 479] width 85 height 35
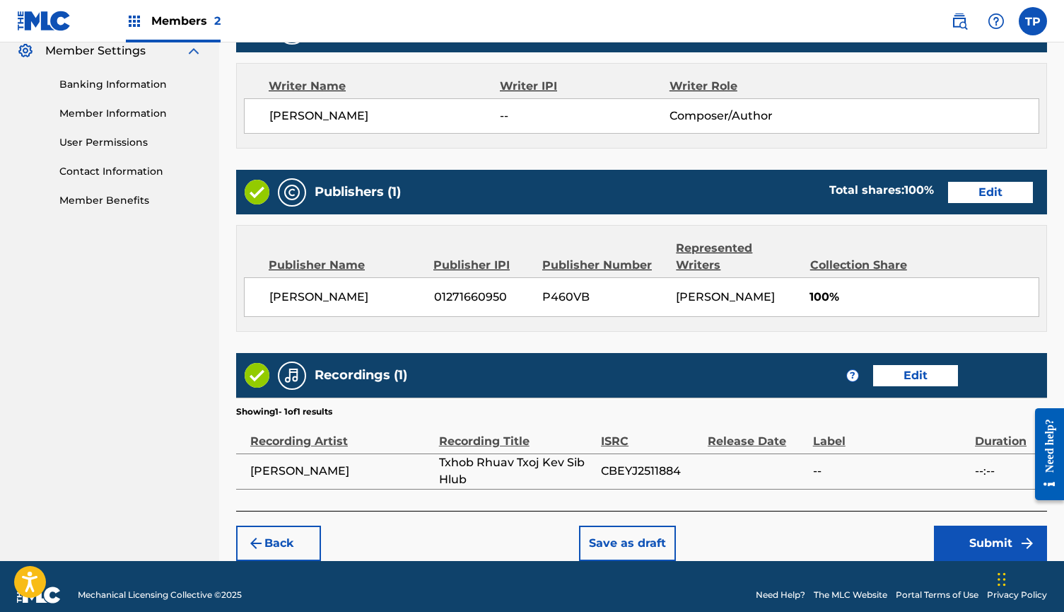
scroll to position [584, 0]
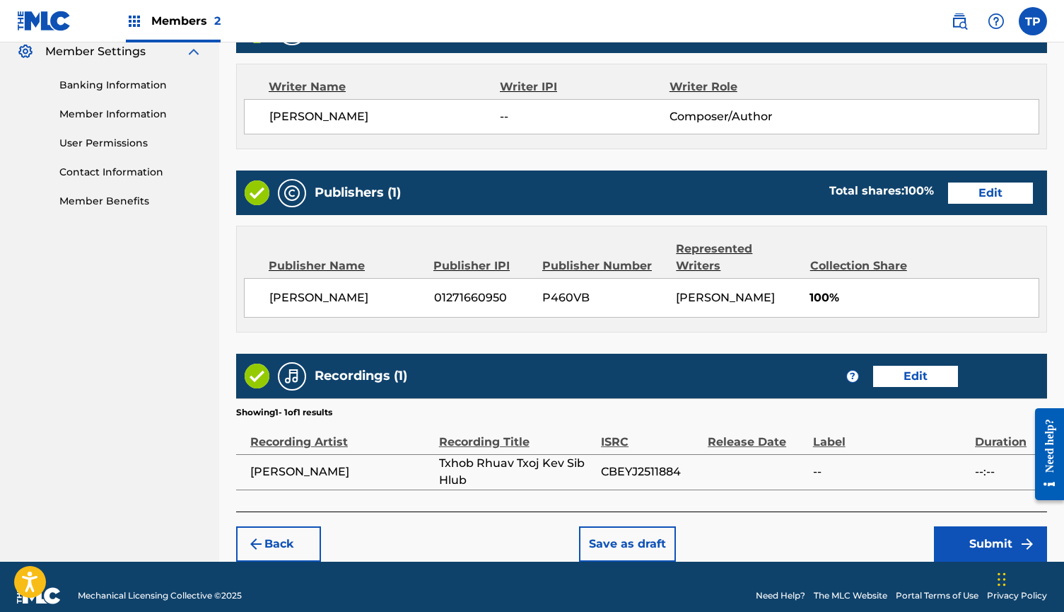
click at [975, 526] on button "Submit" at bounding box center [990, 543] width 113 height 35
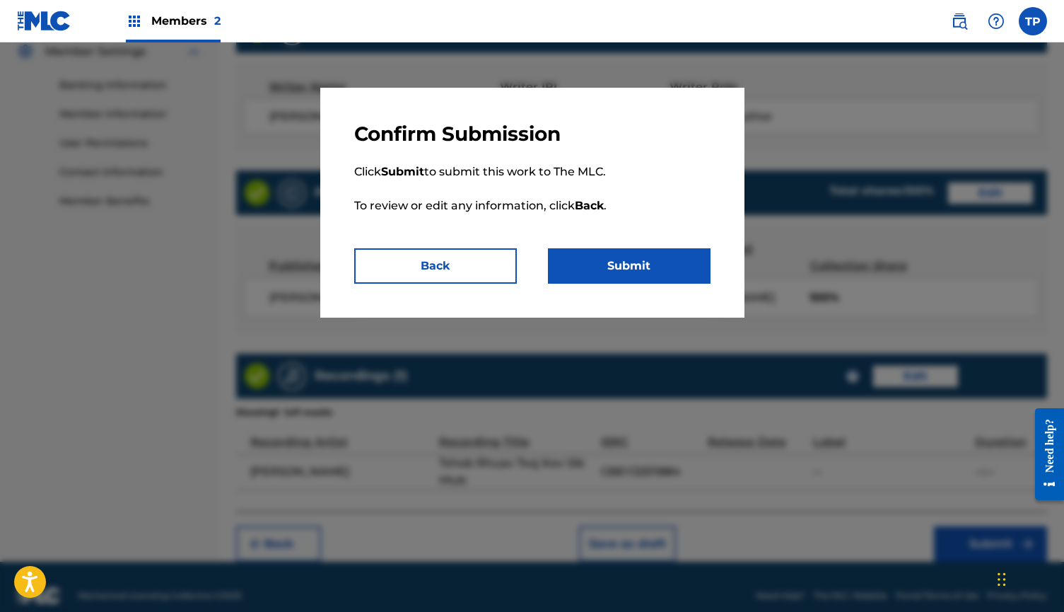
click at [629, 259] on button "Submit" at bounding box center [629, 265] width 163 height 35
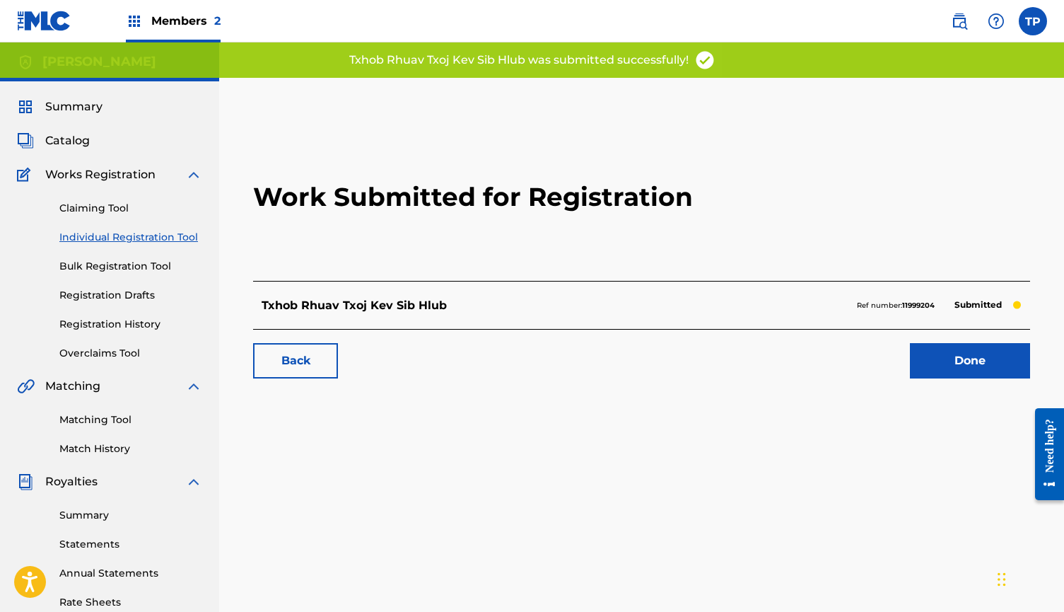
click at [995, 354] on link "Done" at bounding box center [970, 360] width 120 height 35
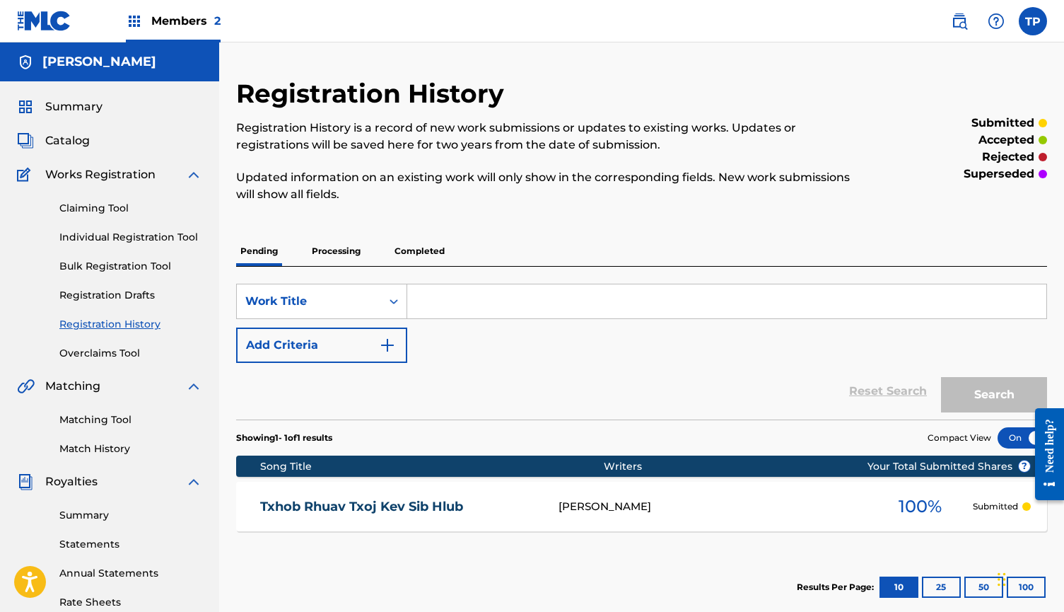
click at [134, 228] on div "Claiming Tool Individual Registration Tool Bulk Registration Tool Registration …" at bounding box center [109, 272] width 185 height 178
click at [134, 231] on link "Individual Registration Tool" at bounding box center [130, 237] width 143 height 15
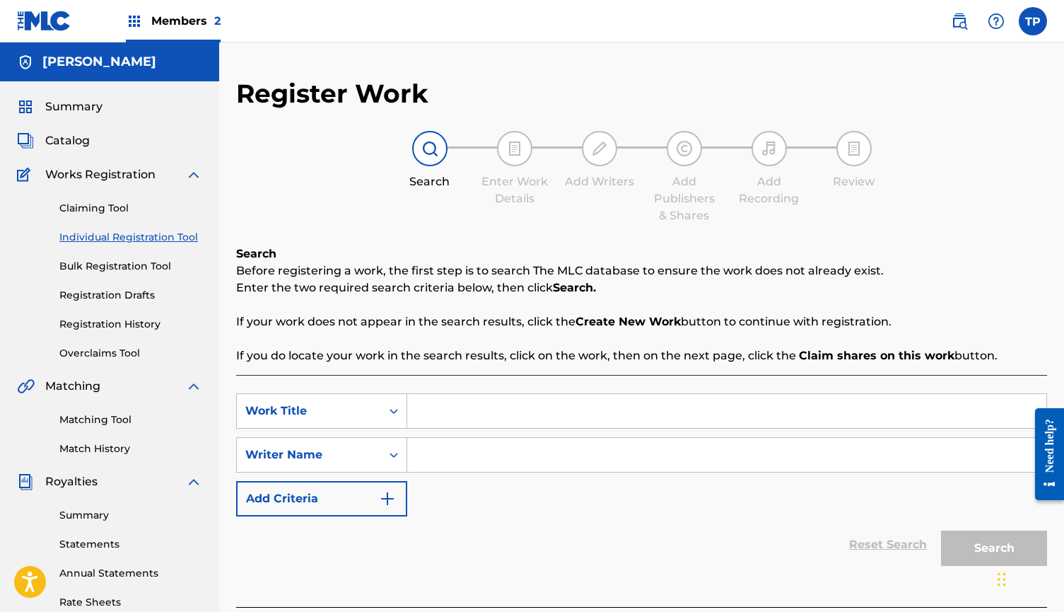
click at [499, 416] on input "Search Form" at bounding box center [726, 411] width 639 height 34
paste input "Nco Koj Mus Ib Sim"
type input "Nco Koj Mus Ib Sim"
click at [505, 451] on input "Search Form" at bounding box center [726, 455] width 639 height 34
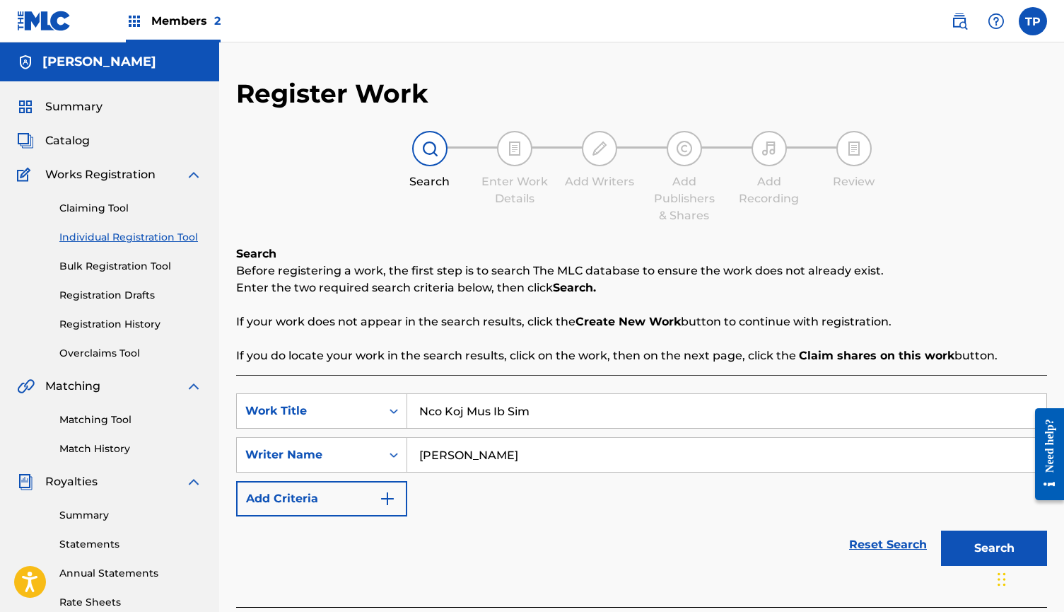
type input "[PERSON_NAME]"
click at [1014, 533] on button "Search" at bounding box center [994, 547] width 106 height 35
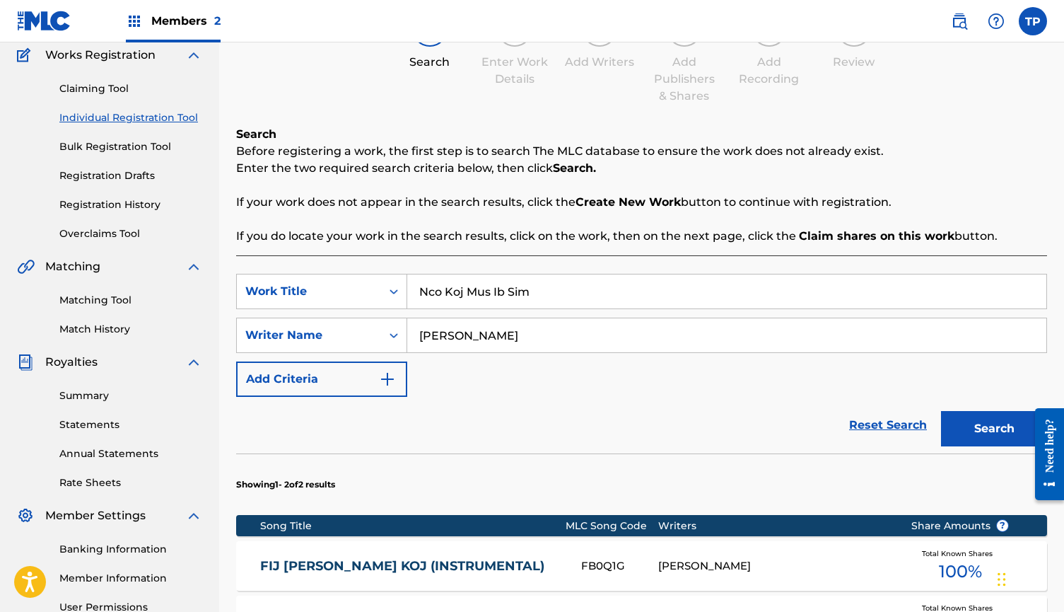
scroll to position [104, 0]
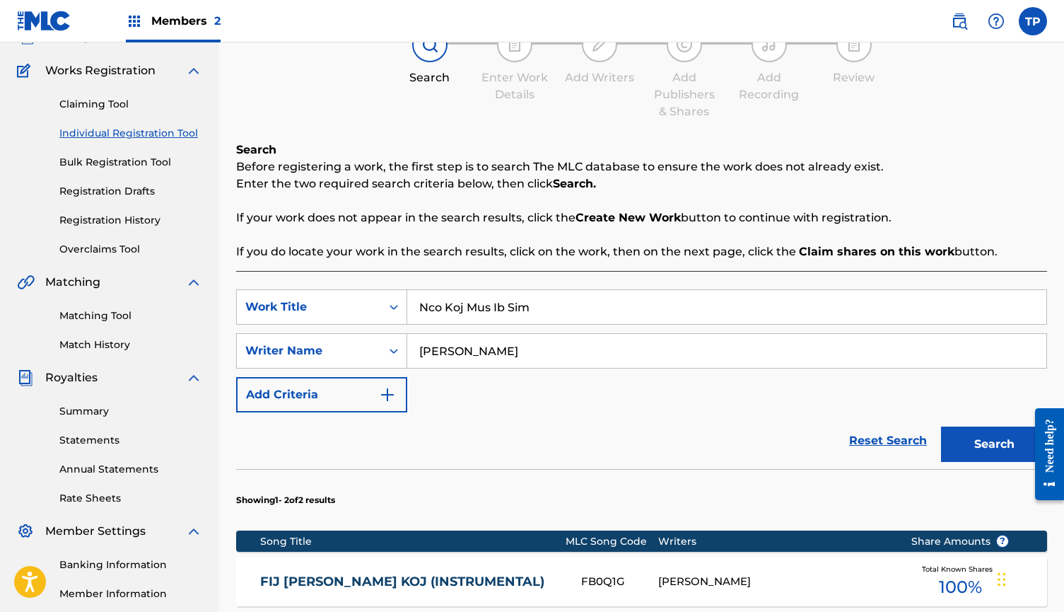
click at [148, 129] on link "Individual Registration Tool" at bounding box center [130, 133] width 143 height 15
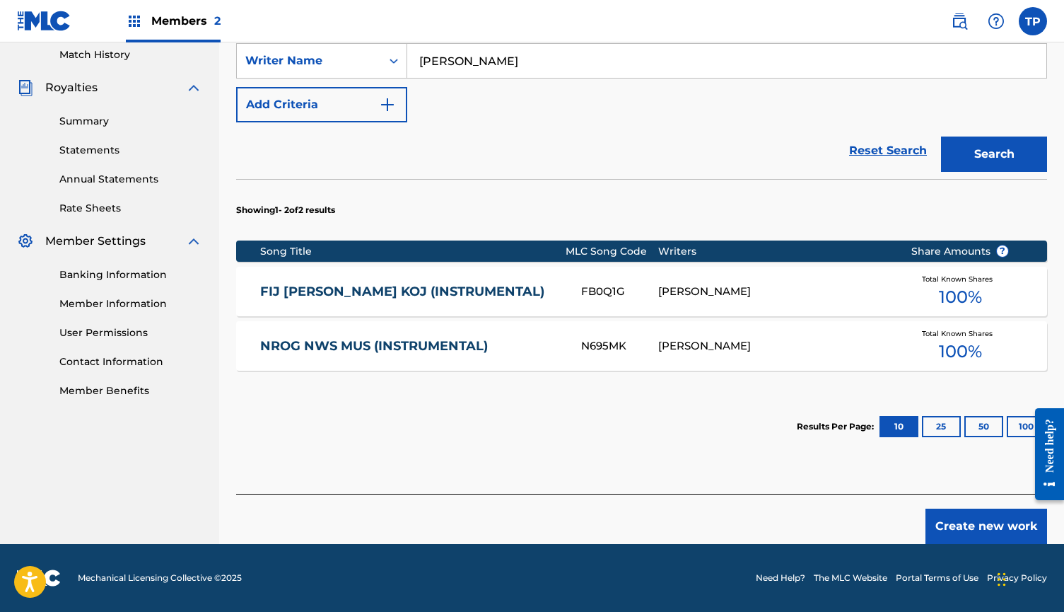
scroll to position [394, 0]
click at [975, 526] on button "Create new work" at bounding box center [987, 526] width 122 height 35
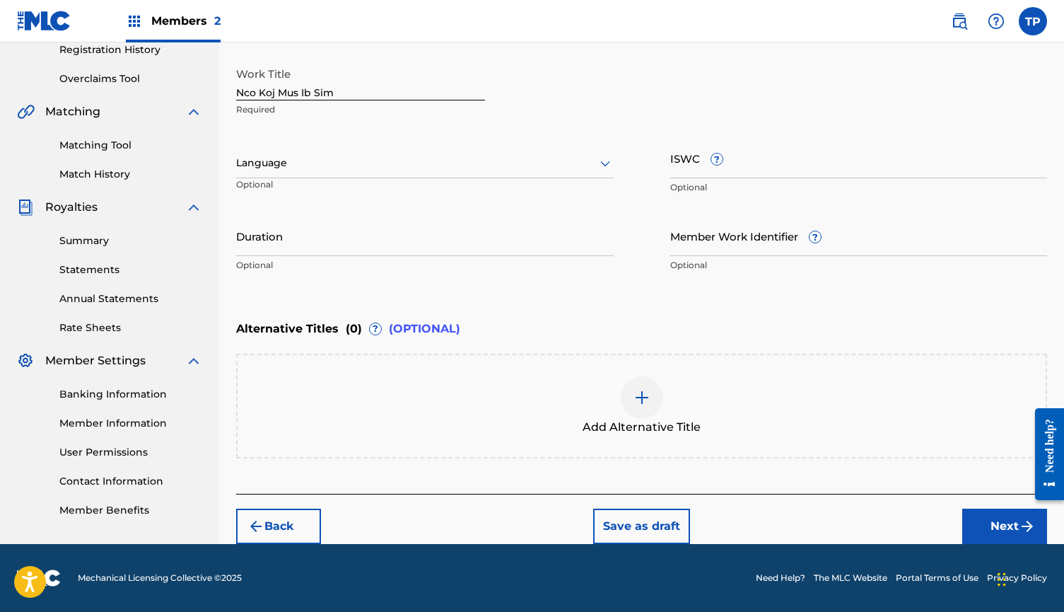
scroll to position [274, 0]
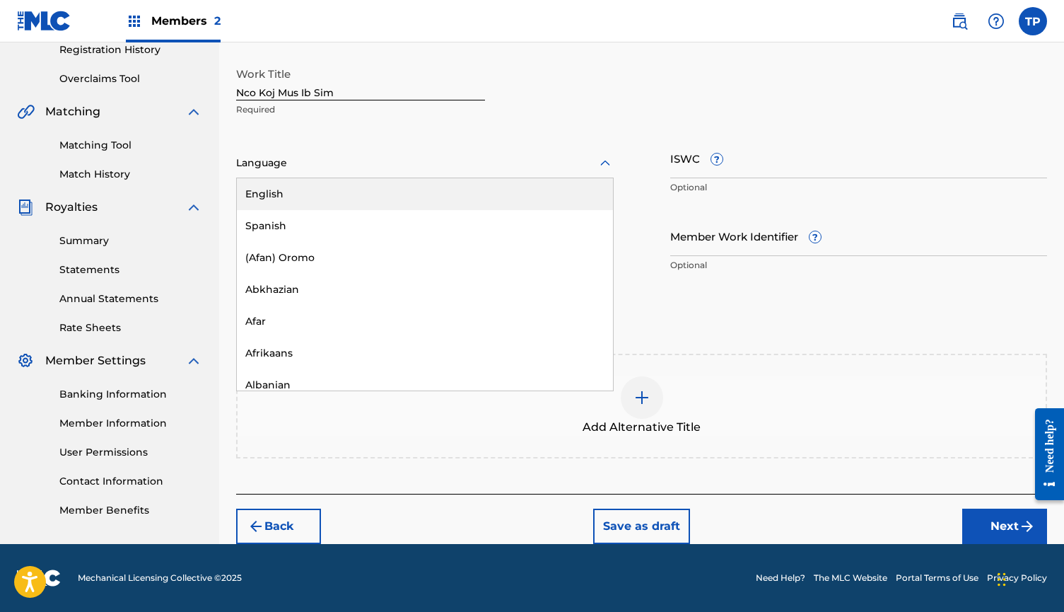
click at [455, 153] on div "Language" at bounding box center [425, 164] width 378 height 30
click at [435, 194] on div "English" at bounding box center [425, 194] width 376 height 32
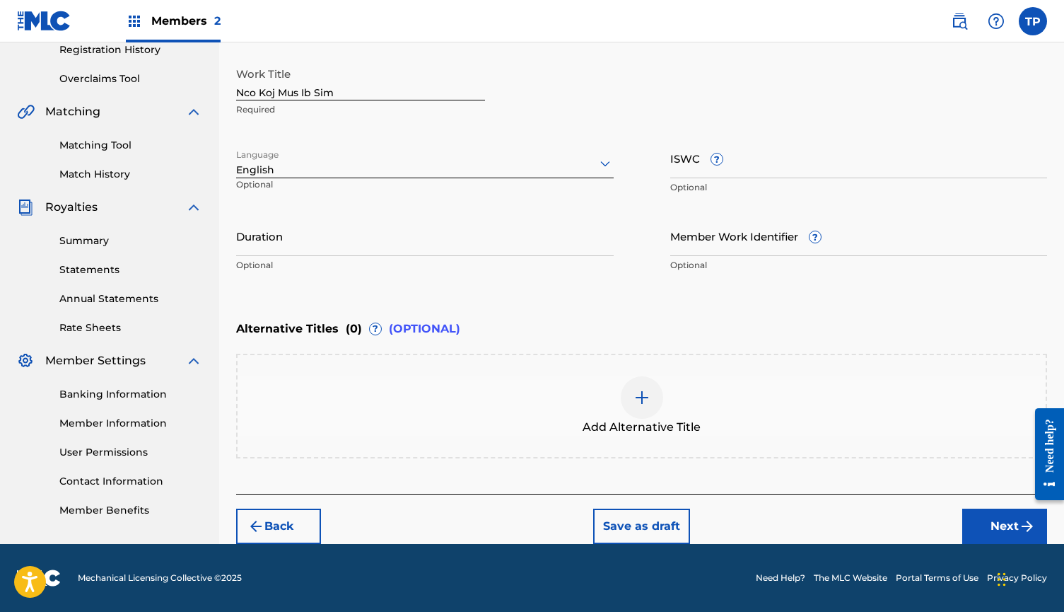
click at [1004, 524] on button "Next" at bounding box center [1005, 526] width 85 height 35
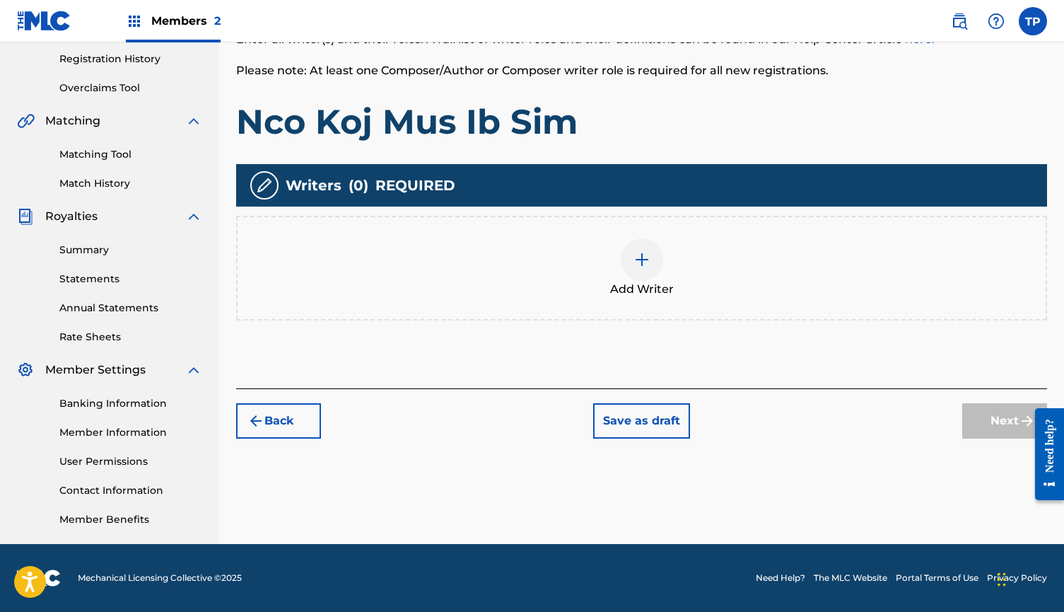
scroll to position [265, 0]
click at [649, 266] on img at bounding box center [642, 259] width 17 height 17
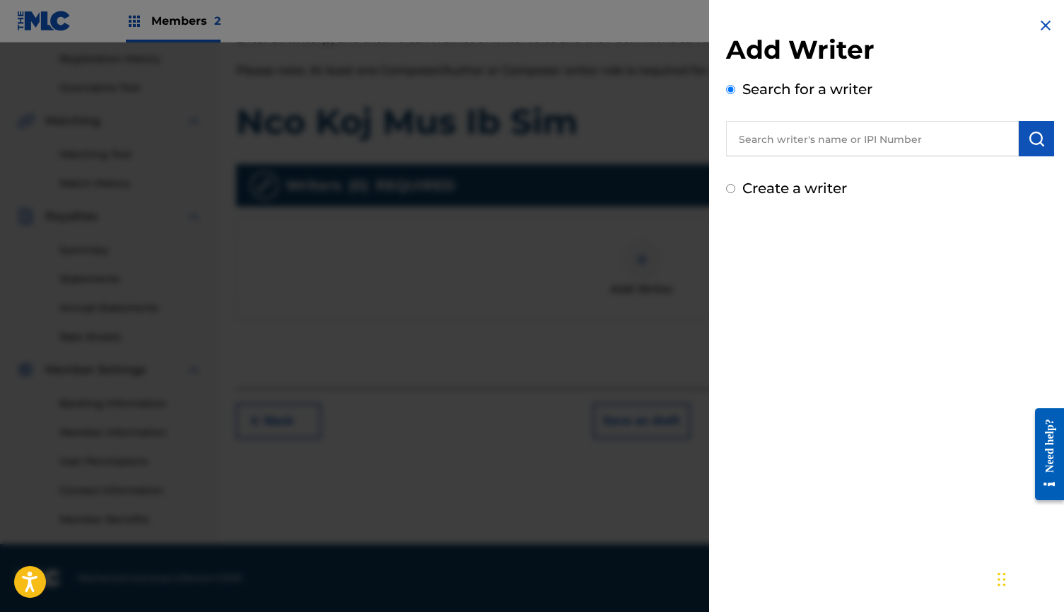
click at [850, 143] on input "text" at bounding box center [872, 138] width 293 height 35
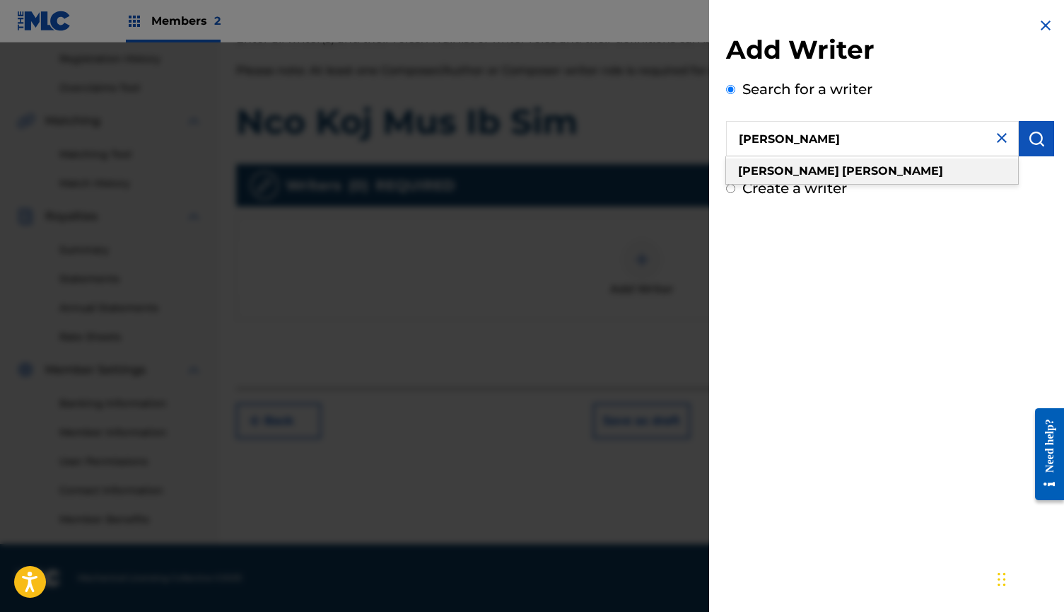
click at [842, 166] on strong "[PERSON_NAME]" at bounding box center [892, 170] width 101 height 13
type input "[PERSON_NAME]"
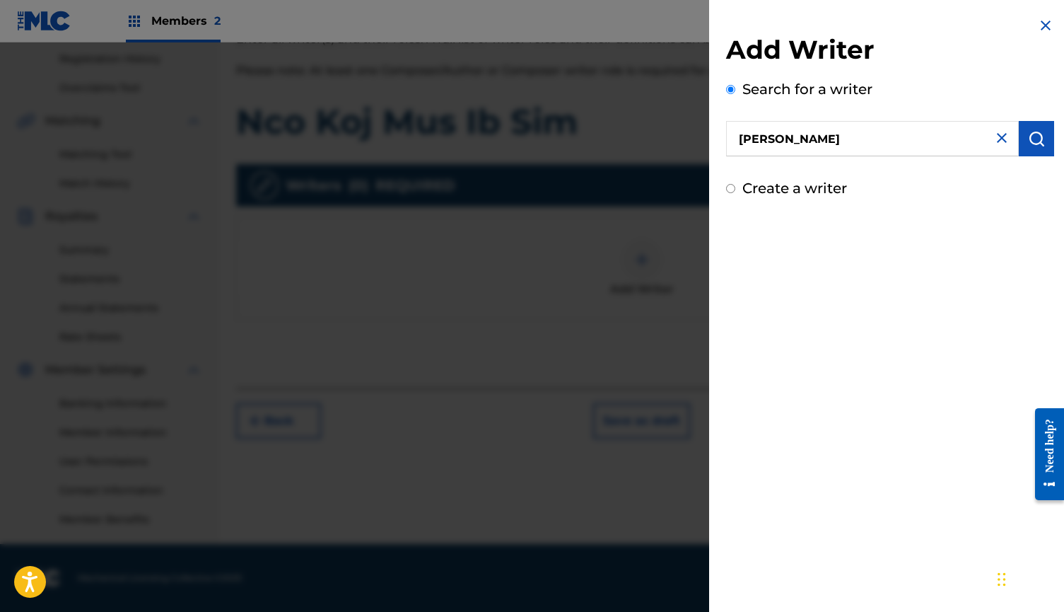
click at [1040, 134] on button "submit" at bounding box center [1036, 138] width 35 height 35
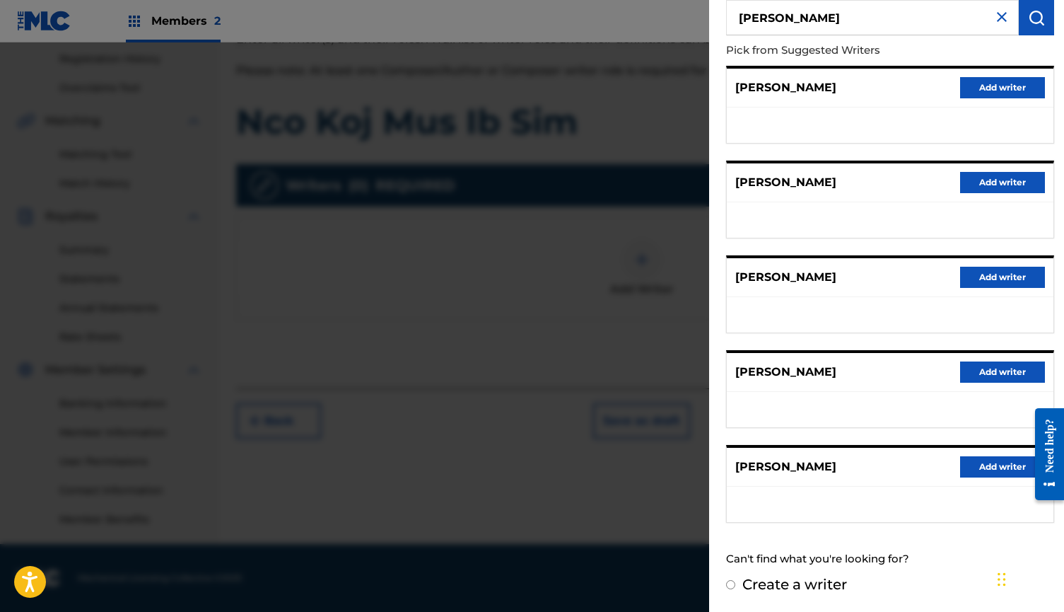
scroll to position [120, 0]
click at [1011, 467] on button "Add writer" at bounding box center [1002, 467] width 85 height 21
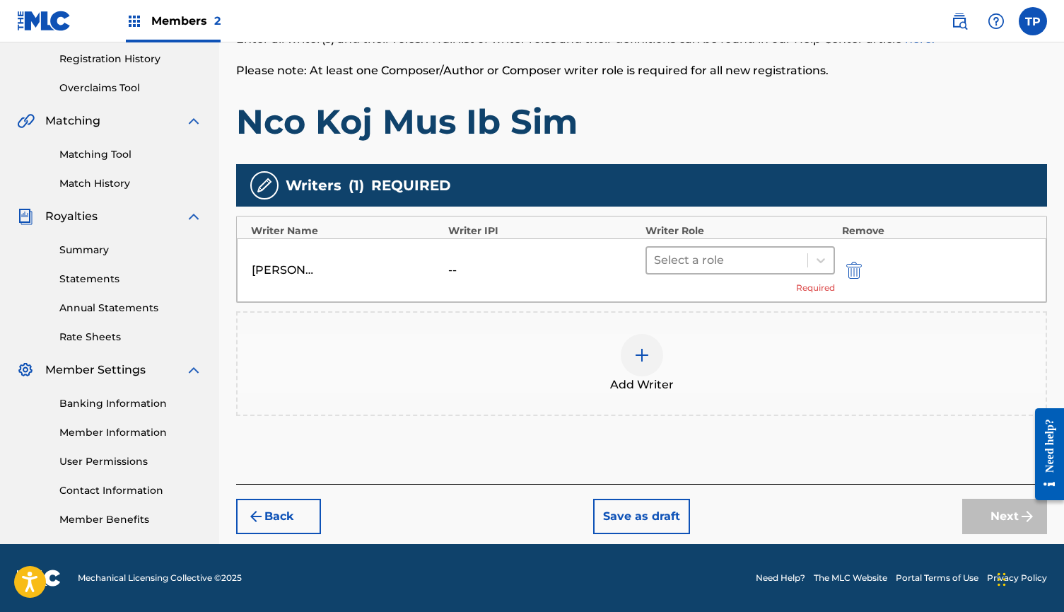
click at [726, 263] on div at bounding box center [727, 260] width 146 height 20
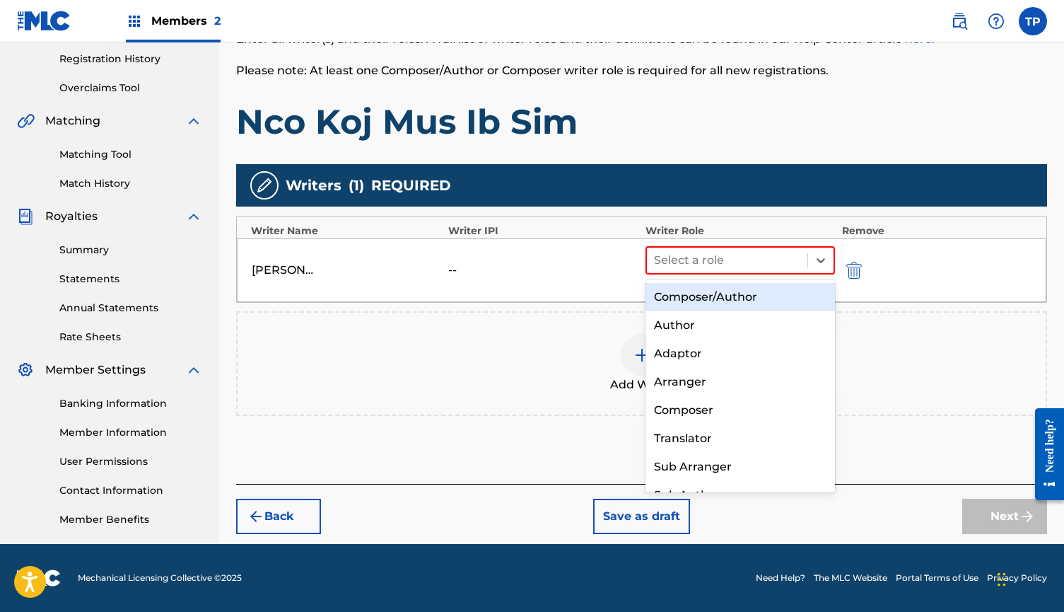
click at [733, 290] on div "Composer/Author" at bounding box center [741, 297] width 190 height 28
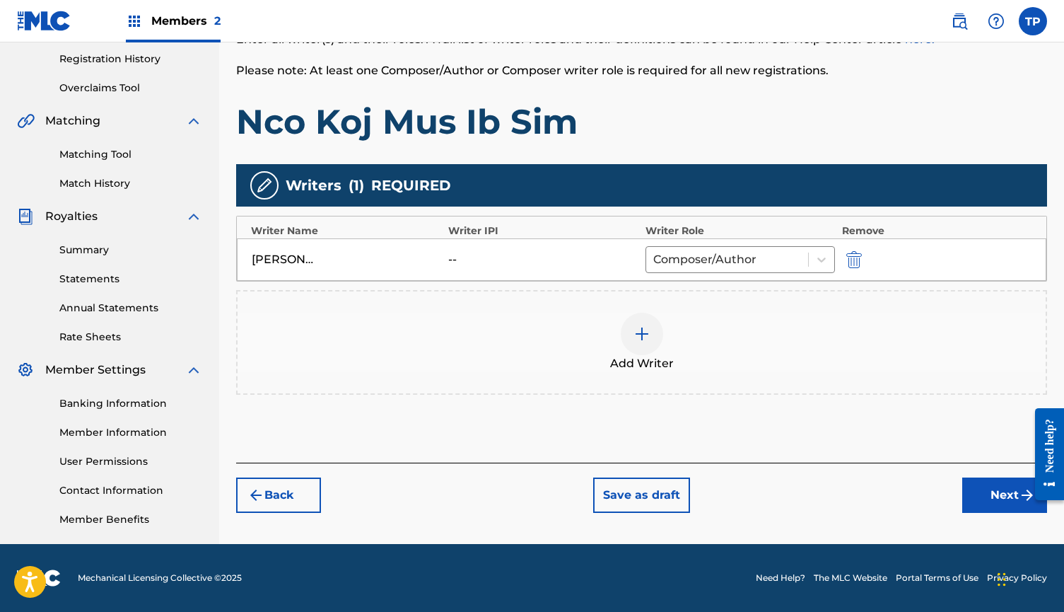
click at [995, 496] on button "Next" at bounding box center [1005, 494] width 85 height 35
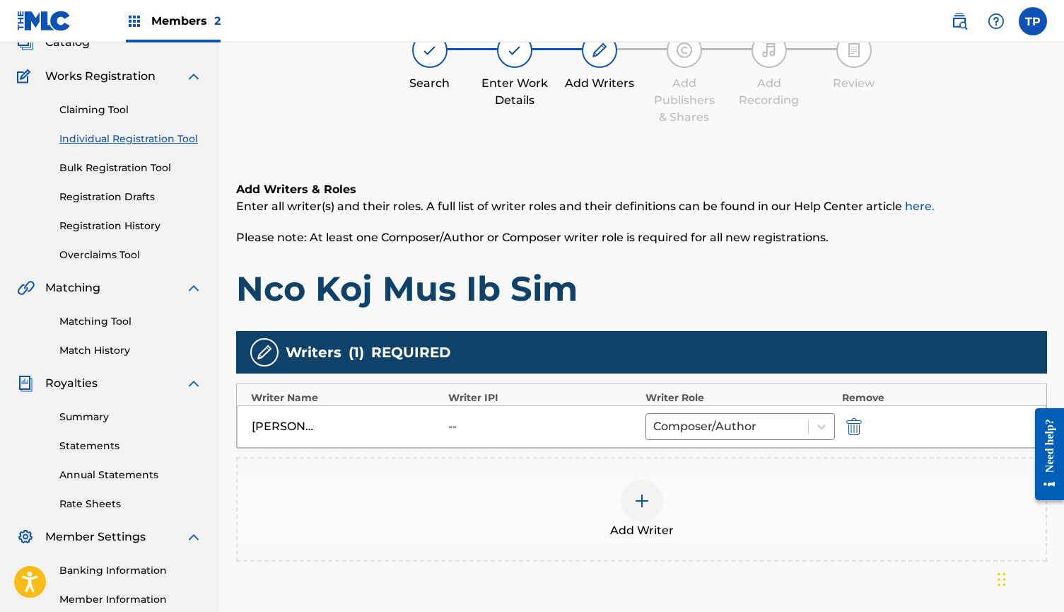
scroll to position [64, 0]
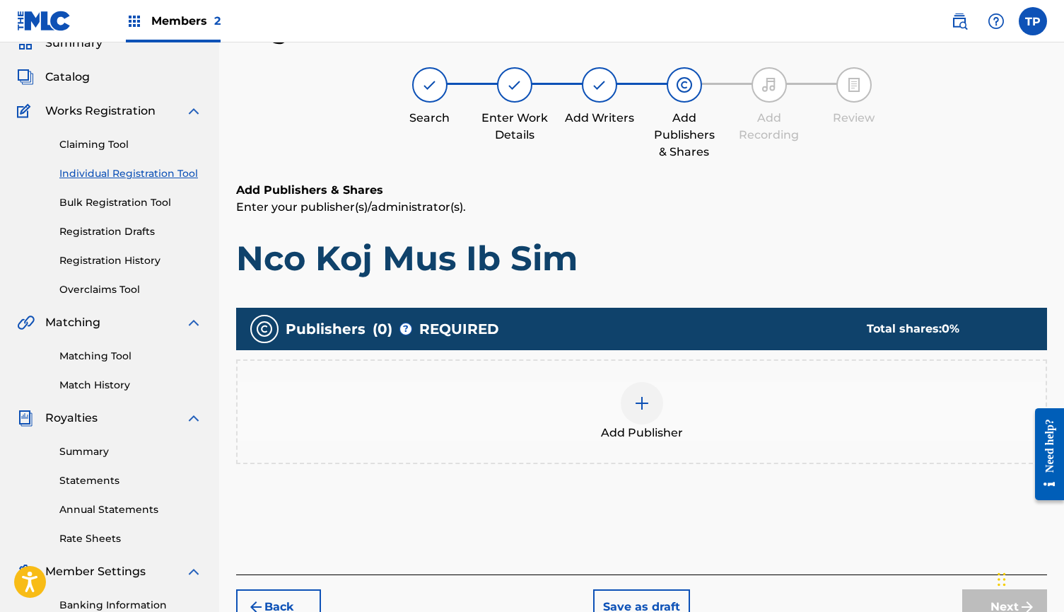
click at [646, 407] on img at bounding box center [642, 403] width 17 height 17
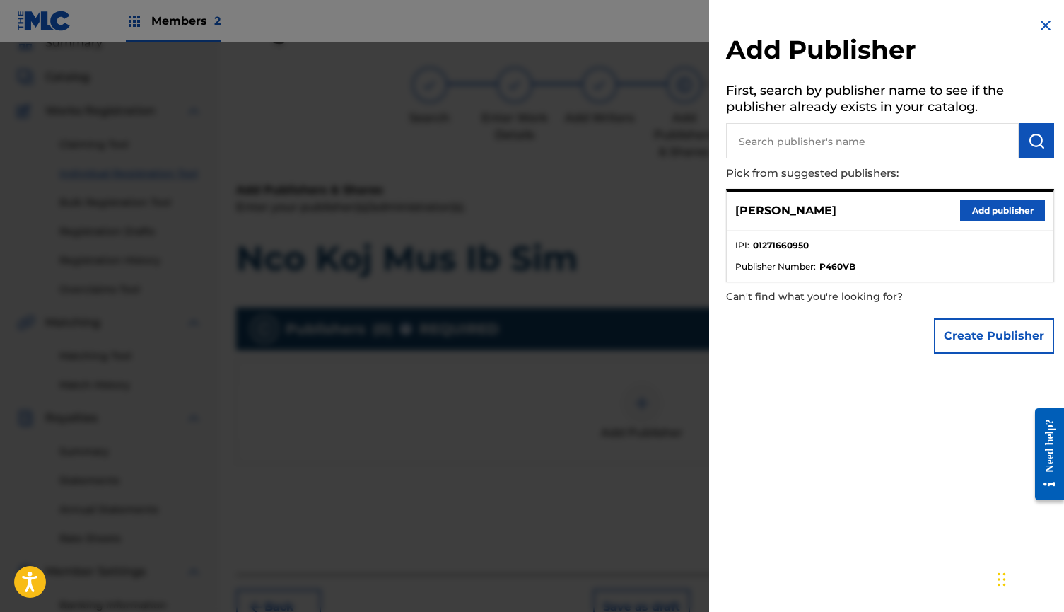
click at [864, 215] on div "[PERSON_NAME] publisher" at bounding box center [890, 211] width 327 height 39
click at [960, 212] on button "Add publisher" at bounding box center [1002, 210] width 85 height 21
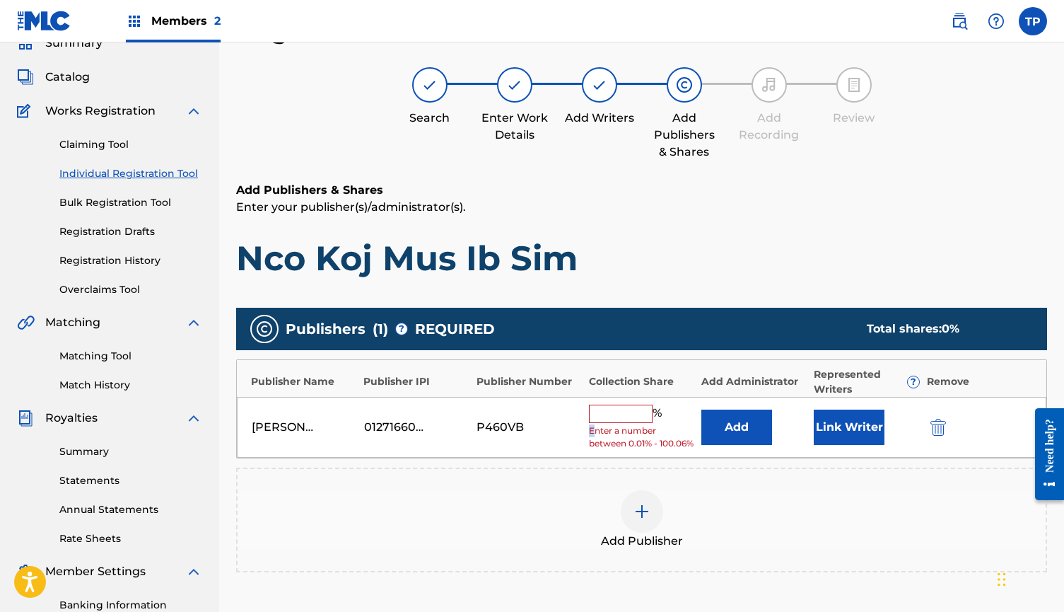
click at [597, 422] on div "% Enter a number between 0.01% - 100.06%" at bounding box center [641, 428] width 105 height 46
click at [617, 406] on input "text" at bounding box center [621, 414] width 64 height 18
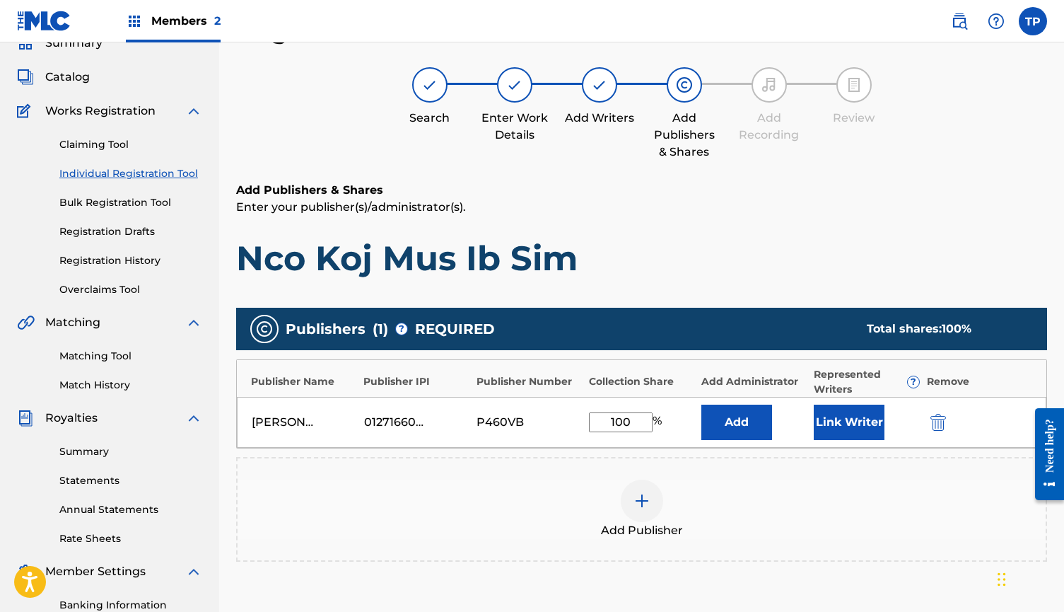
type input "100"
click at [850, 434] on button "Link Writer" at bounding box center [849, 422] width 71 height 35
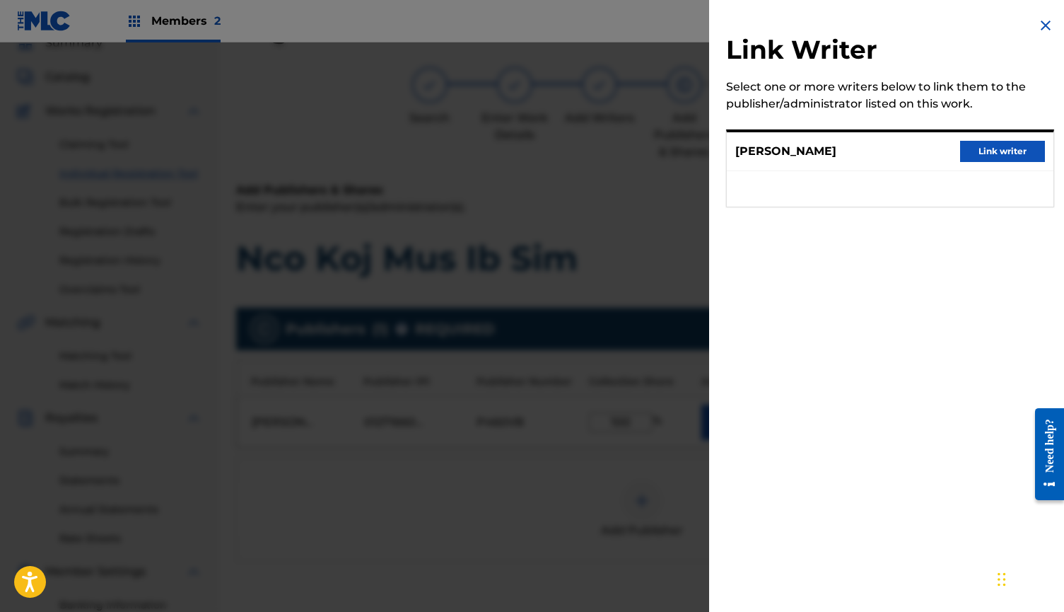
click at [1023, 139] on div "[PERSON_NAME] Link writer" at bounding box center [890, 151] width 327 height 39
click at [1021, 151] on button "Link writer" at bounding box center [1002, 151] width 85 height 21
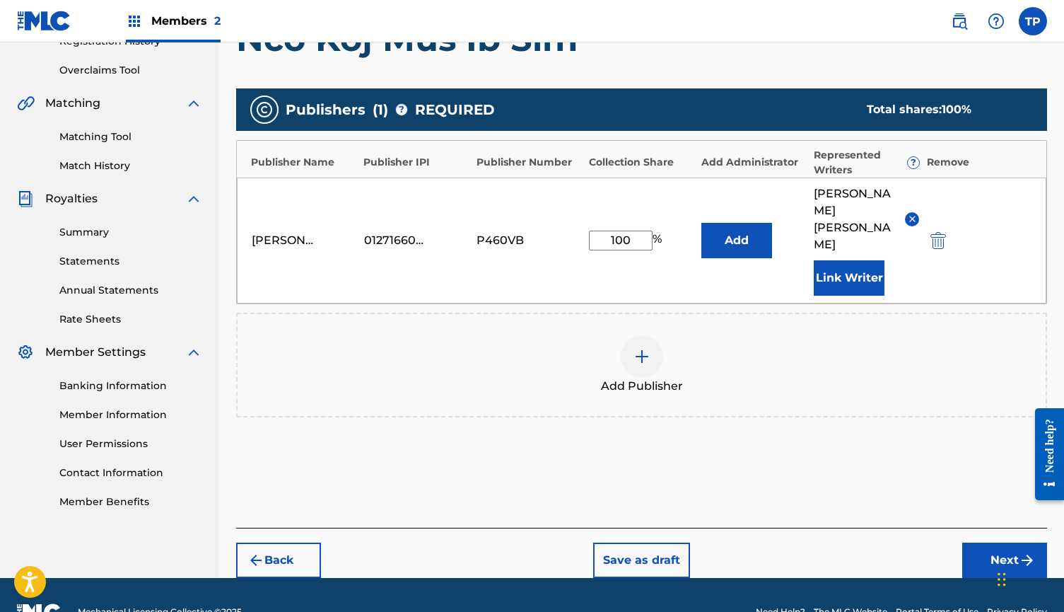
click at [997, 542] on button "Next" at bounding box center [1005, 559] width 85 height 35
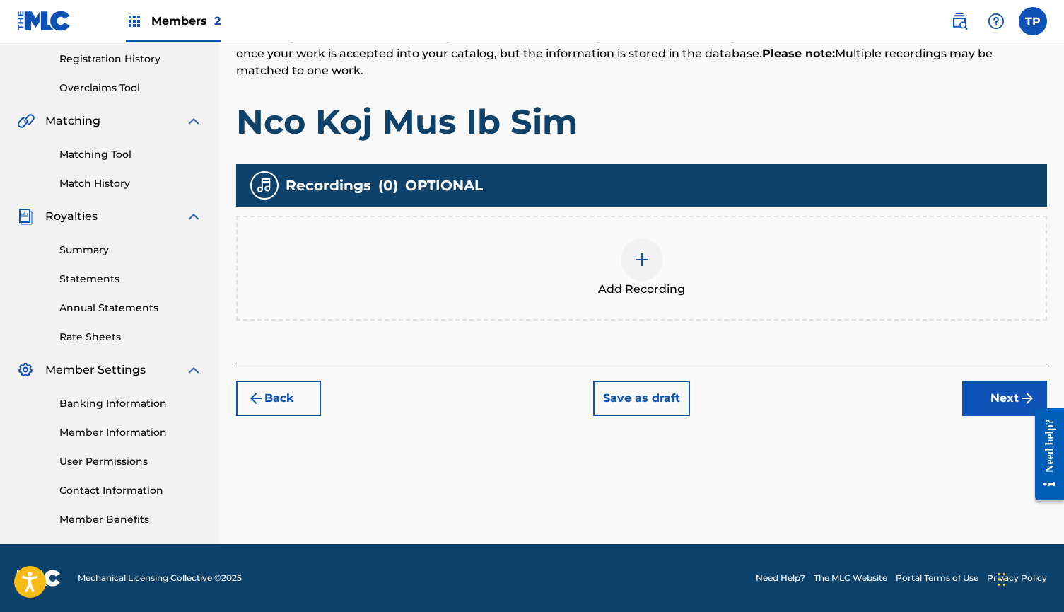
click at [653, 277] on div "Add Recording" at bounding box center [642, 267] width 808 height 59
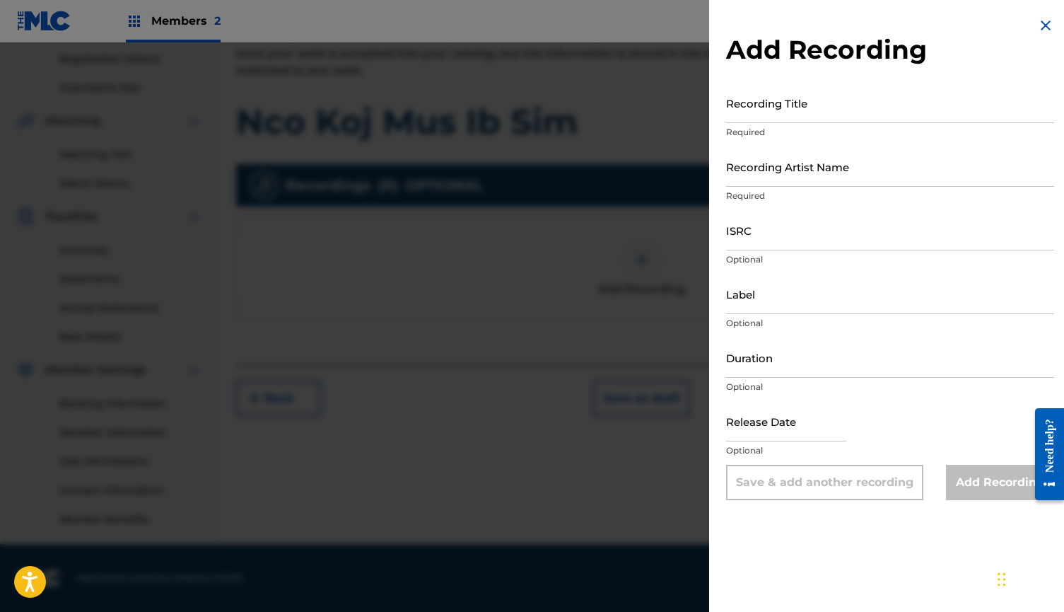
click at [850, 109] on input "Recording Title" at bounding box center [890, 103] width 328 height 40
paste input "Nco Koj Mus Ib Sim"
type input "Nco Koj Mus Ib Sim"
click at [827, 170] on input "Recording Artist Name" at bounding box center [890, 166] width 328 height 40
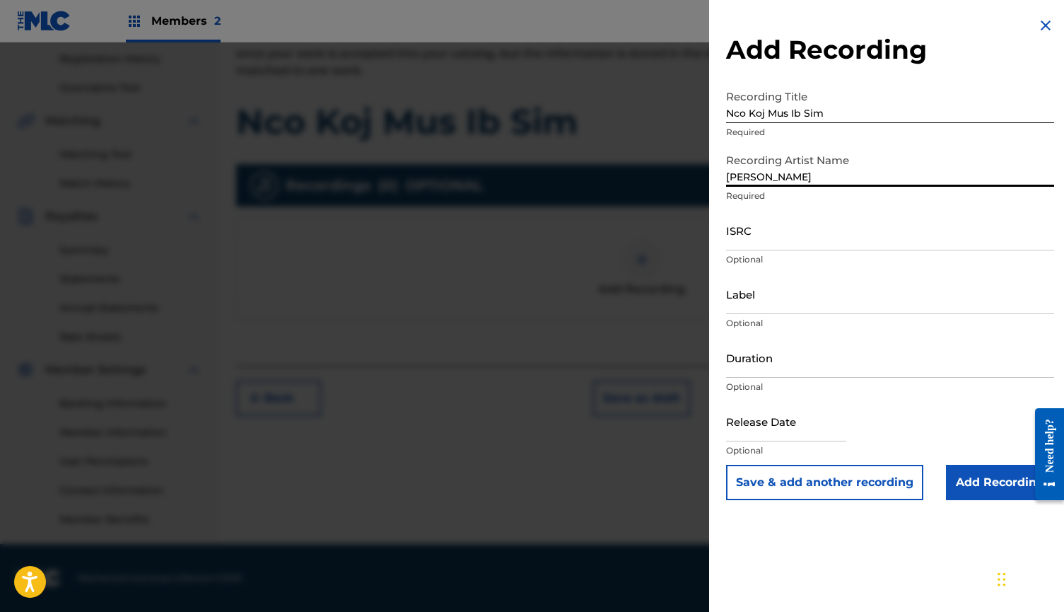
type input "[PERSON_NAME]"
click at [855, 224] on input "ISRC" at bounding box center [890, 230] width 328 height 40
paste input "CALVP2598708"
type input "CALVP2598708"
click at [1002, 481] on input "Add Recording" at bounding box center [1000, 482] width 108 height 35
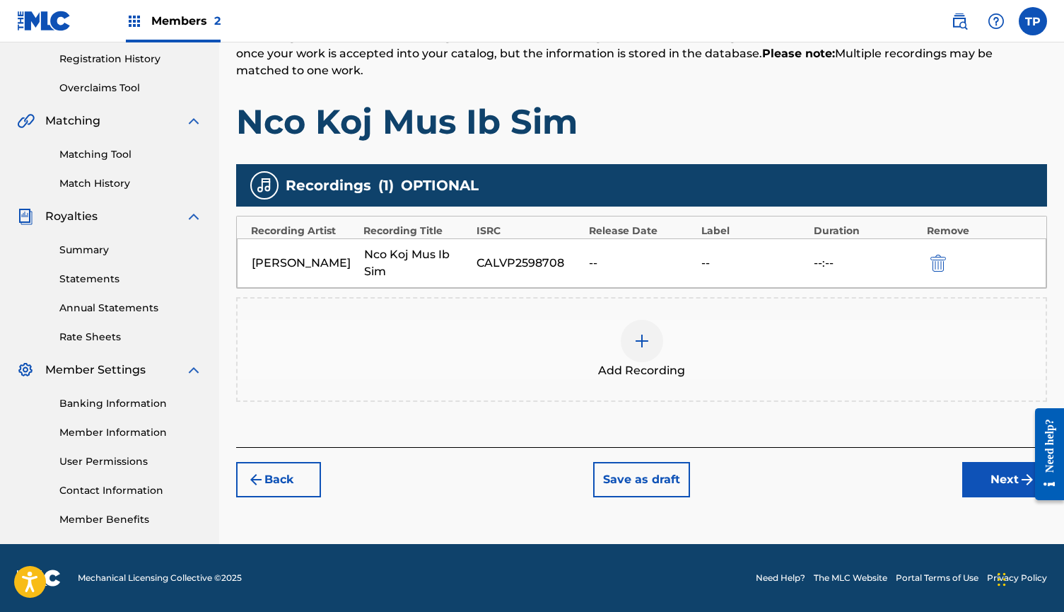
click at [985, 477] on button "Next" at bounding box center [1005, 479] width 85 height 35
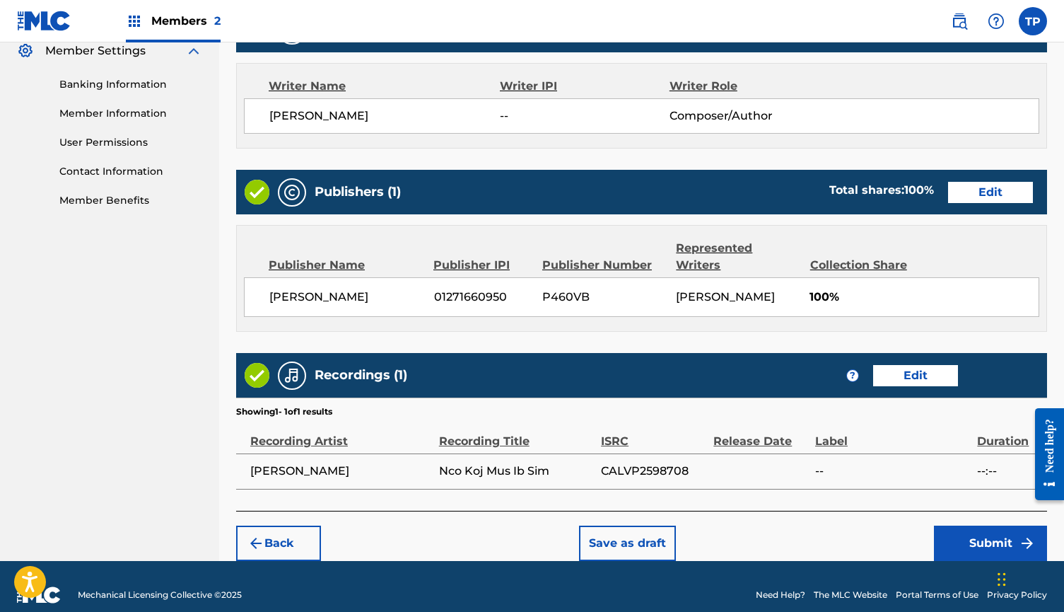
scroll to position [584, 0]
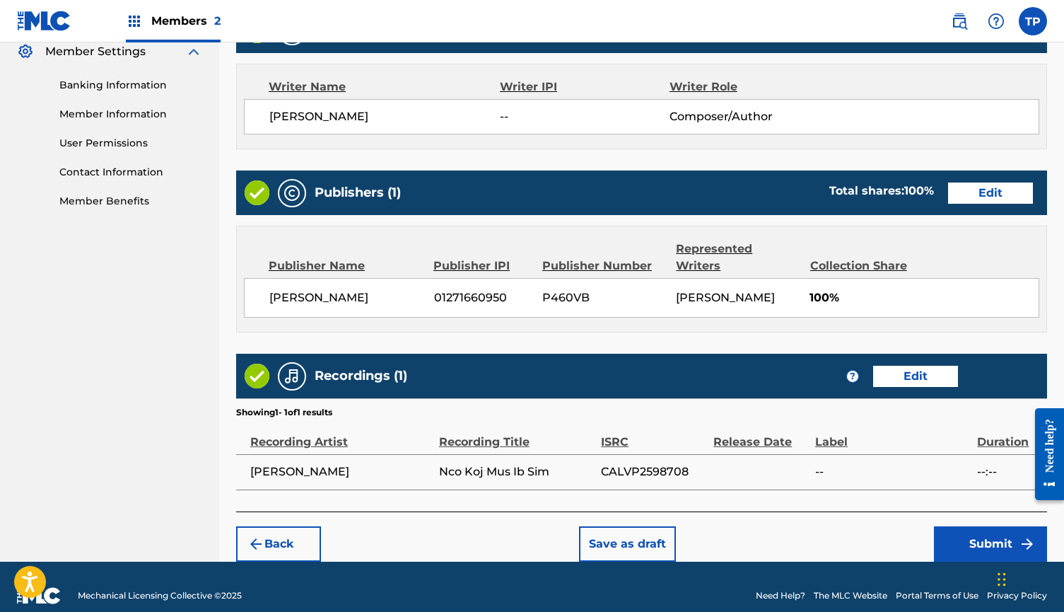
click at [977, 526] on button "Submit" at bounding box center [990, 543] width 113 height 35
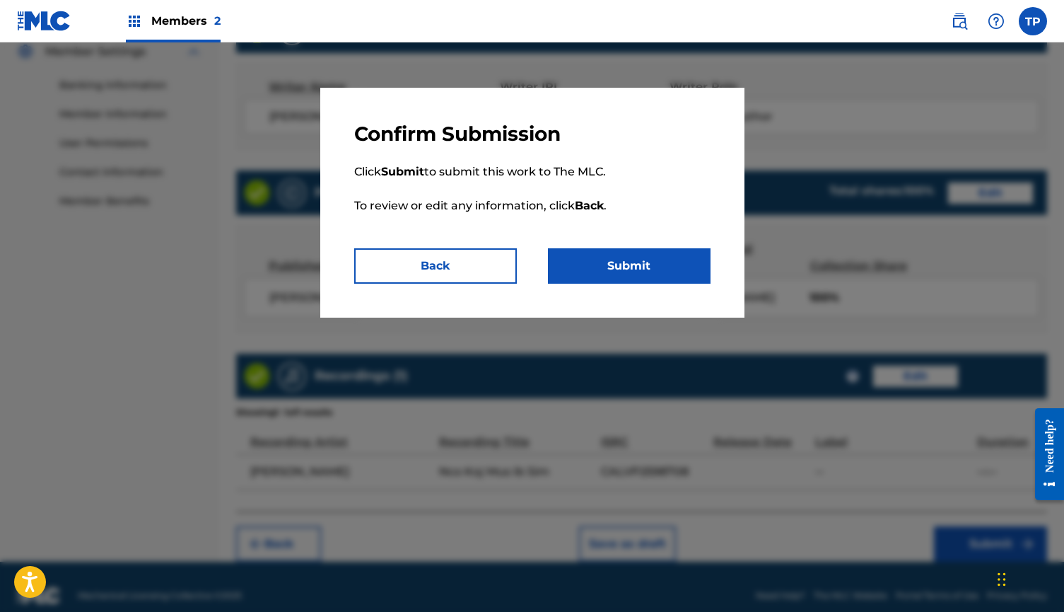
click at [642, 267] on button "Submit" at bounding box center [629, 265] width 163 height 35
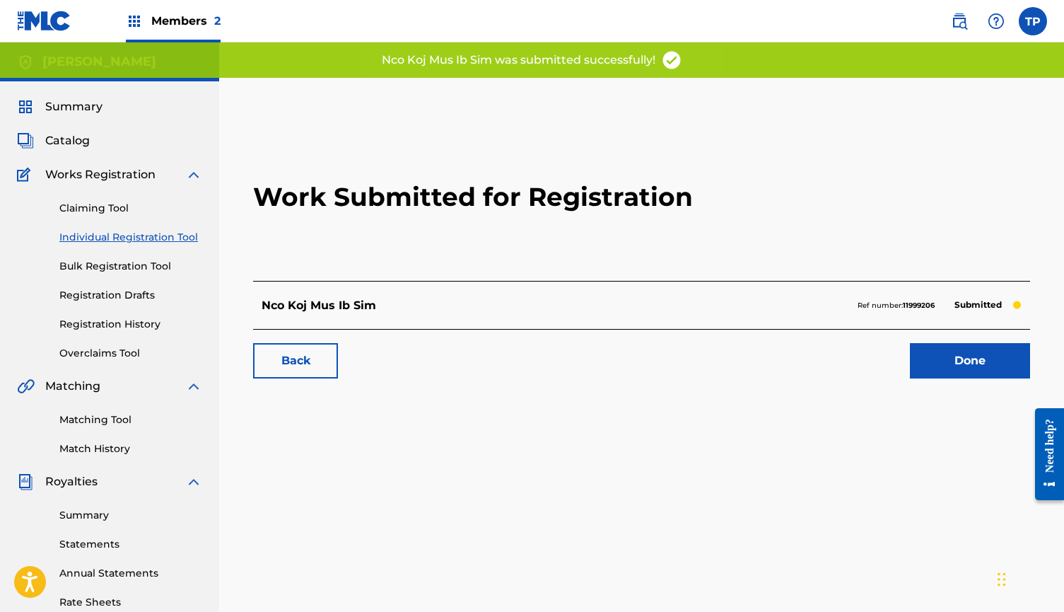
click at [984, 368] on link "Done" at bounding box center [970, 360] width 120 height 35
